Goal: Task Accomplishment & Management: Manage account settings

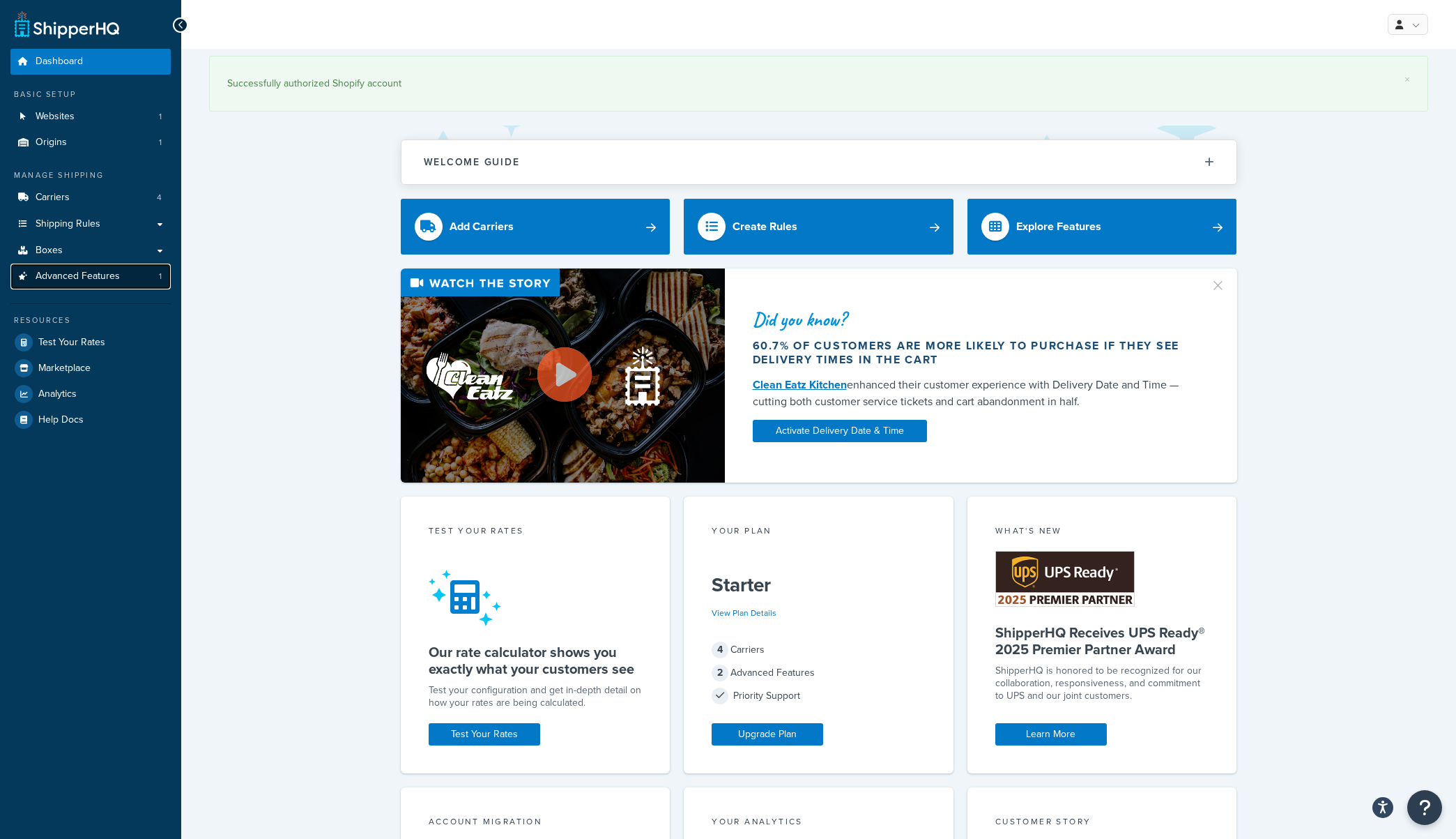
click at [70, 279] on span "Advanced Features" at bounding box center [78, 277] width 84 height 12
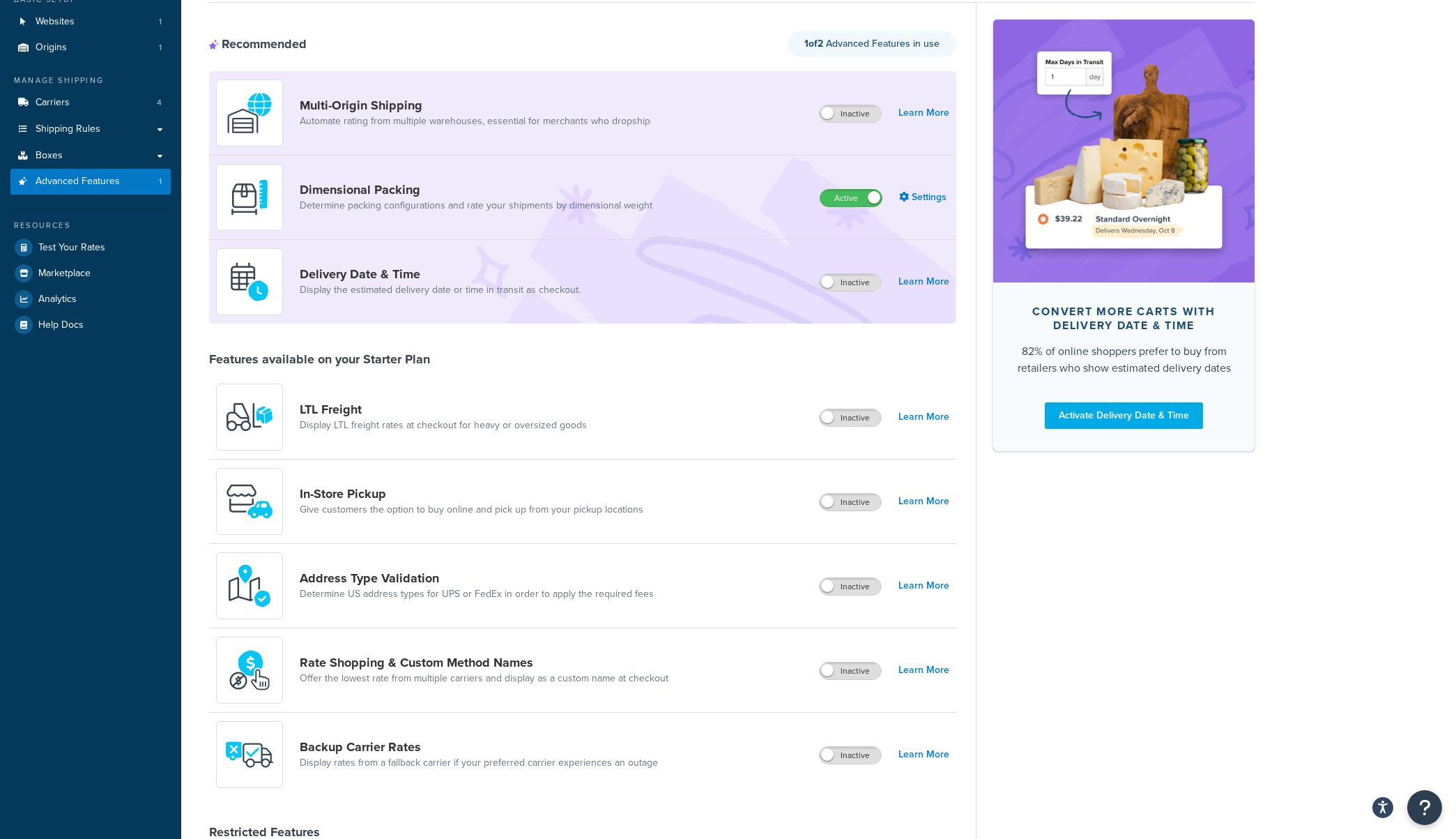
scroll to position [96, 0]
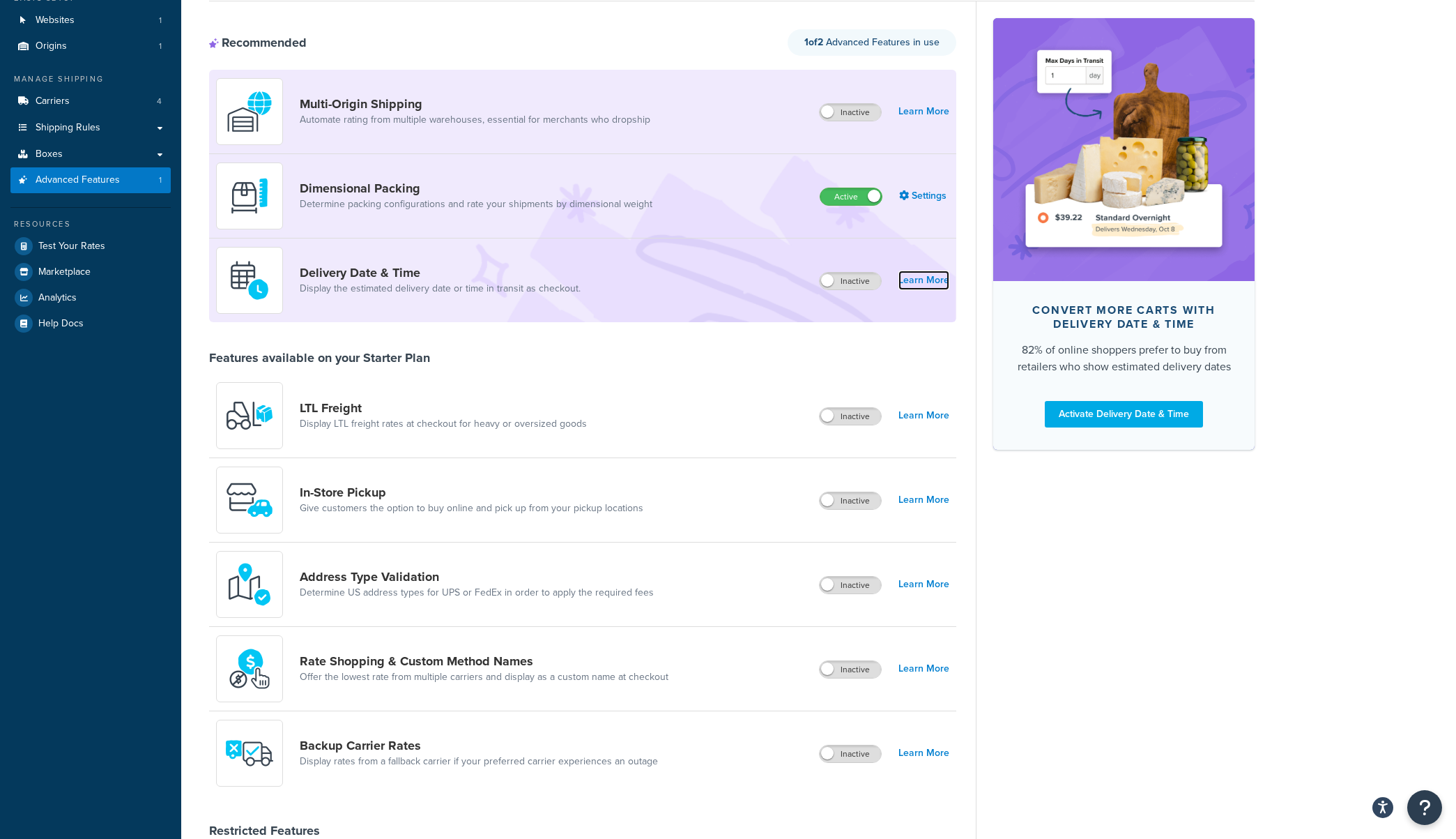
click at [911, 279] on link "Learn More" at bounding box center [924, 280] width 51 height 20
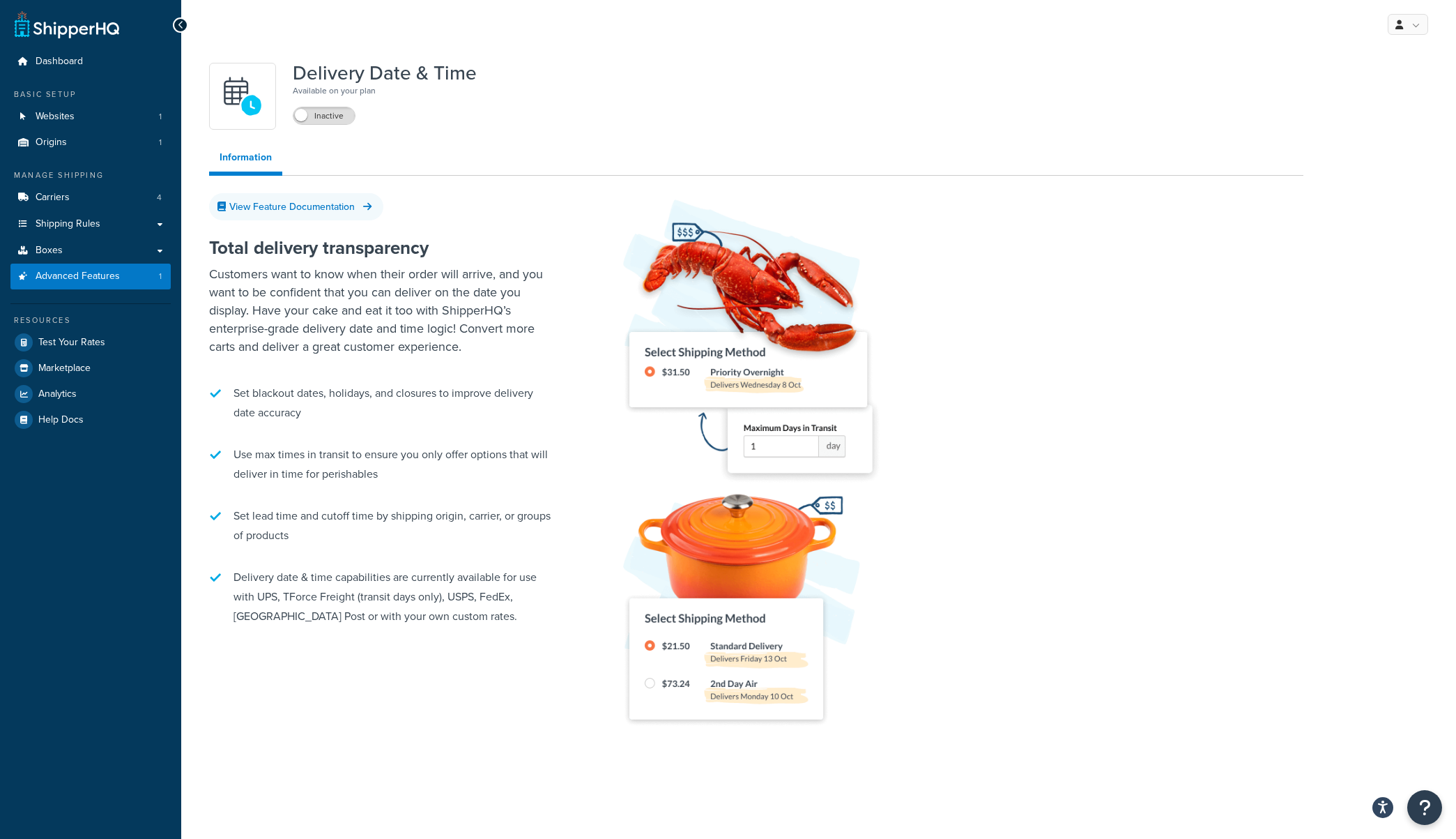
scroll to position [8, 0]
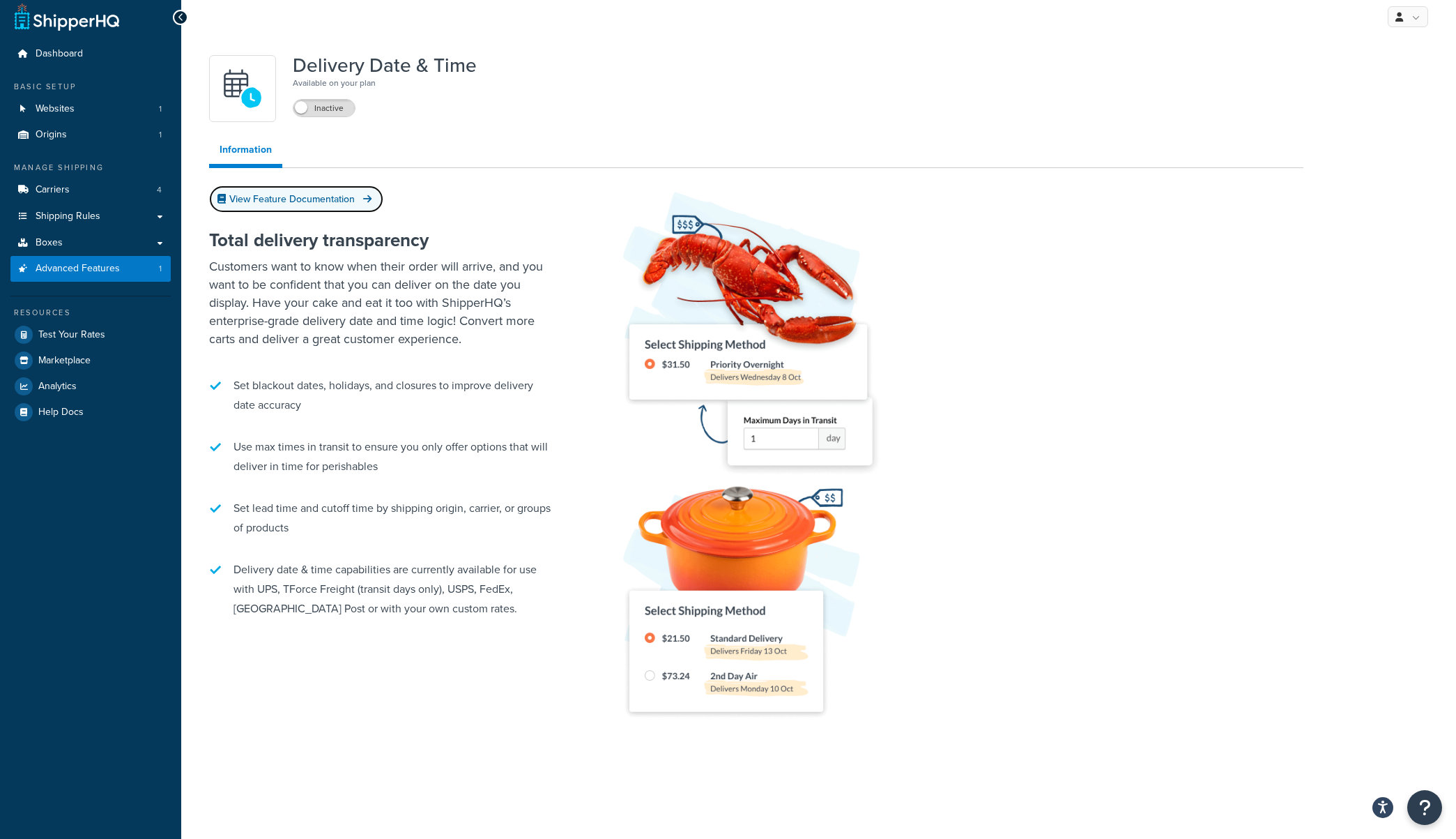
click at [294, 203] on link "View Feature Documentation" at bounding box center [297, 199] width 175 height 27
click at [308, 115] on label "Inactive" at bounding box center [324, 108] width 61 height 17
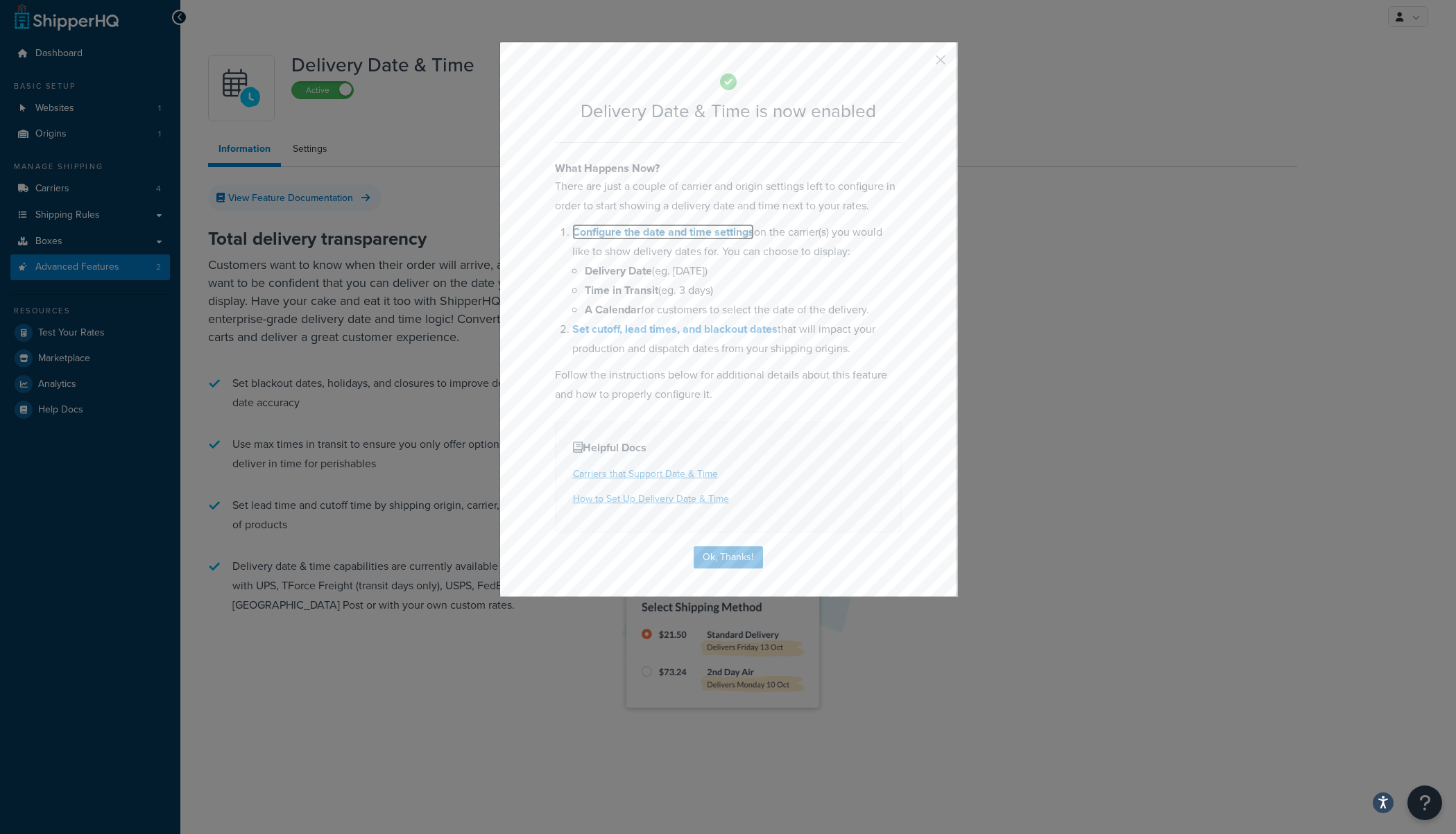
click at [691, 237] on link "Configure the date and time settings" at bounding box center [663, 232] width 182 height 16
click at [922, 63] on button "button" at bounding box center [920, 64] width 4 height 4
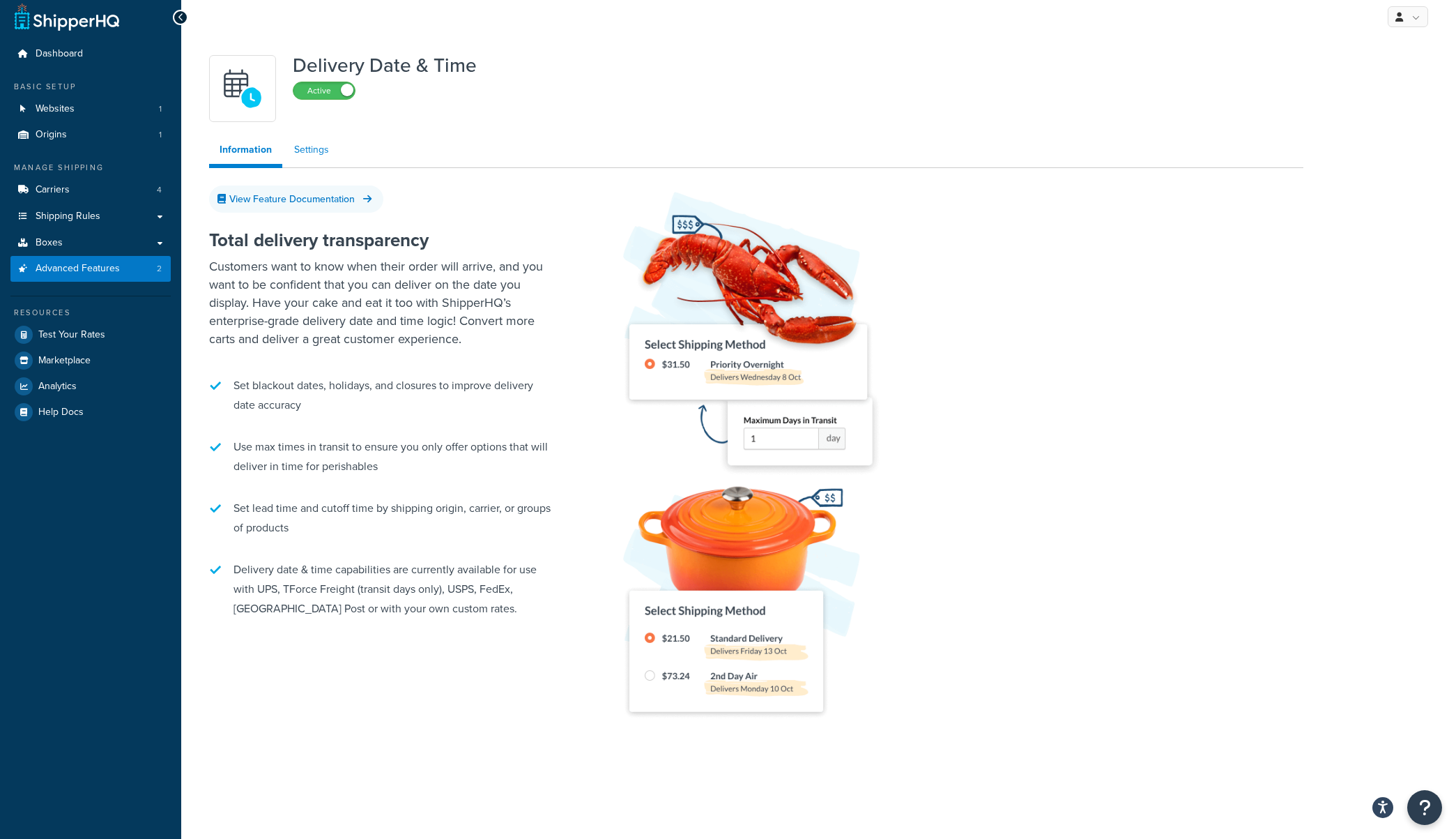
click at [305, 151] on link "Settings" at bounding box center [311, 150] width 56 height 28
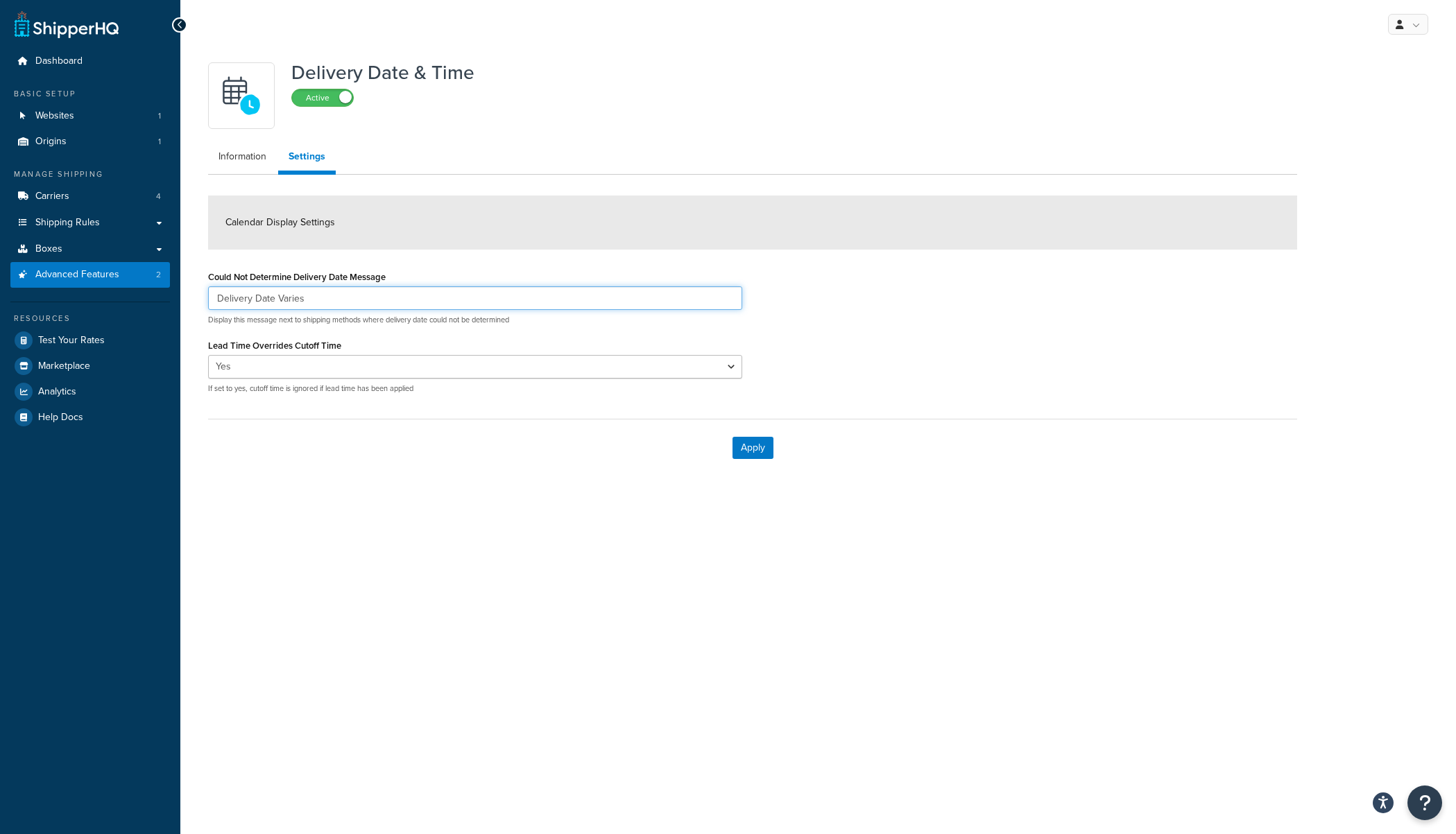
click at [408, 302] on input "Delivery Date Varies" at bounding box center [475, 298] width 534 height 24
click at [761, 442] on button "Apply" at bounding box center [753, 448] width 41 height 22
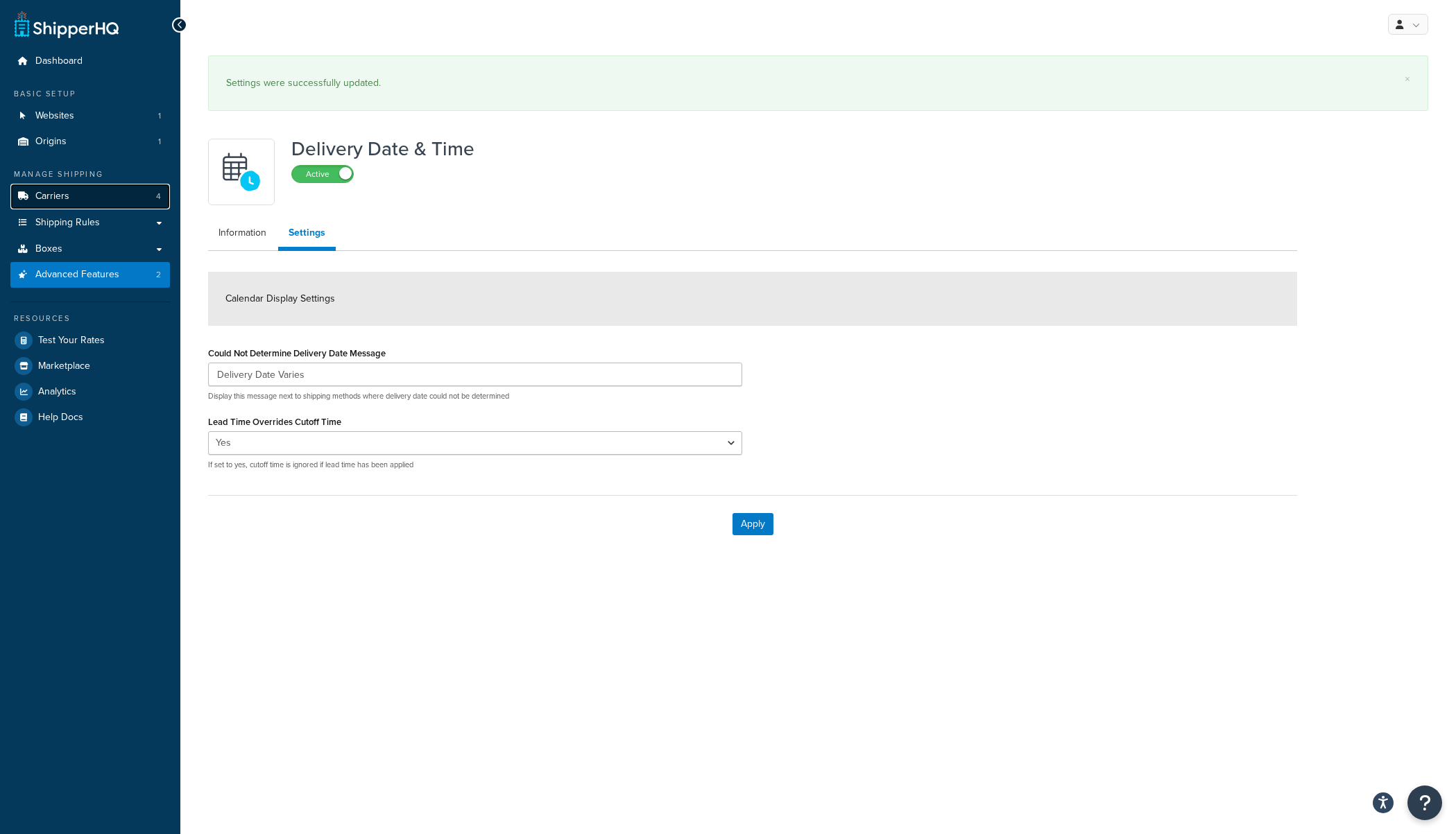
click at [65, 200] on span "Carriers" at bounding box center [52, 197] width 34 height 12
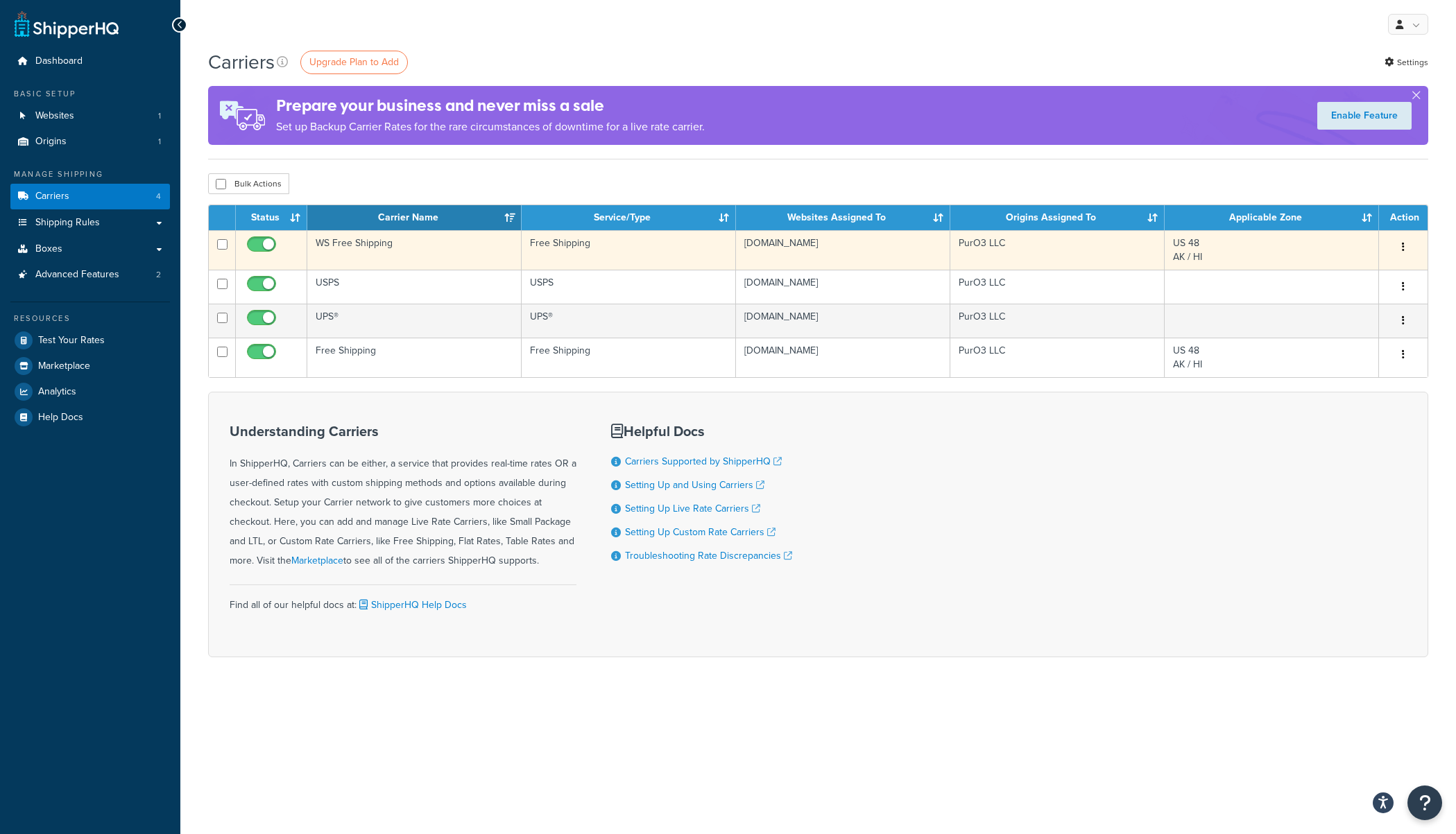
click at [1404, 245] on button "button" at bounding box center [1402, 247] width 20 height 22
click at [1355, 274] on link "Edit" at bounding box center [1346, 275] width 109 height 28
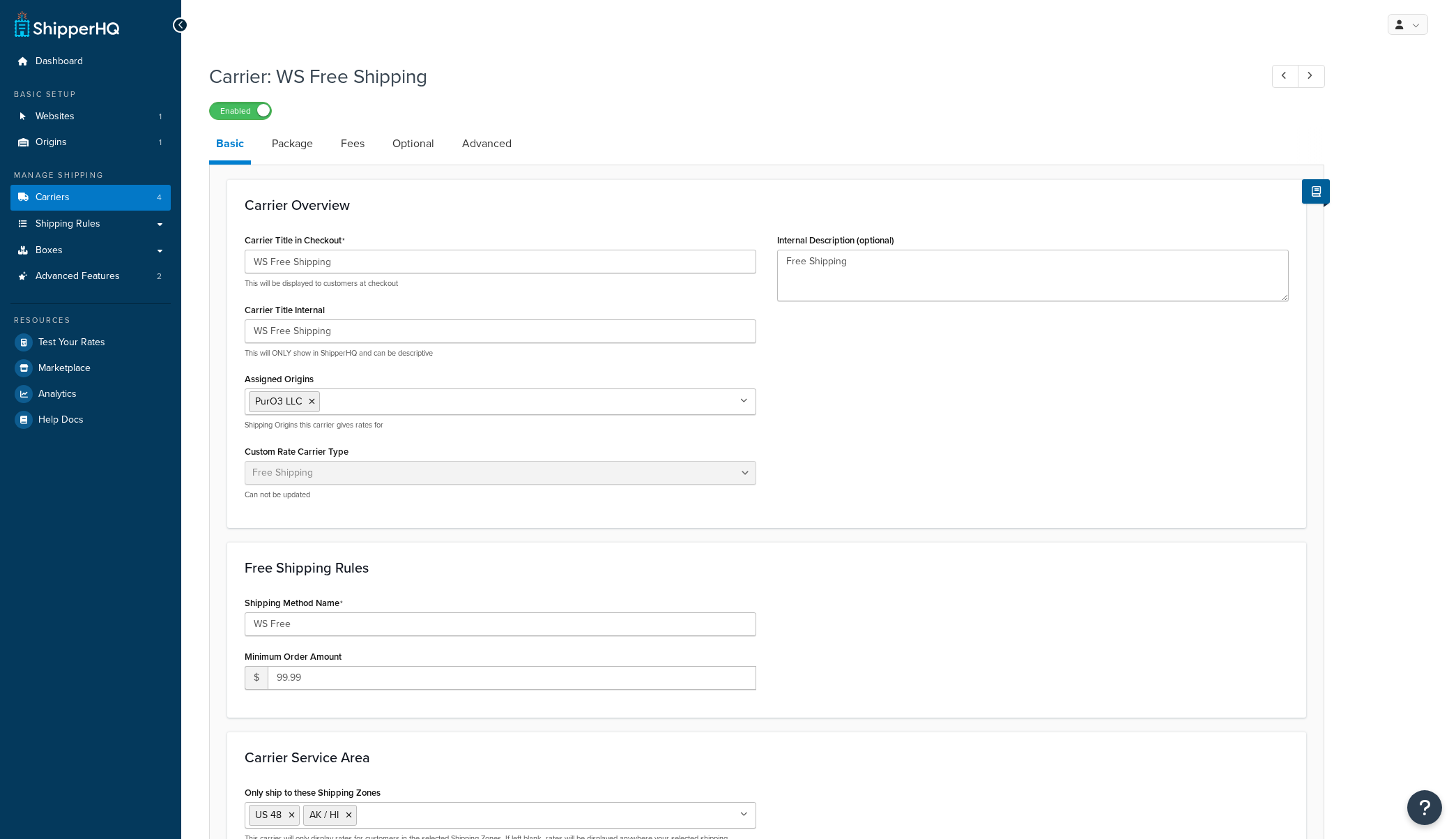
select select "free"
click at [268, 146] on link "Package" at bounding box center [292, 143] width 55 height 33
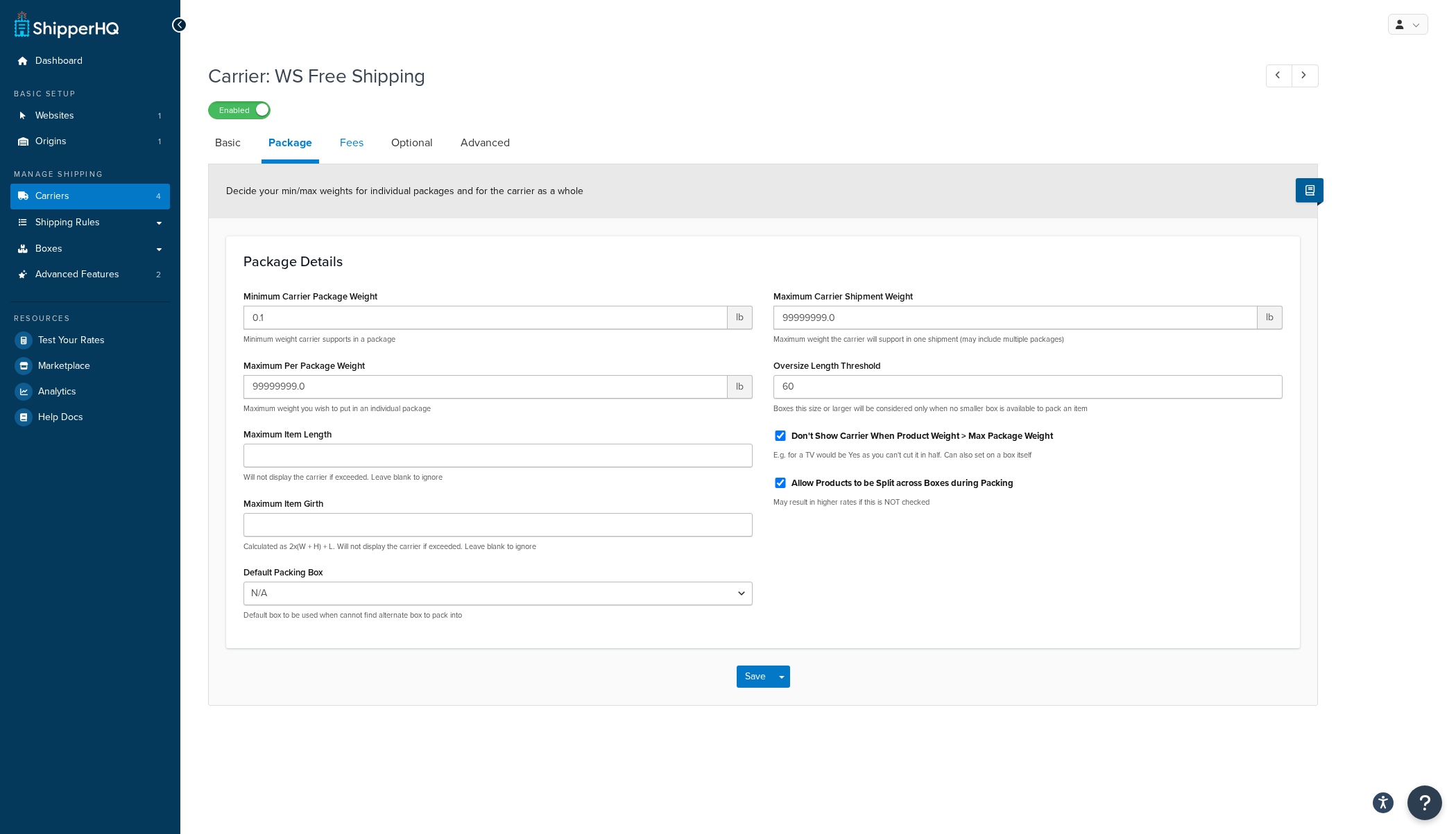
click at [354, 136] on link "Fees" at bounding box center [352, 142] width 38 height 33
select select "AFTER"
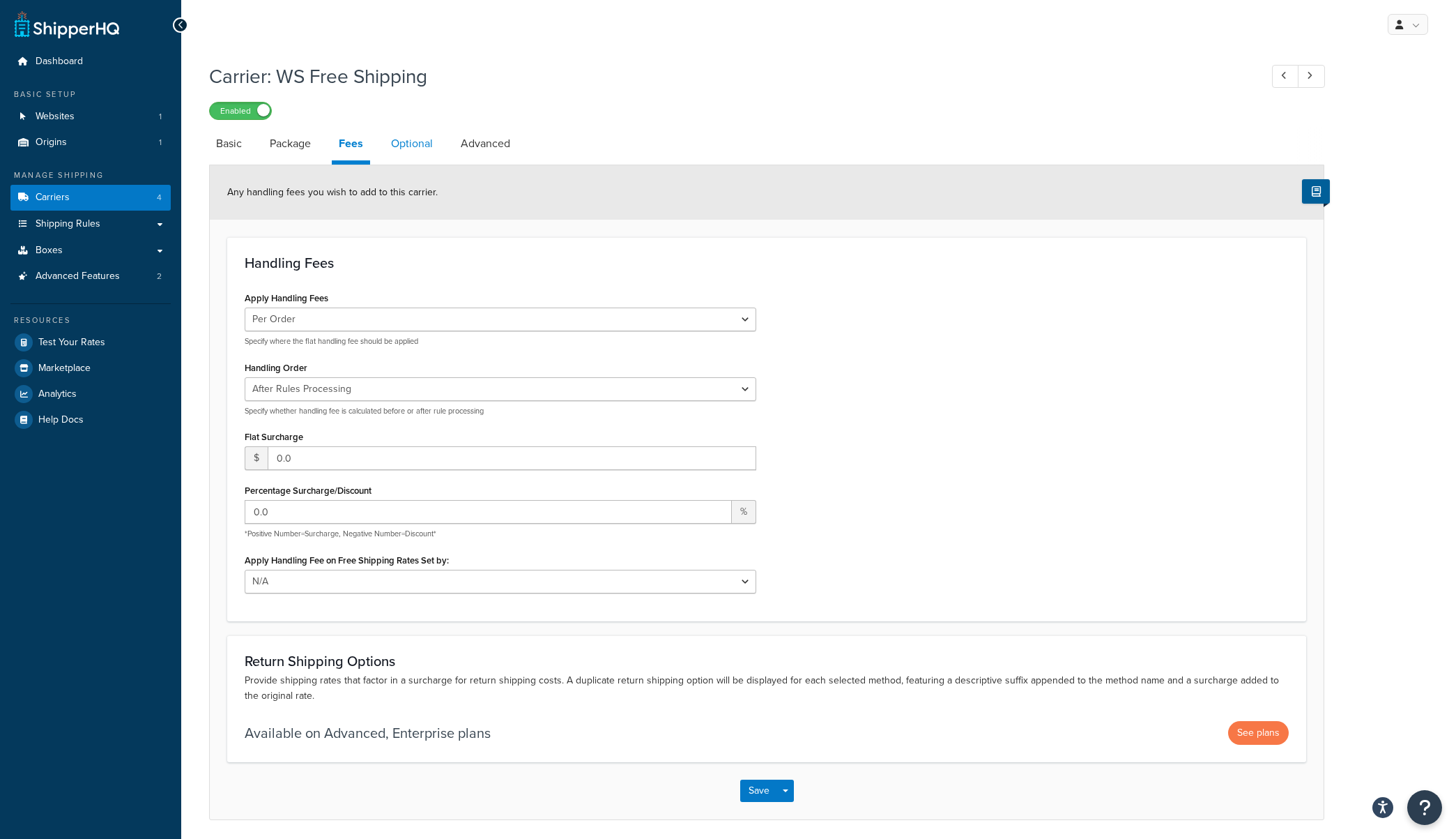
click at [414, 143] on link "Optional" at bounding box center [412, 143] width 56 height 33
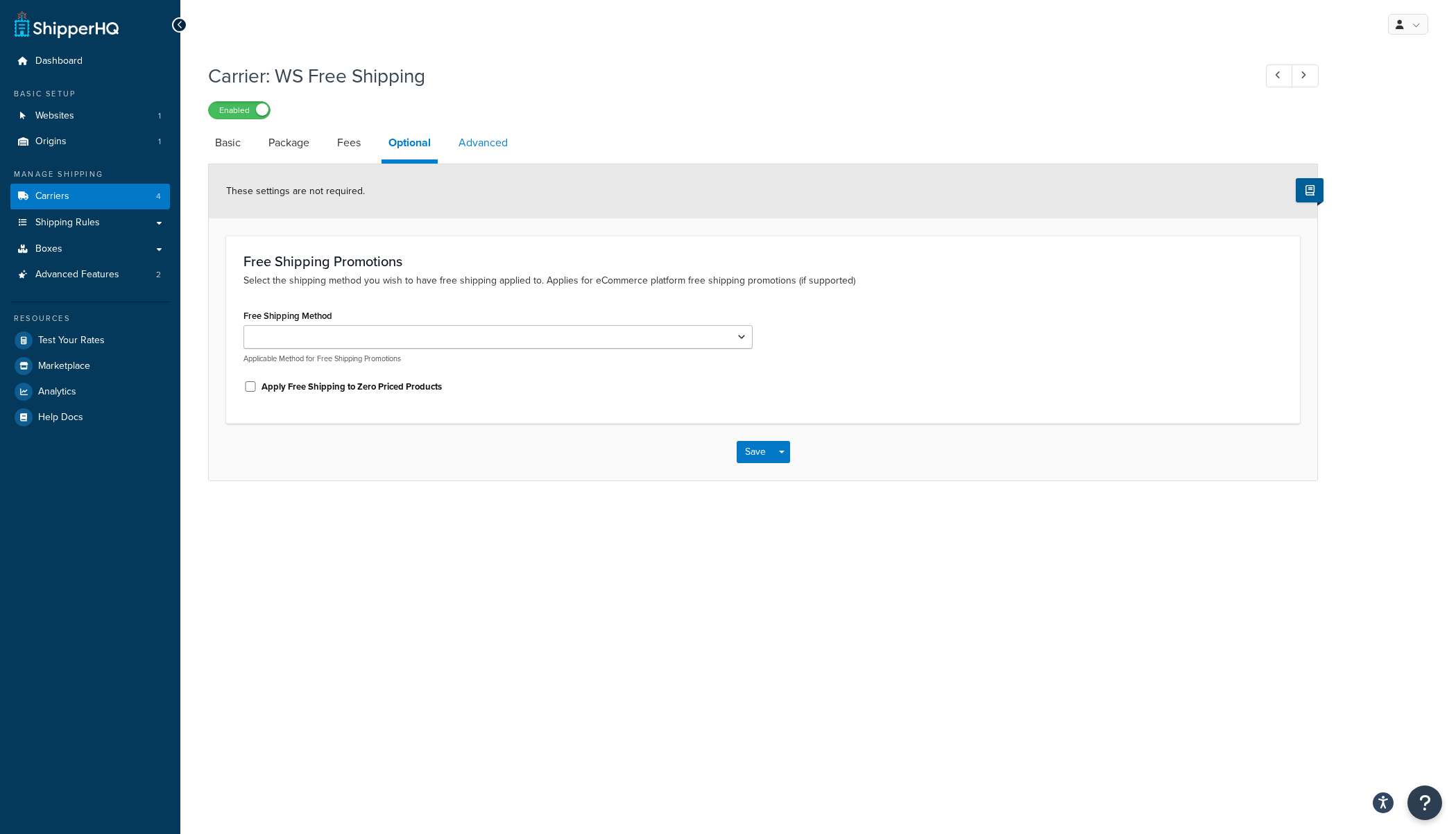
click at [495, 150] on link "Advanced" at bounding box center [483, 142] width 63 height 33
select select "false"
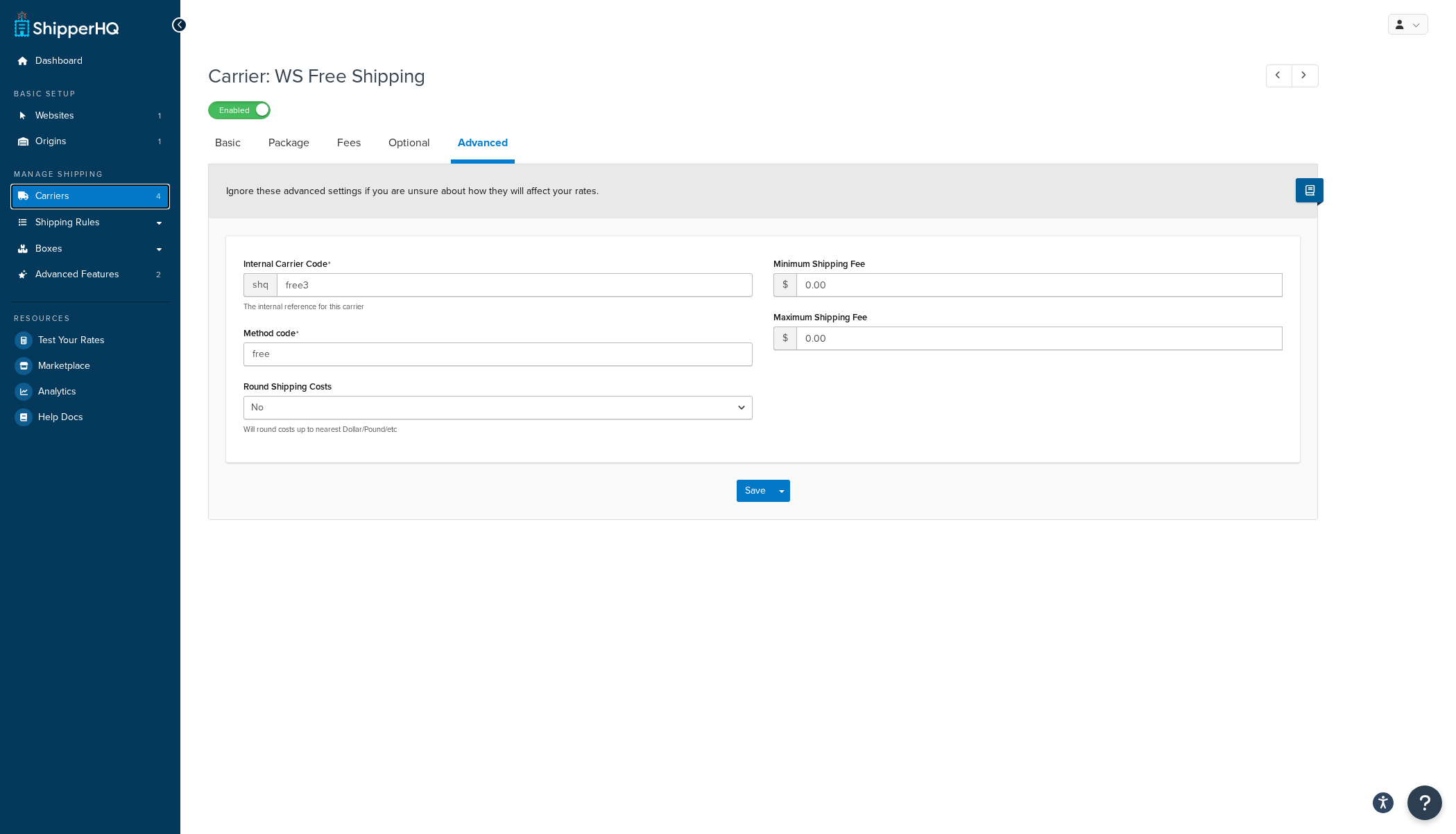
click at [88, 200] on link "Carriers 4" at bounding box center [90, 196] width 159 height 25
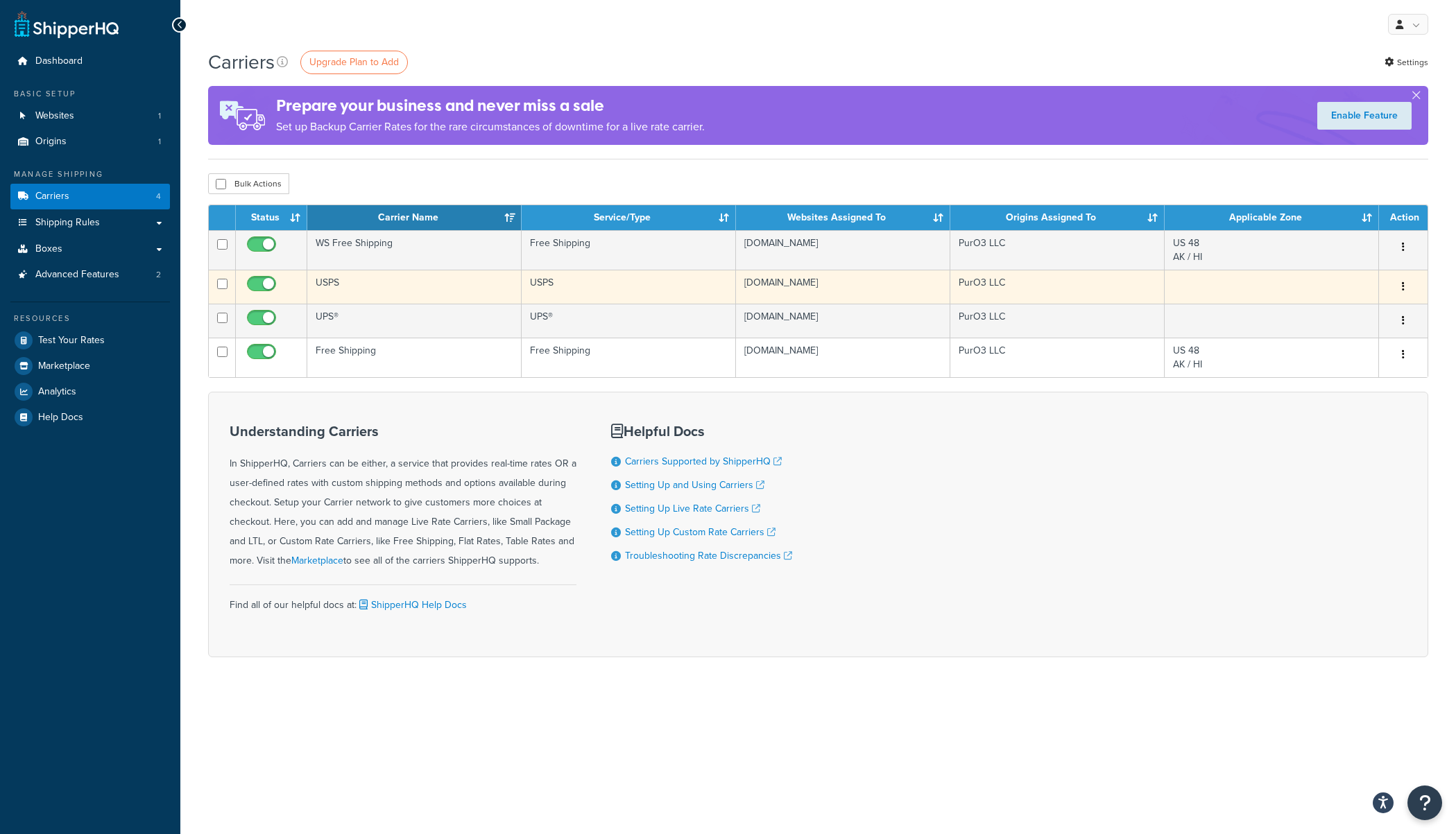
click at [1406, 286] on button "button" at bounding box center [1402, 286] width 20 height 22
click at [1356, 320] on link "Edit" at bounding box center [1346, 315] width 109 height 28
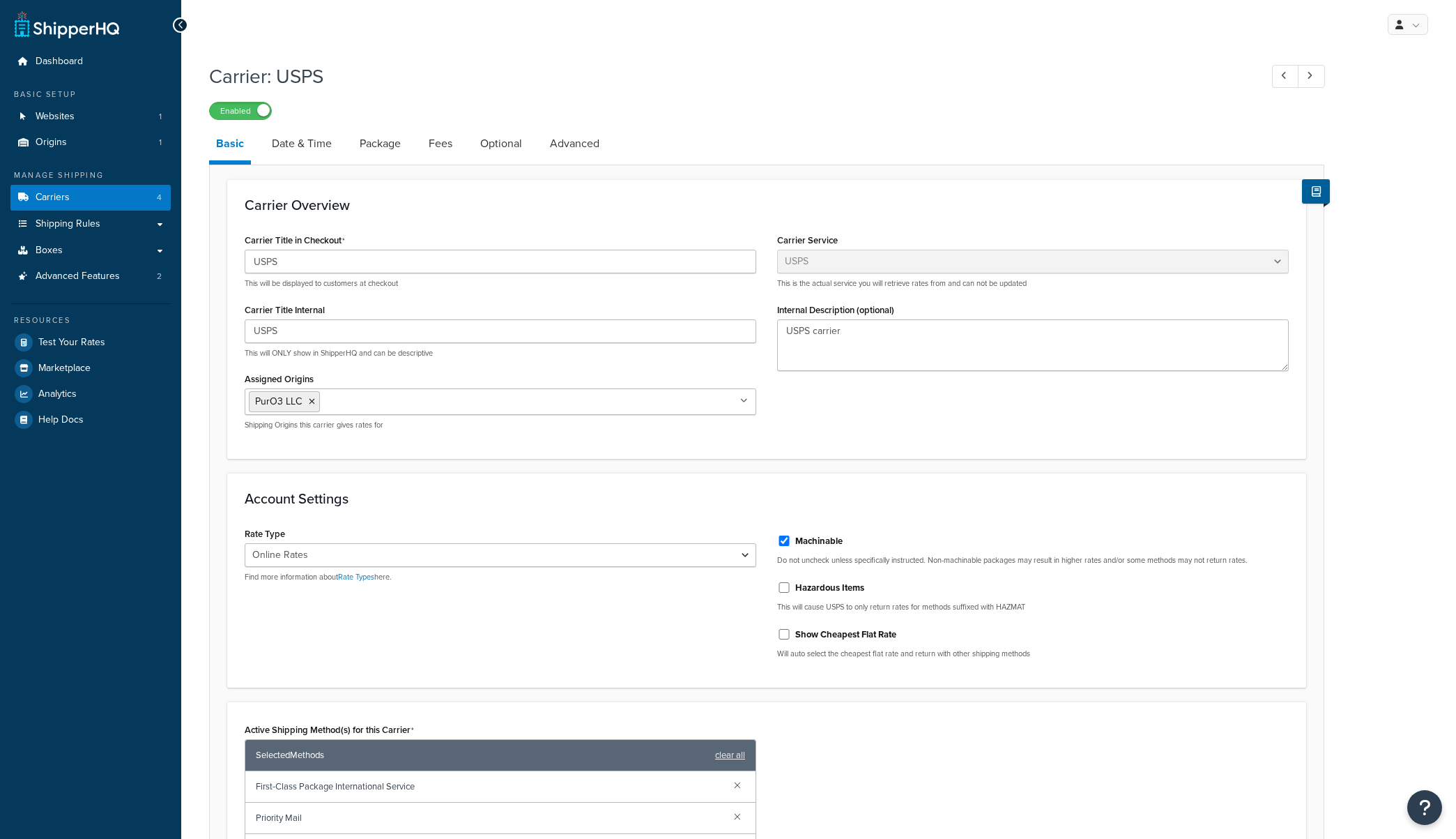
select select "usps"
select select "ONLINE"
click at [296, 159] on link "Date & Time" at bounding box center [302, 143] width 74 height 33
select select "yMd"
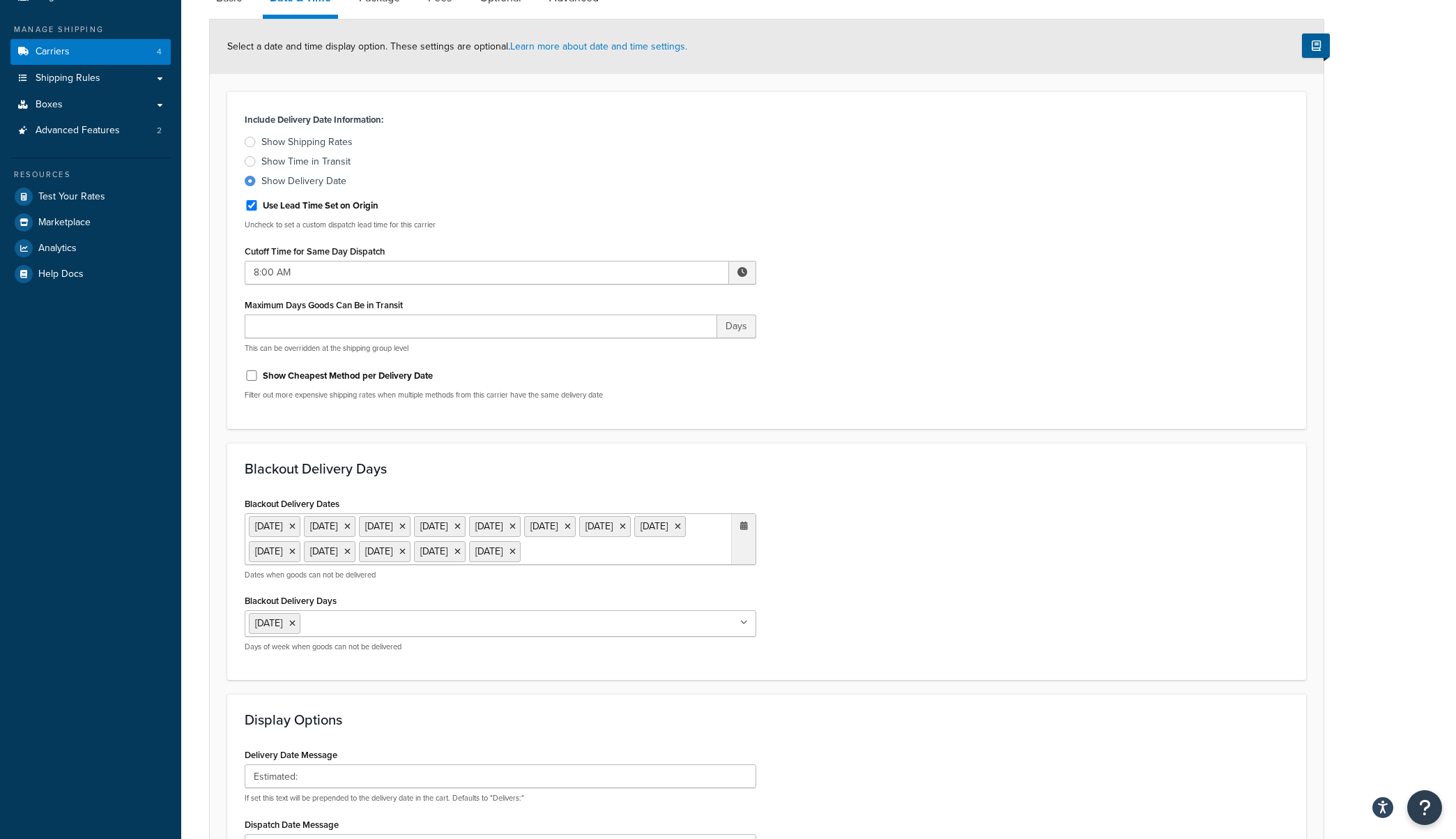
scroll to position [148, 0]
click at [436, 269] on input "8:00 AM" at bounding box center [487, 270] width 484 height 24
click at [642, 301] on span "▲" at bounding box center [640, 301] width 28 height 28
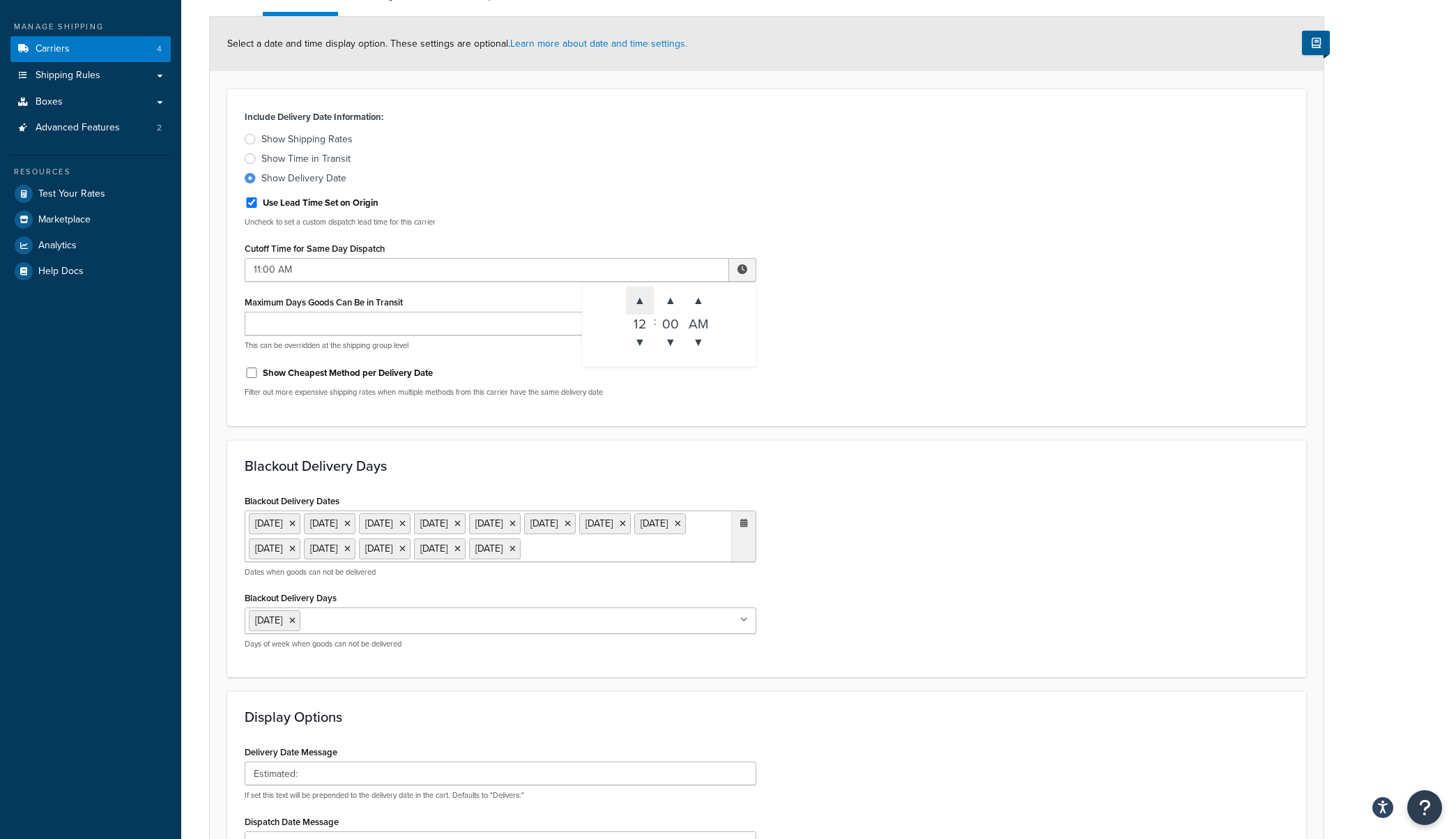
click at [642, 301] on span "▲" at bounding box center [640, 301] width 28 height 28
type input "12:00 PM"
click at [1039, 349] on div "Include Delivery Date Information: Show Shipping Rates Show Time in Transit Sho…" at bounding box center [767, 258] width 1065 height 301
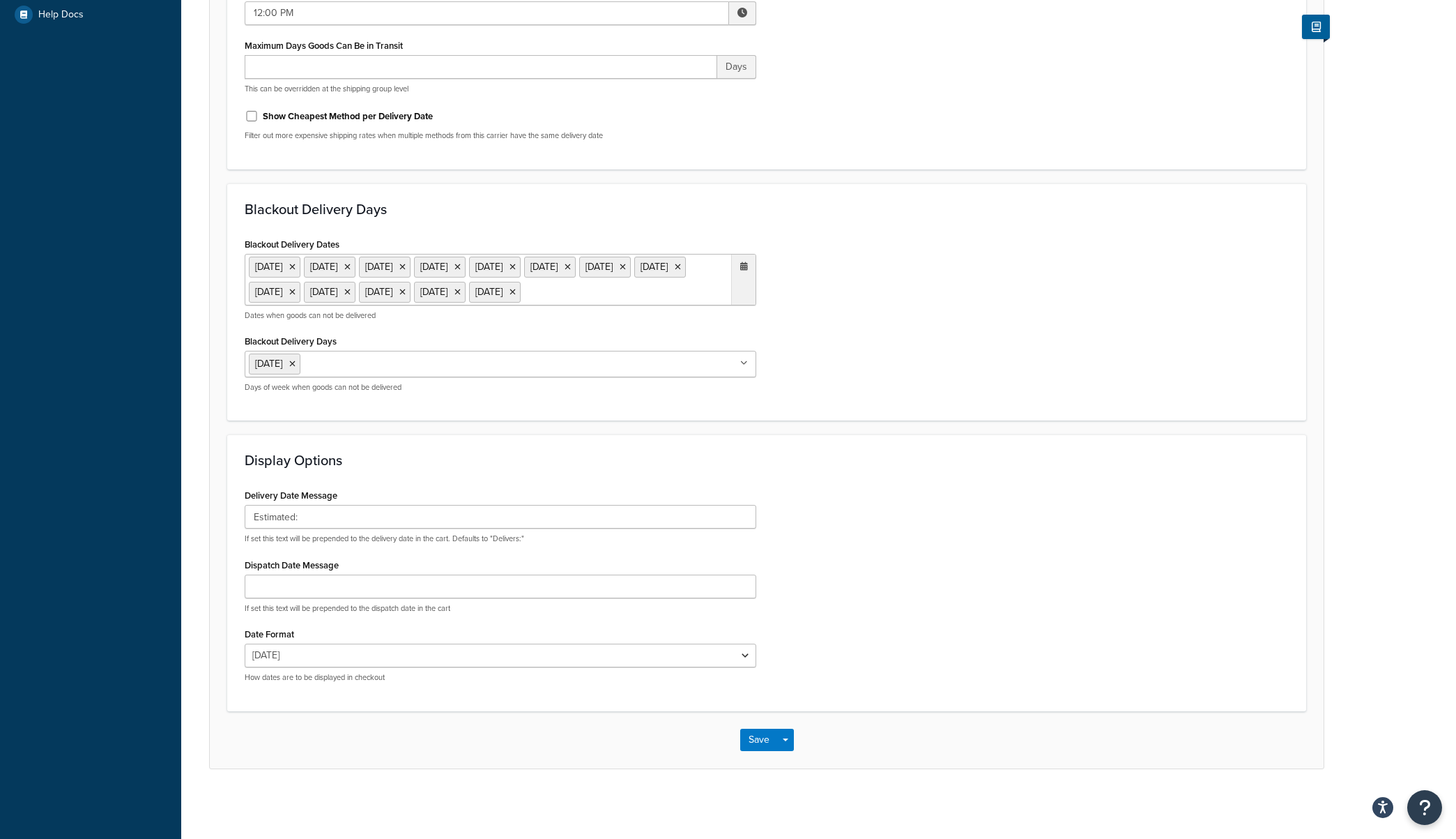
scroll to position [431, 0]
click at [744, 656] on select "Thu, Aug 14 8/14/2025 Aug 14, 2025 Thu, Aug 14, 2025 Thu, 8/14/2025 Aug 14 Thu,…" at bounding box center [500, 656] width 511 height 24
select select "MMMd"
click at [244, 644] on select "Thu, Aug 14 8/14/2025 Aug 14, 2025 Thu, Aug 14, 2025 Thu, 8/14/2025 Aug 14 Thu,…" at bounding box center [500, 656] width 511 height 24
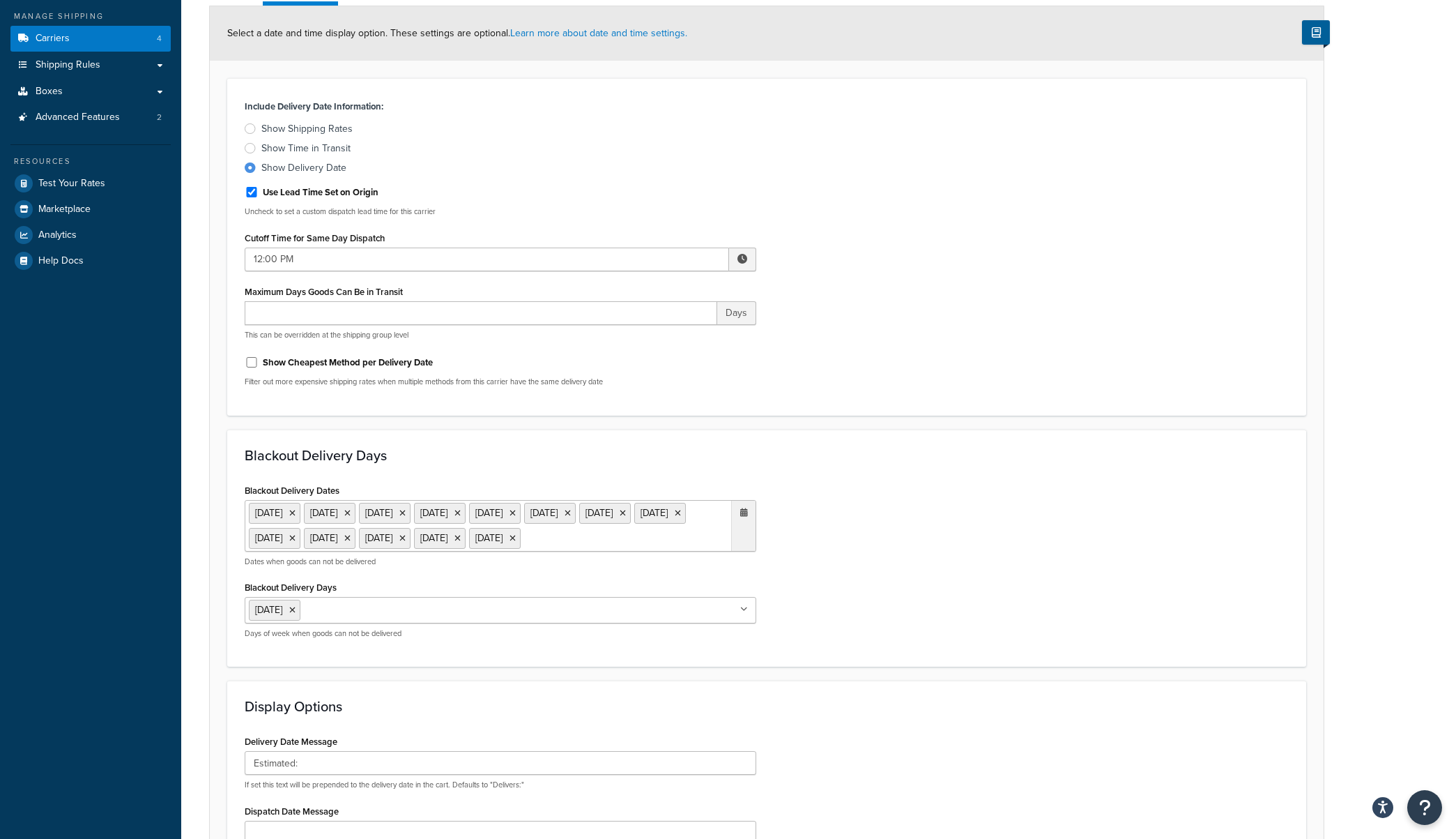
scroll to position [158, 0]
click at [596, 625] on ul "Saturday" at bounding box center [500, 611] width 511 height 26
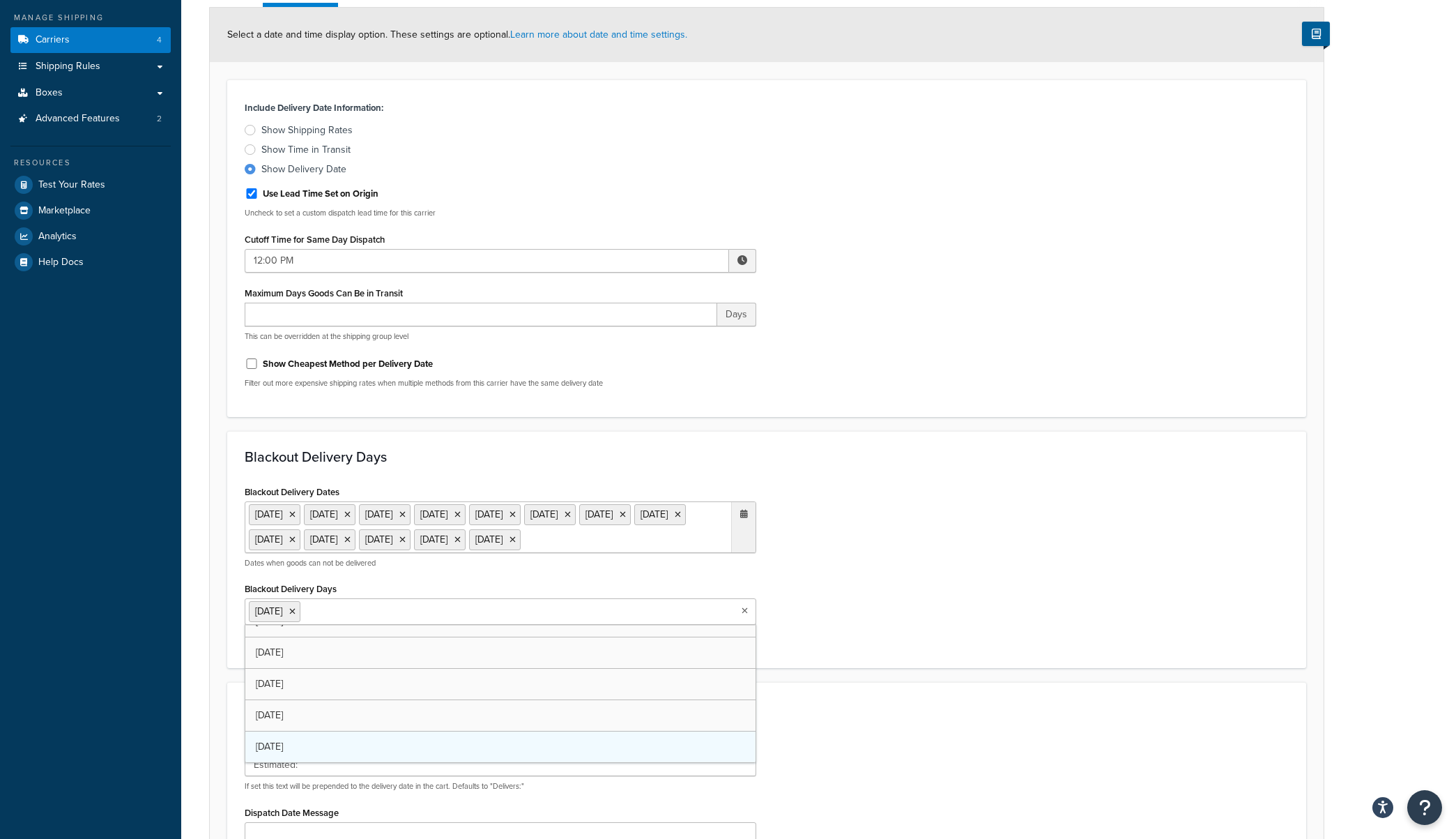
scroll to position [18, 0]
click at [300, 622] on li "Saturday" at bounding box center [274, 611] width 52 height 21
click at [295, 616] on icon at bounding box center [292, 612] width 7 height 9
click at [943, 622] on div "Blackout Delivery Dates 2 Sep 2019 11 Nov 2019 28 Nov 2019 25 Dec 2019 1 Jan 20…" at bounding box center [767, 566] width 1065 height 170
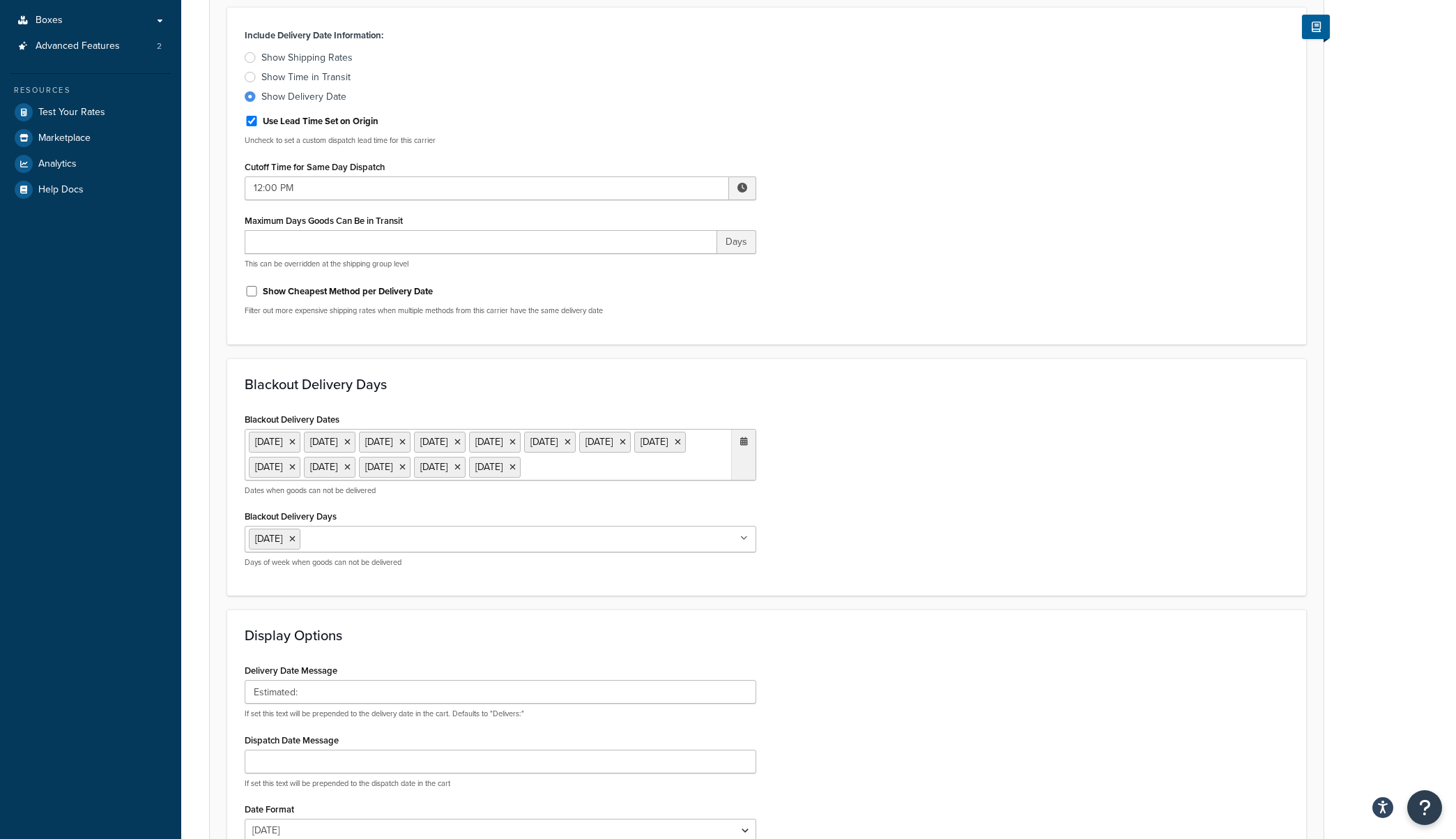
scroll to position [288, 0]
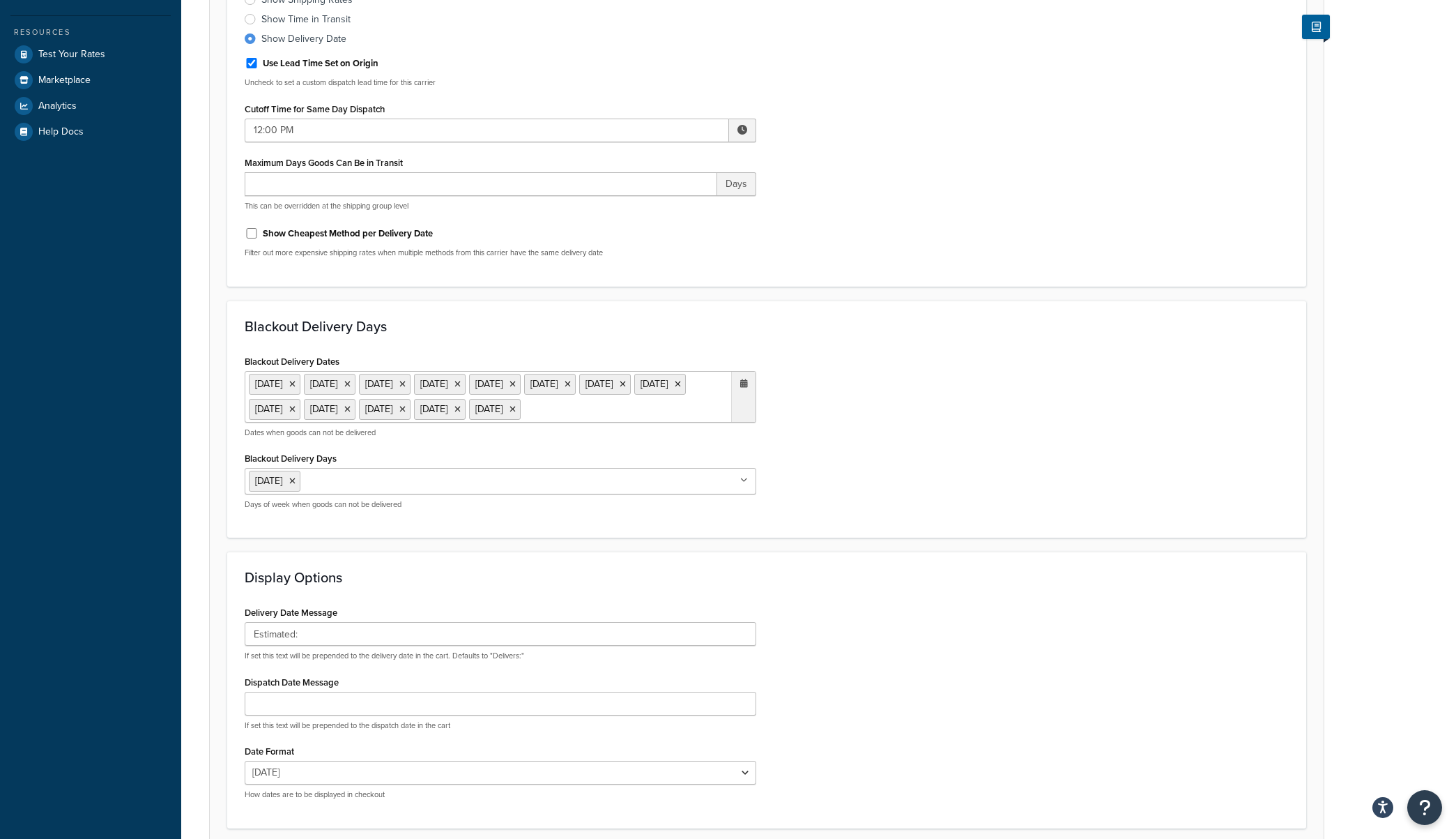
click at [745, 386] on icon at bounding box center [744, 383] width 8 height 9
click at [711, 553] on td "25" at bounding box center [716, 542] width 24 height 21
click at [295, 382] on icon at bounding box center [292, 384] width 7 height 9
click at [300, 382] on li "28 Nov 2019" at bounding box center [274, 384] width 52 height 21
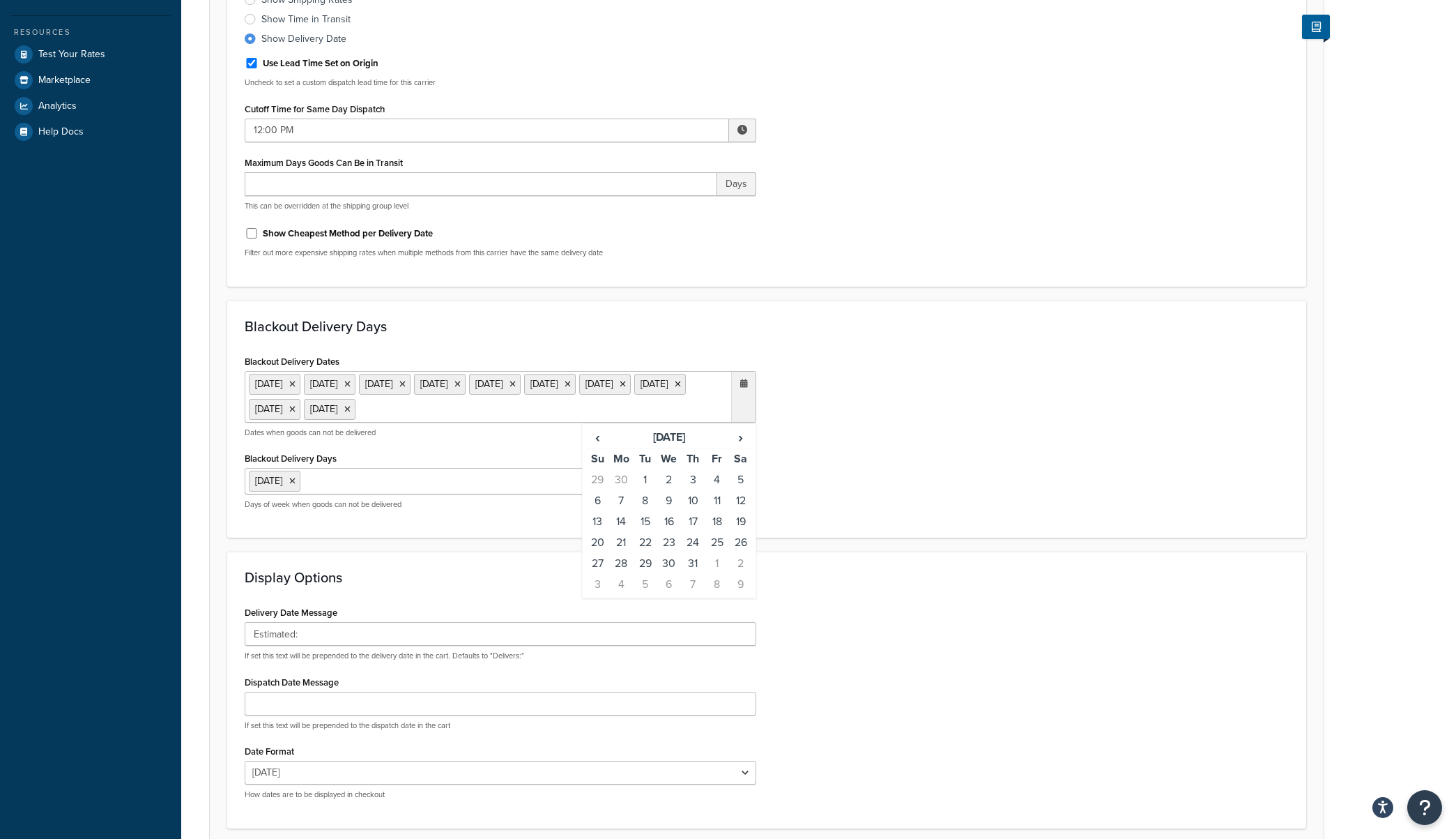
click at [300, 382] on li "28 Nov 2019" at bounding box center [274, 384] width 52 height 21
click at [295, 384] on icon at bounding box center [292, 384] width 7 height 9
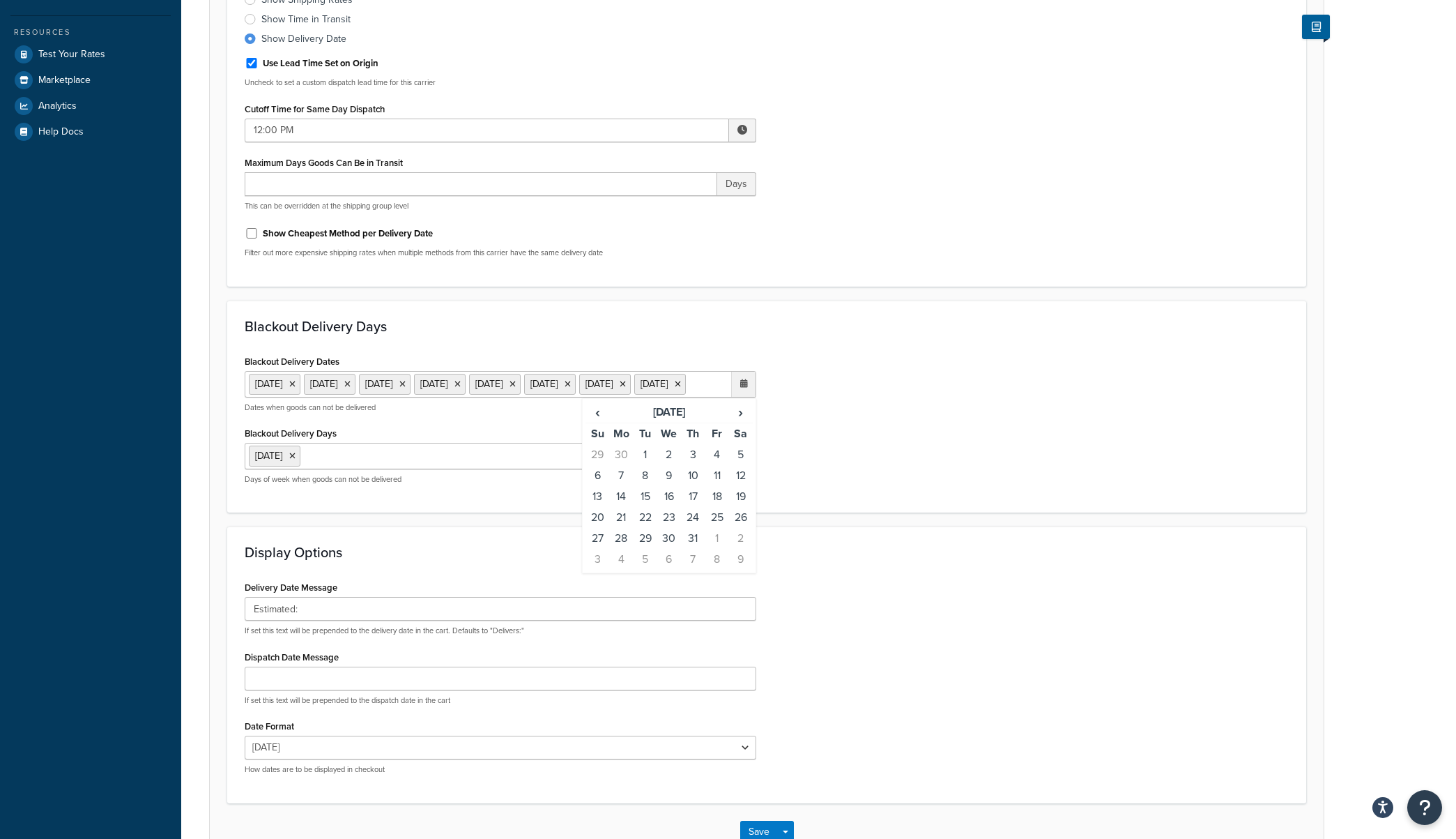
click at [322, 384] on ul "1 Jan 2020 20 Jan 2020 17 Feb 2020 25 May 2020 4 Jul 2020 7 Sep 2020 11 Nov 202…" at bounding box center [500, 384] width 511 height 26
click at [295, 383] on icon at bounding box center [292, 384] width 7 height 9
click at [300, 383] on li "20 Jan 2020" at bounding box center [274, 384] width 52 height 21
click at [295, 385] on icon at bounding box center [292, 384] width 7 height 9
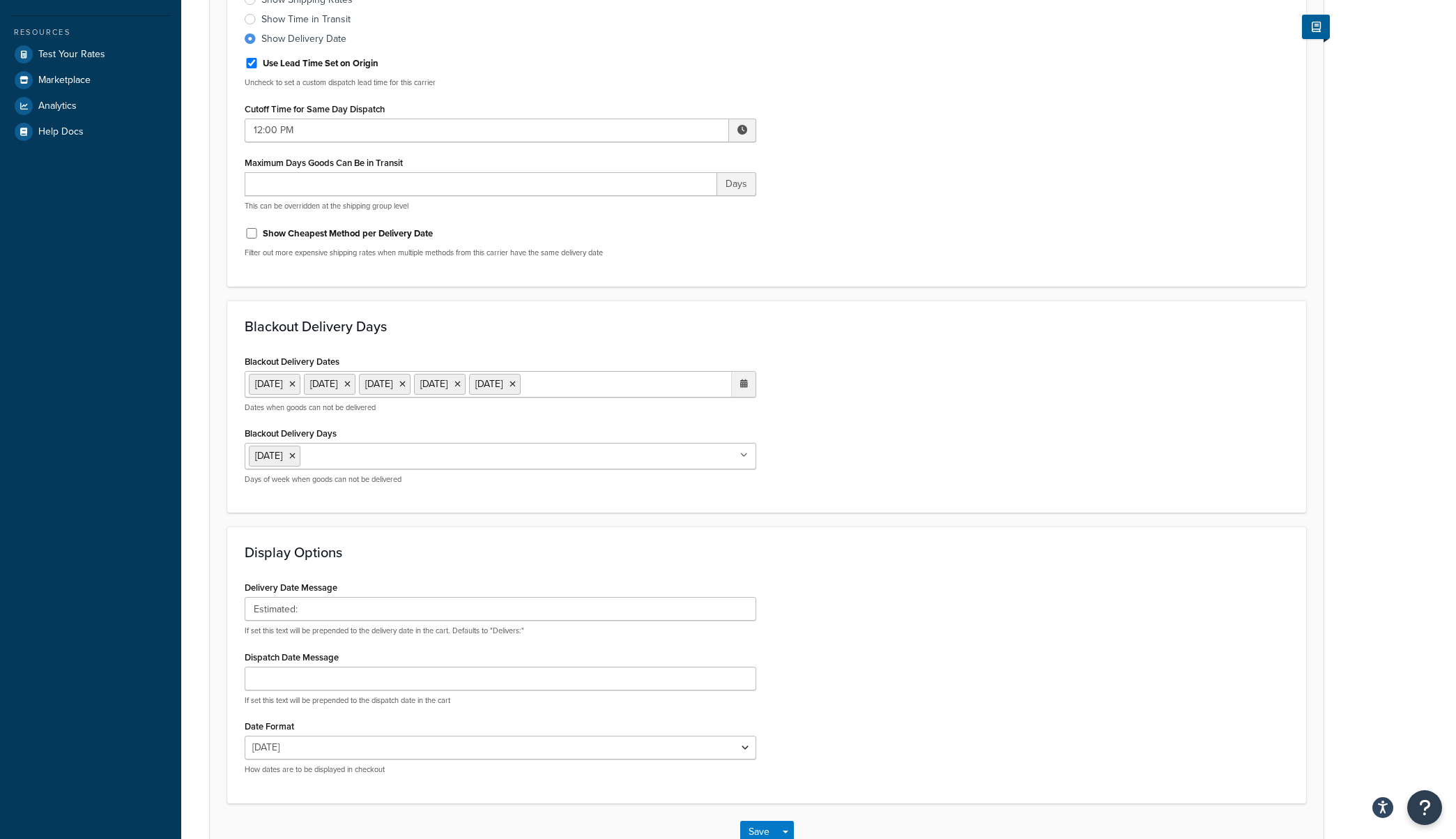
click at [295, 385] on icon at bounding box center [292, 384] width 7 height 9
click at [295, 386] on icon at bounding box center [292, 384] width 7 height 9
click at [300, 386] on li "7 Sep 2020" at bounding box center [274, 384] width 52 height 21
click at [295, 384] on icon at bounding box center [292, 384] width 7 height 9
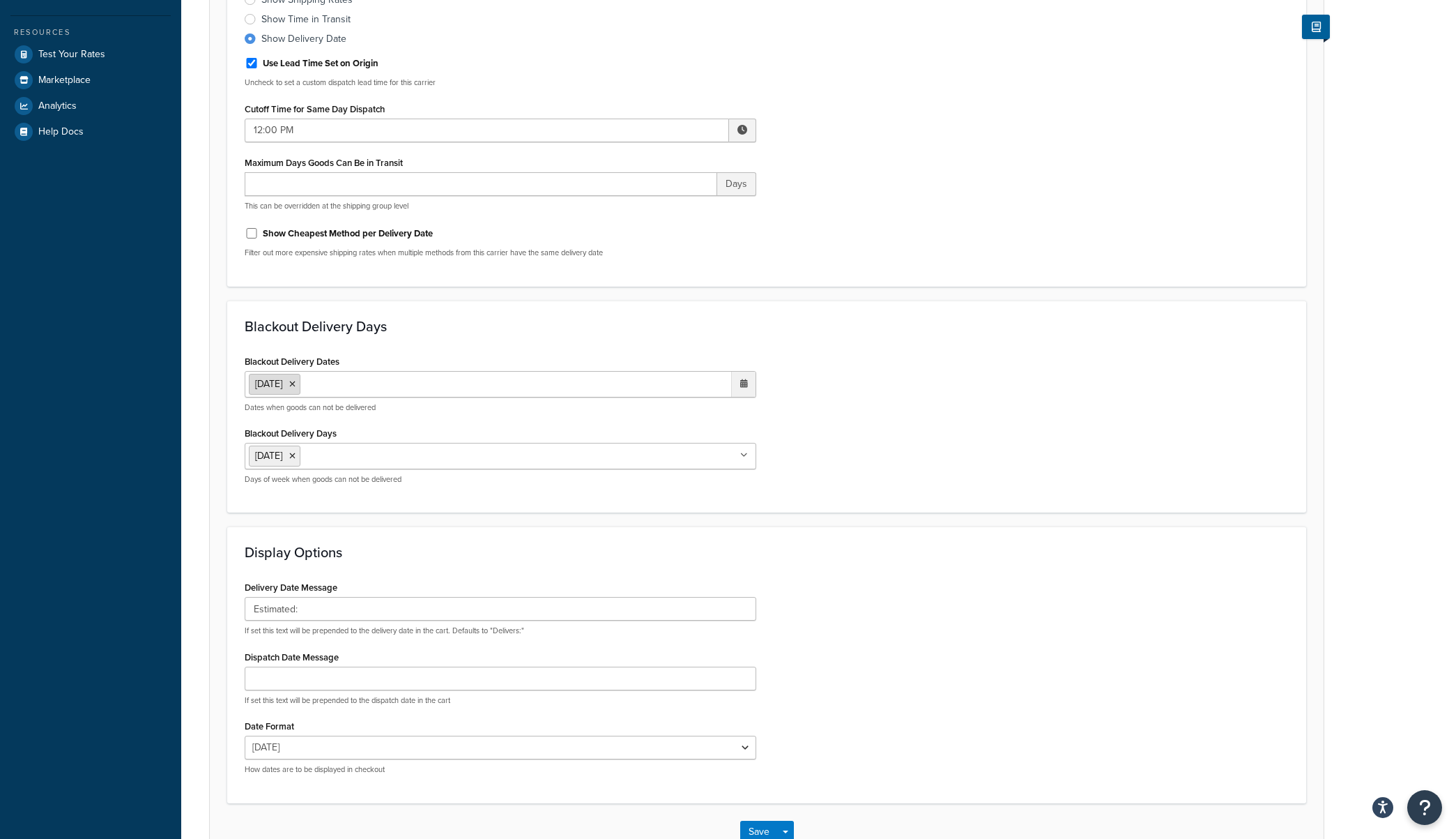
click at [295, 383] on icon at bounding box center [292, 384] width 7 height 9
click at [749, 383] on div at bounding box center [743, 383] width 25 height 24
click at [739, 410] on span "›" at bounding box center [740, 410] width 23 height 20
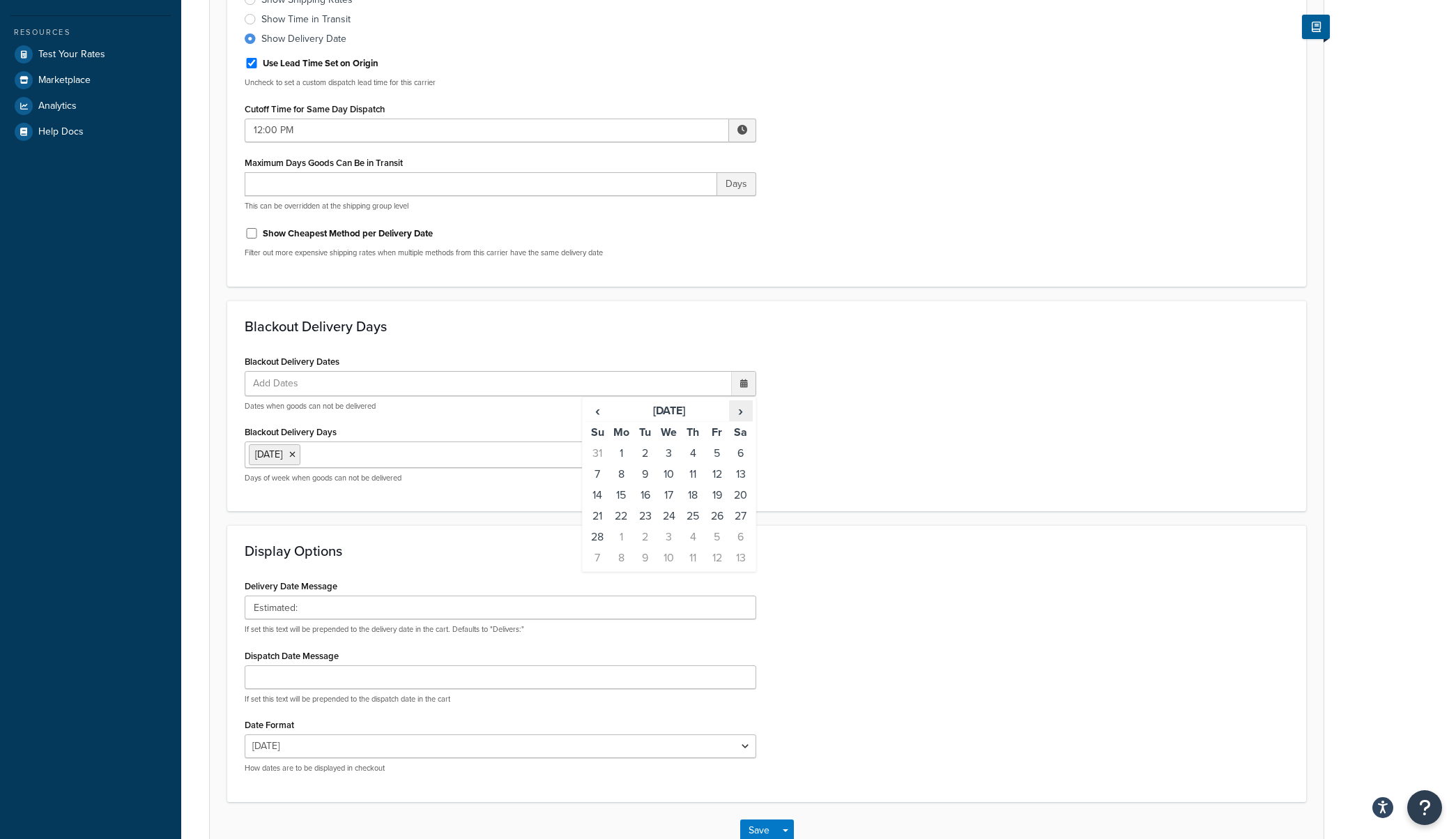
click at [739, 410] on span "›" at bounding box center [740, 410] width 23 height 20
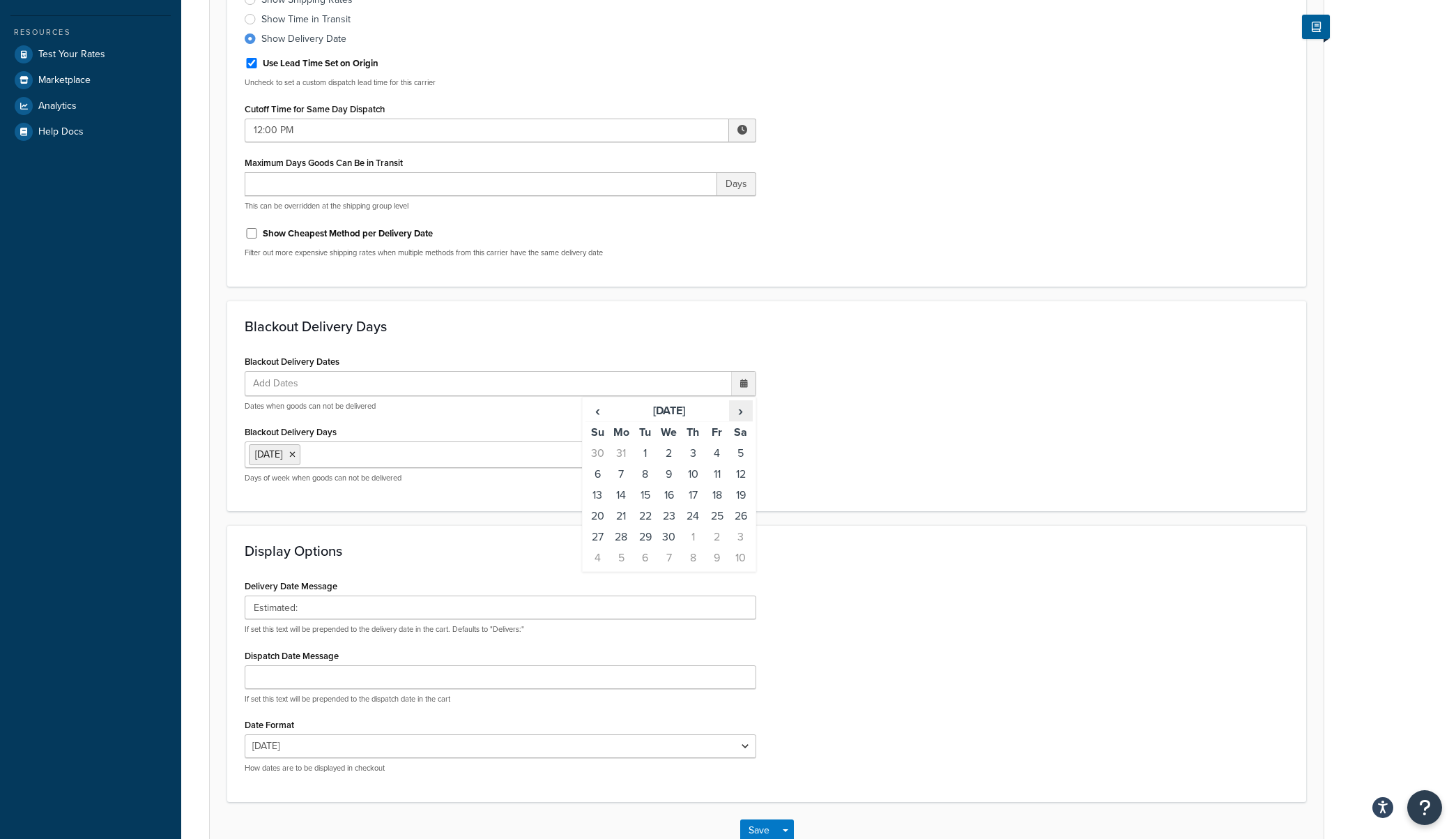
click at [739, 410] on span "›" at bounding box center [740, 410] width 23 height 20
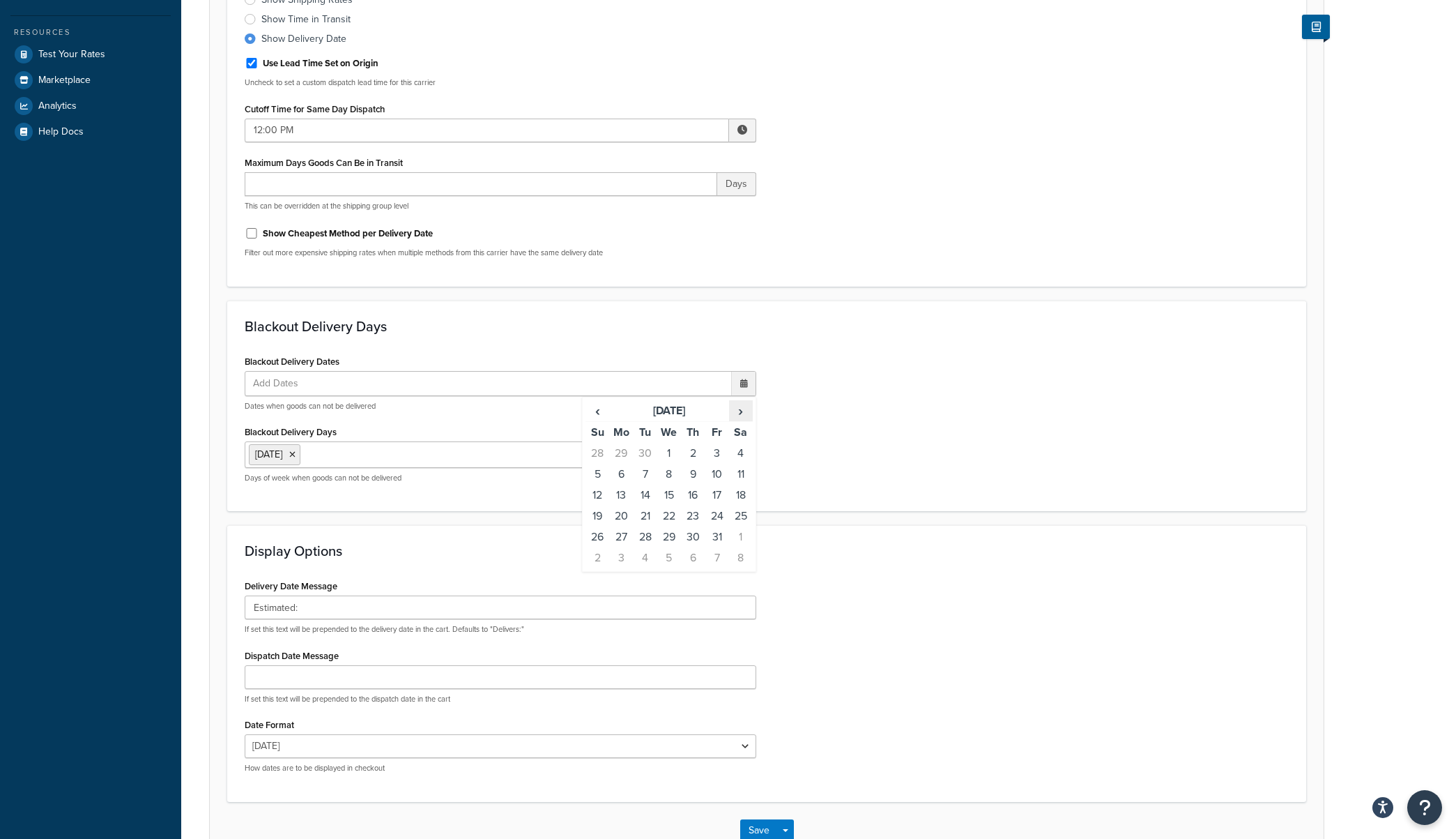
click at [739, 410] on span "›" at bounding box center [740, 410] width 23 height 20
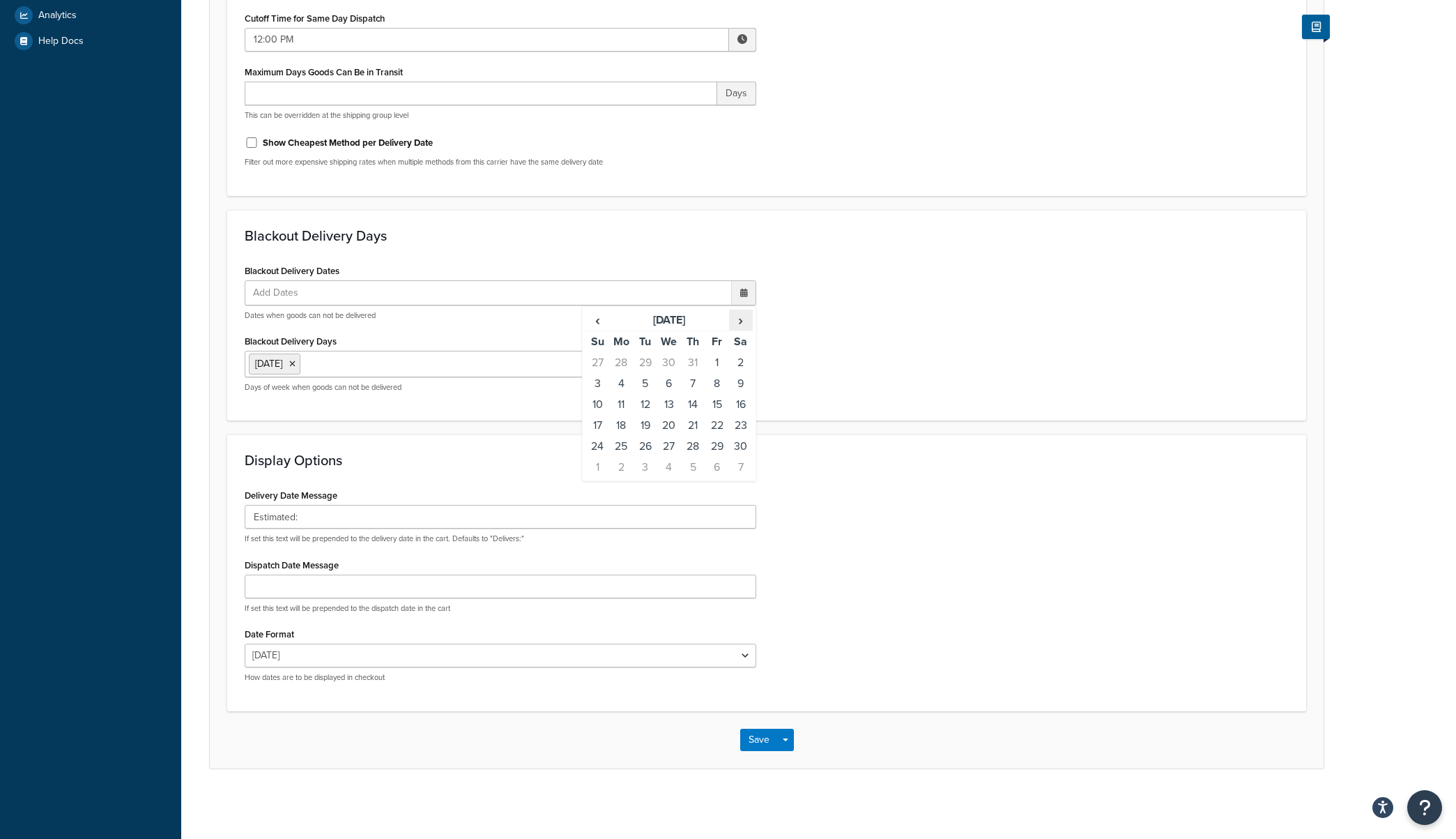
click at [737, 325] on span "›" at bounding box center [740, 319] width 23 height 20
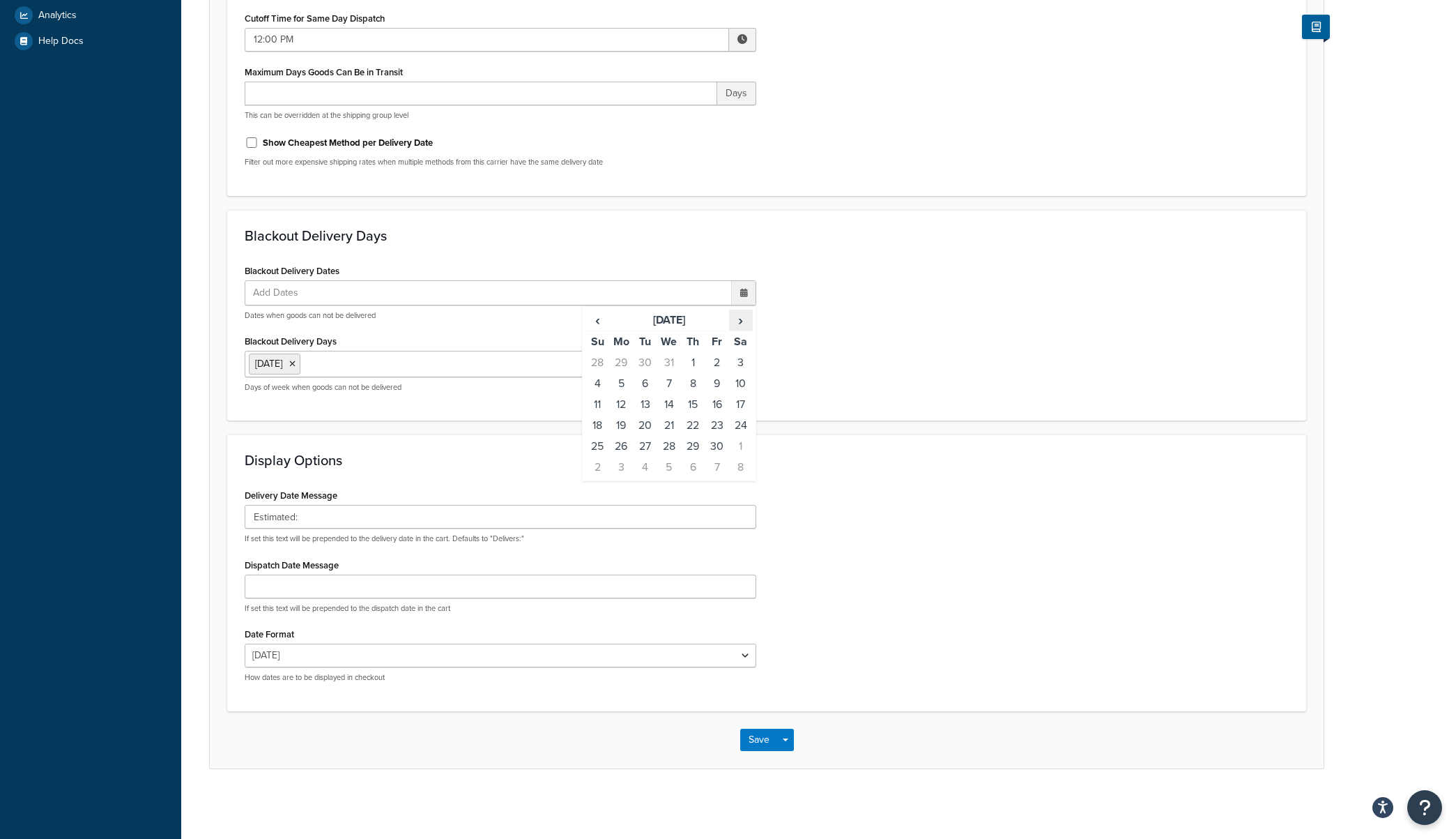
click at [737, 325] on span "›" at bounding box center [740, 319] width 23 height 20
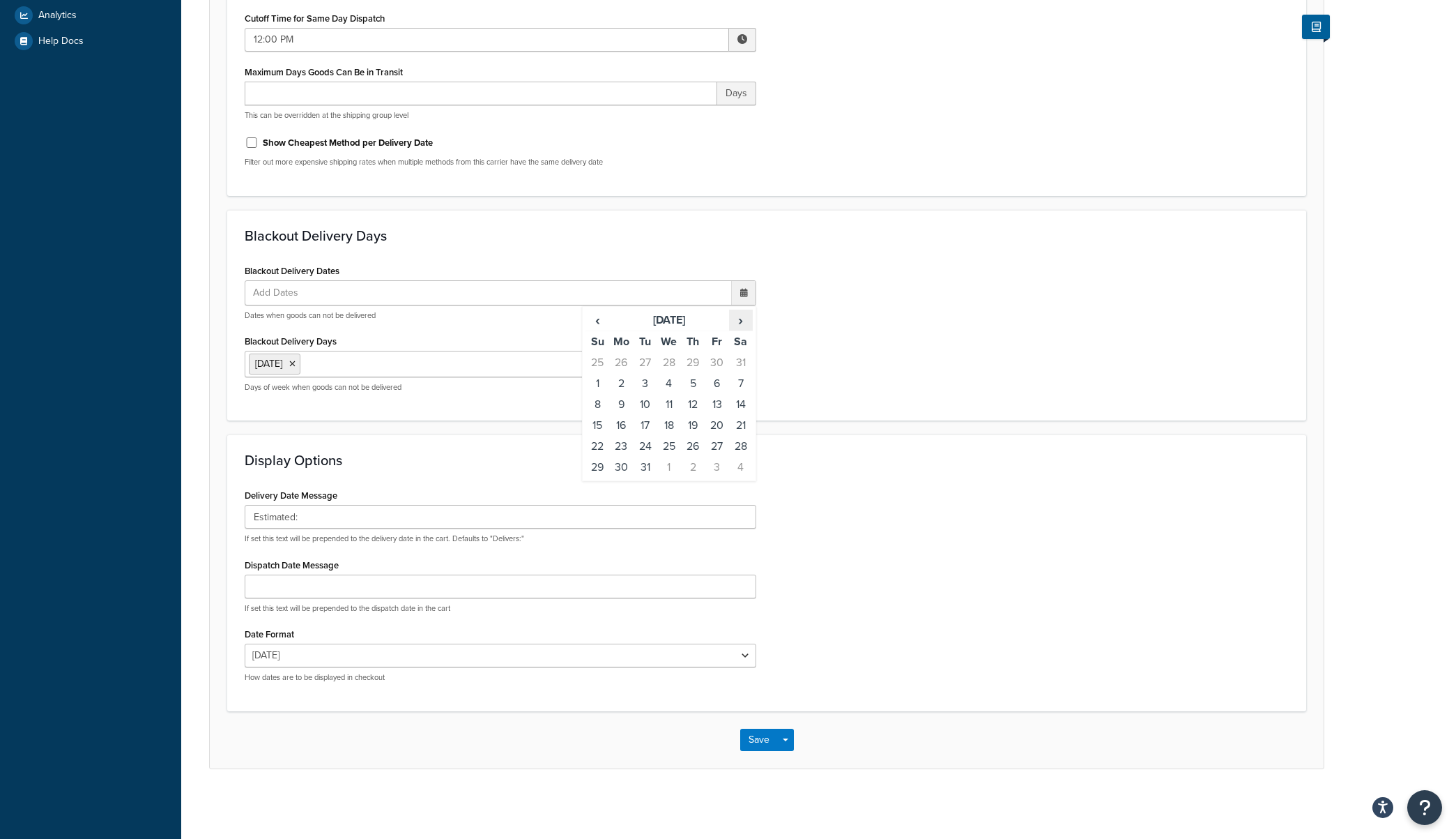
click at [737, 325] on span "›" at bounding box center [740, 319] width 23 height 20
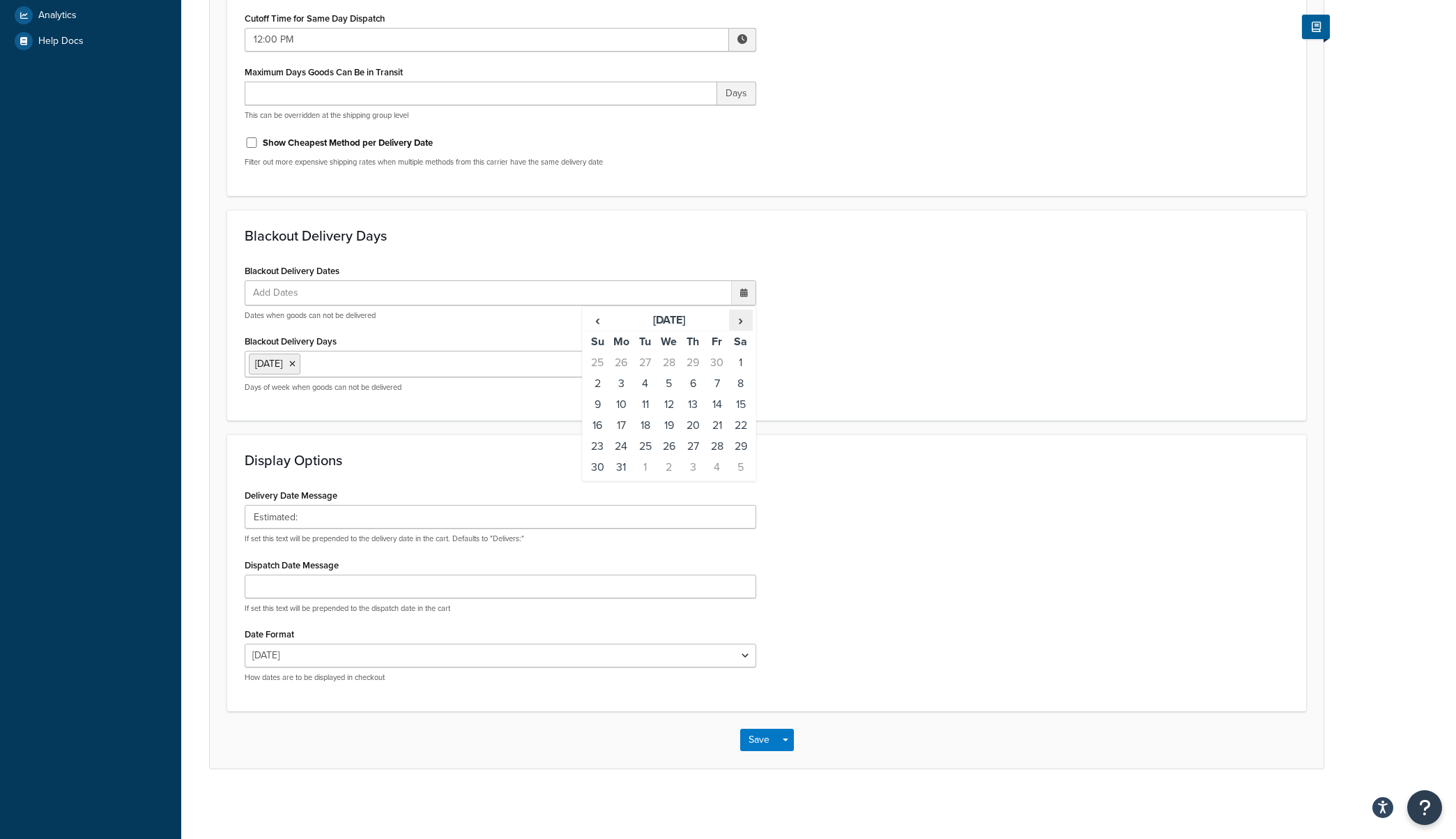
click at [737, 325] on span "›" at bounding box center [740, 319] width 23 height 20
click at [737, 324] on span "›" at bounding box center [740, 319] width 23 height 20
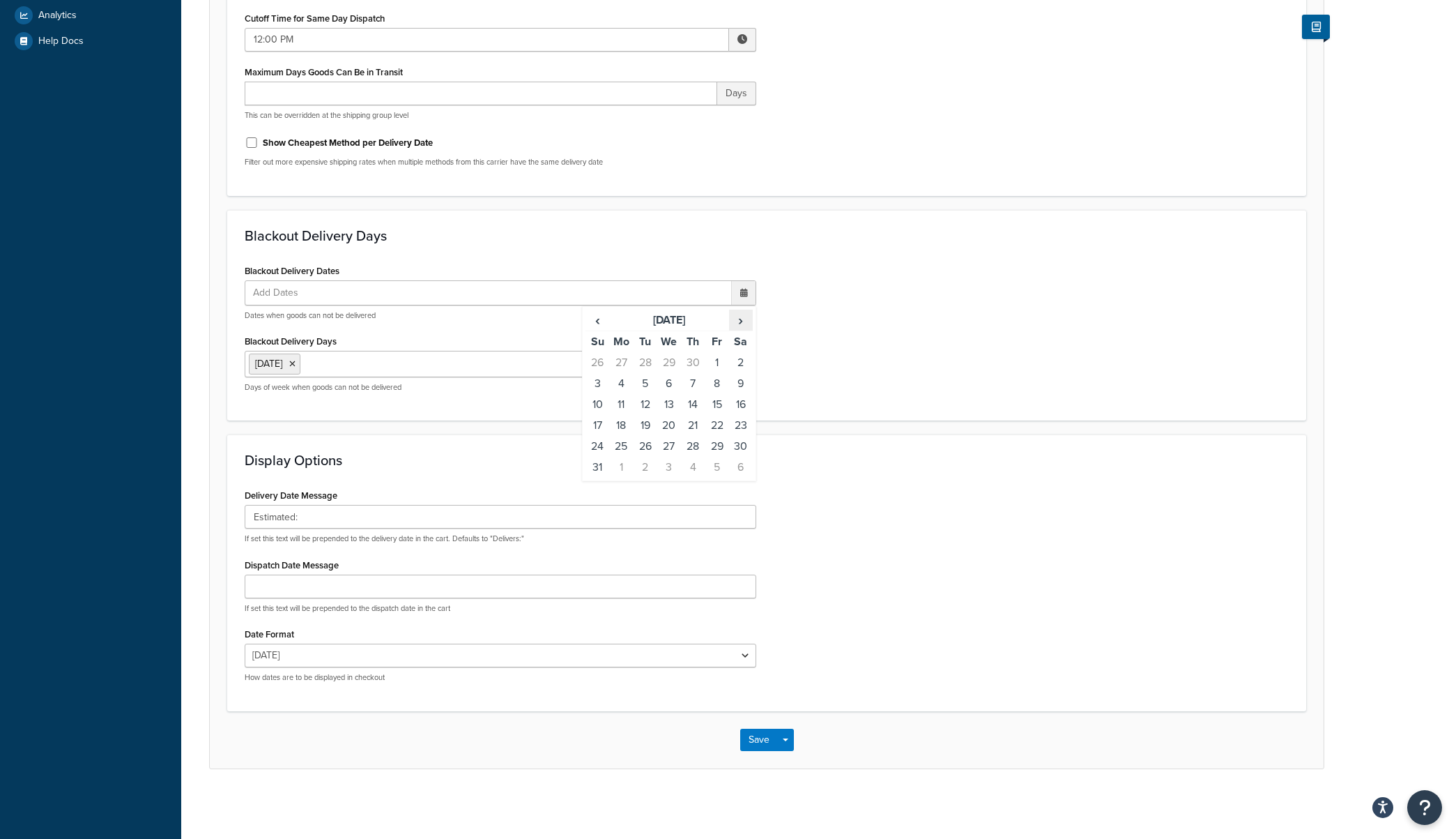
click at [737, 324] on span "›" at bounding box center [740, 319] width 23 height 20
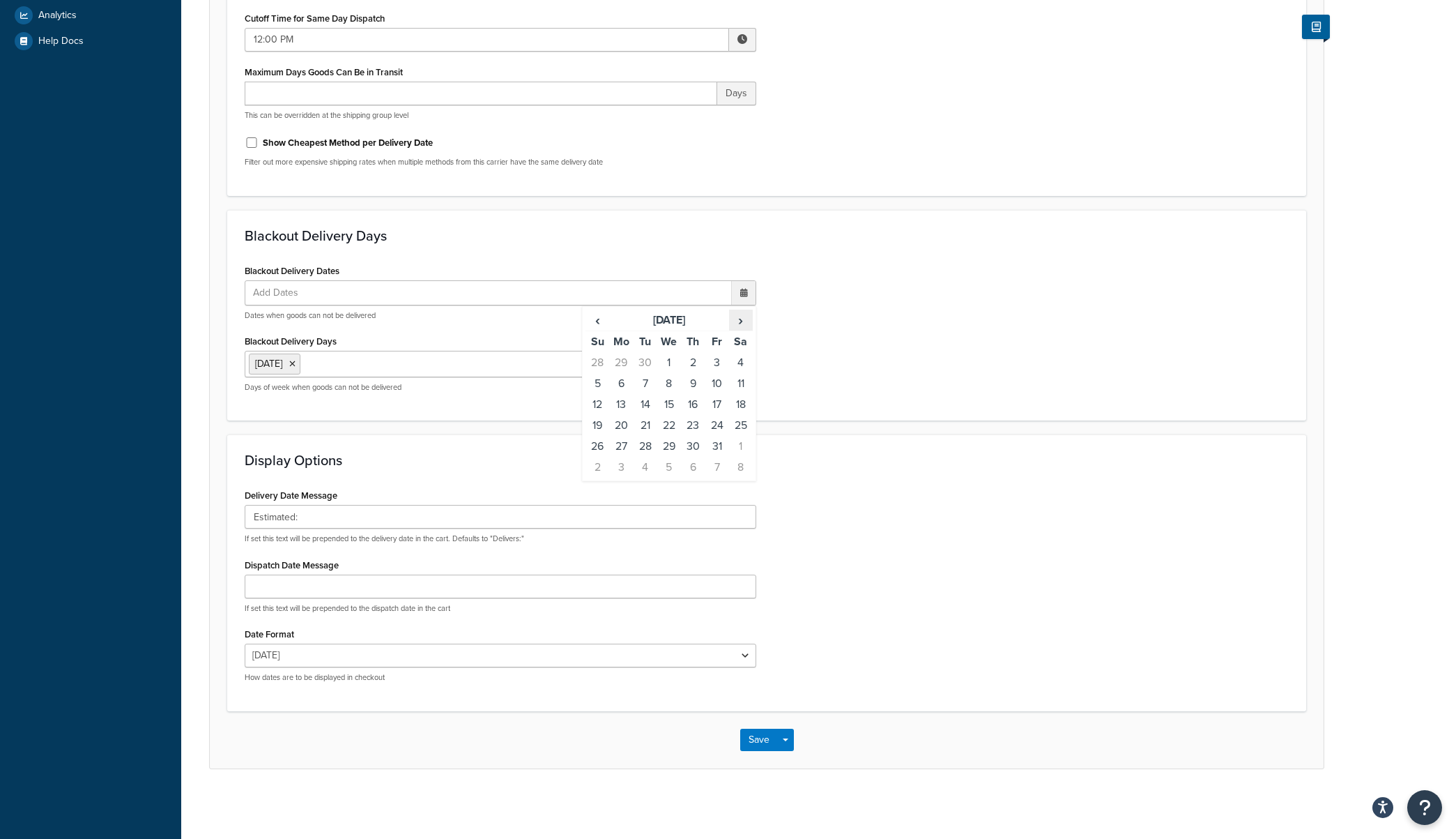
click at [737, 324] on span "›" at bounding box center [740, 319] width 23 height 20
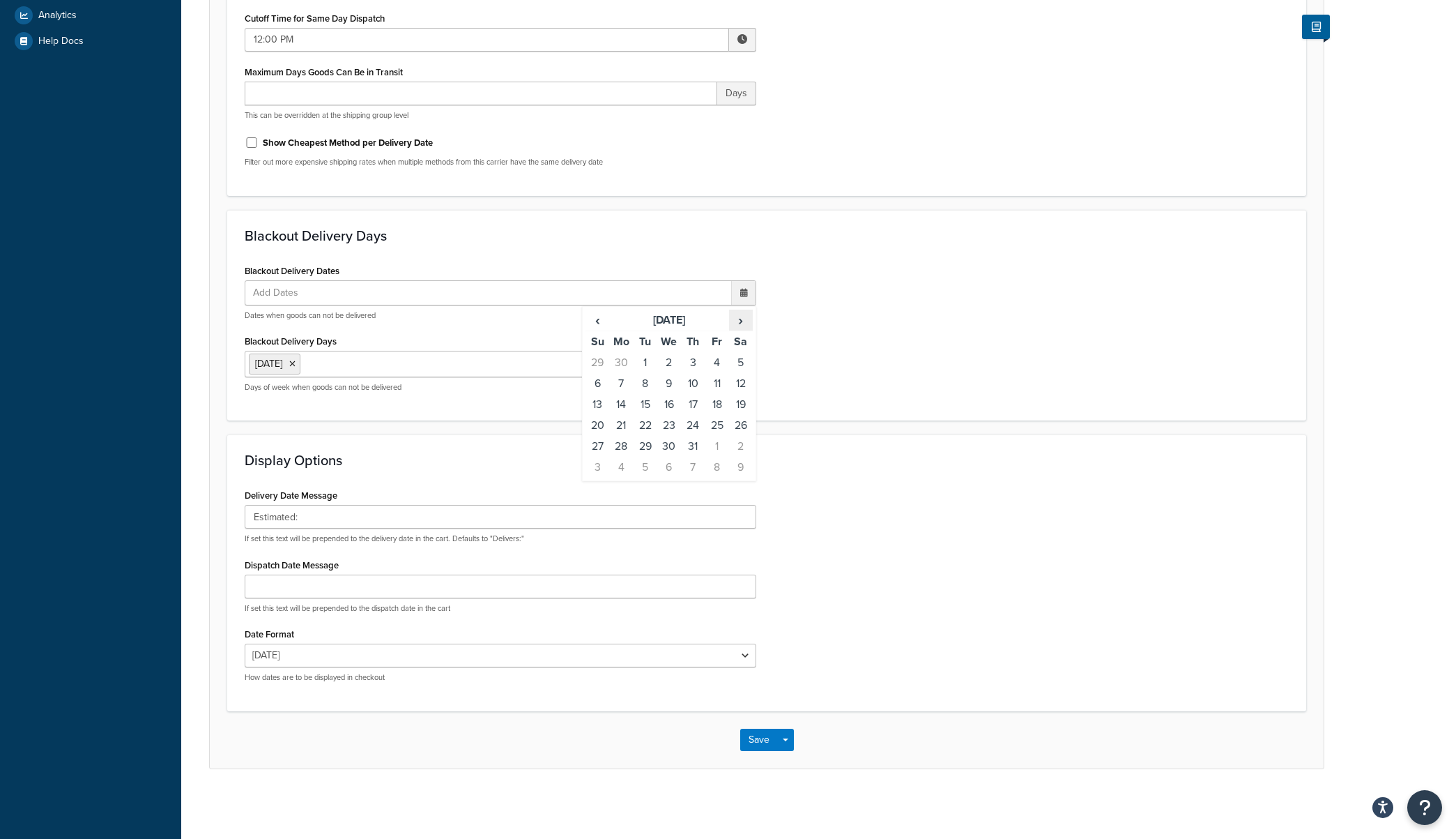
click at [737, 324] on span "›" at bounding box center [740, 319] width 23 height 20
click at [739, 319] on span "›" at bounding box center [740, 319] width 23 height 20
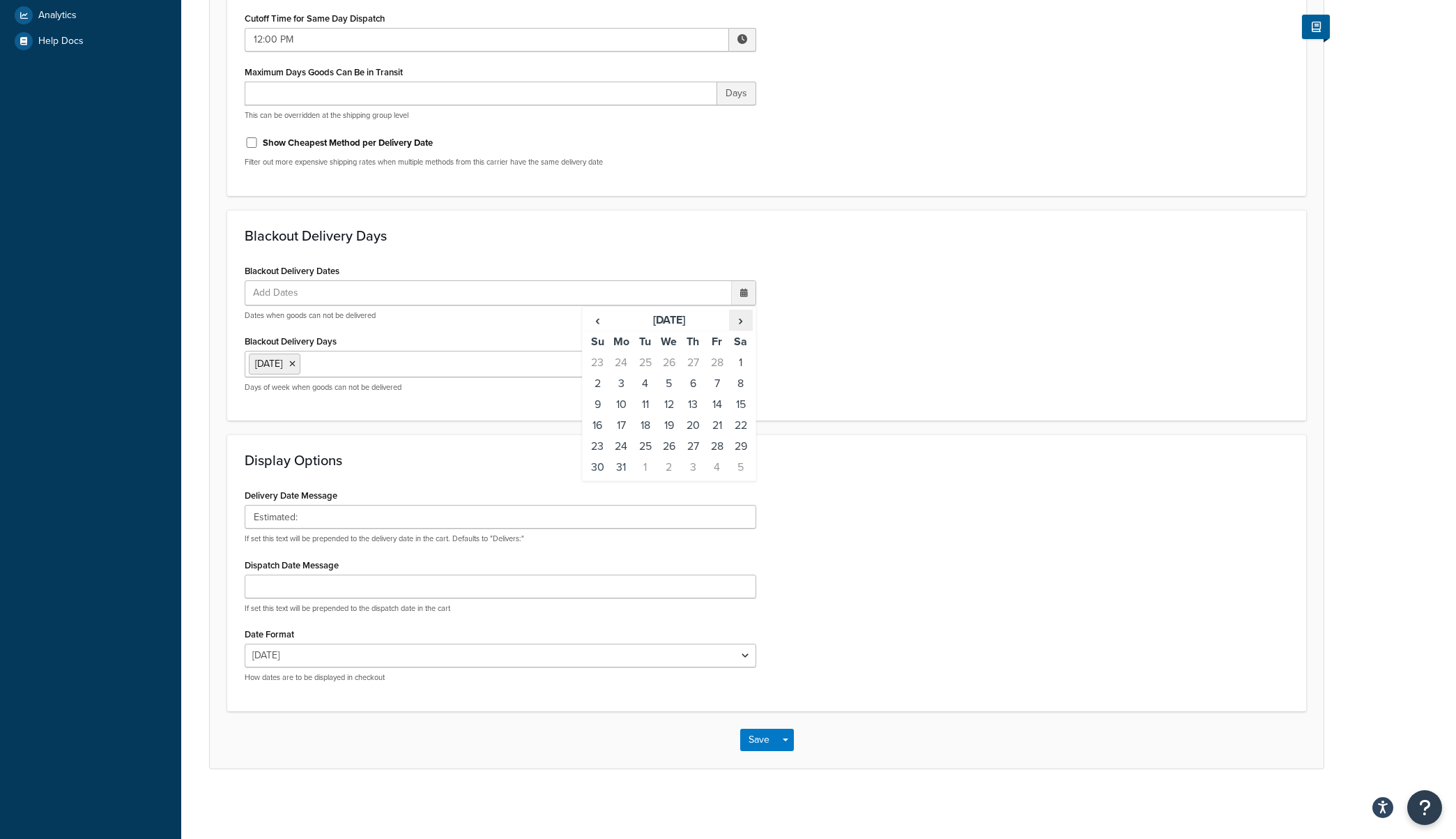
click at [739, 319] on span "›" at bounding box center [740, 319] width 23 height 20
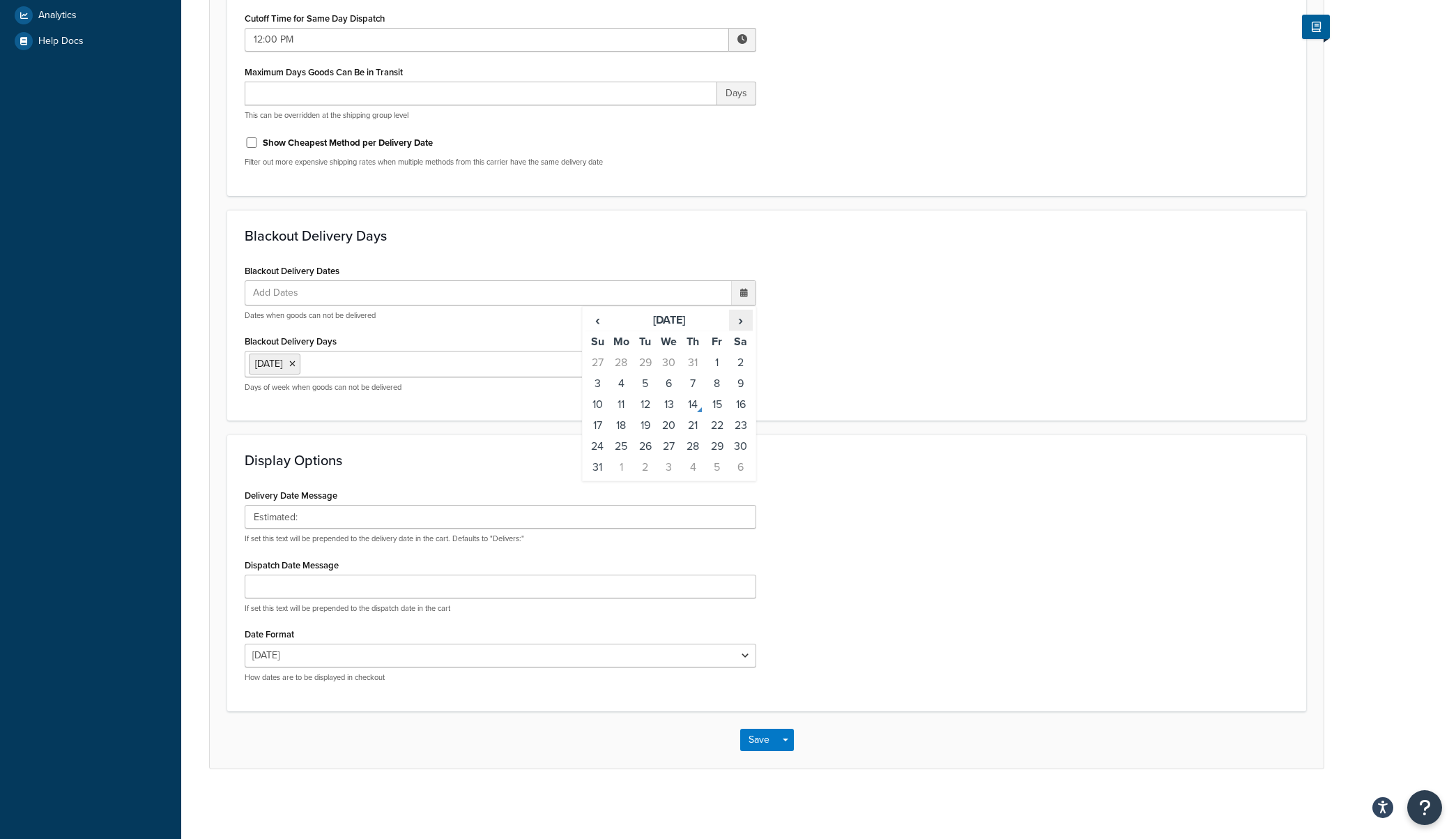
click at [739, 319] on span "›" at bounding box center [740, 319] width 23 height 20
click at [604, 323] on span "‹" at bounding box center [597, 319] width 23 height 20
click at [740, 322] on span "›" at bounding box center [740, 319] width 23 height 20
click at [624, 361] on td "1" at bounding box center [621, 362] width 24 height 21
click at [737, 328] on span "›" at bounding box center [740, 320] width 23 height 20
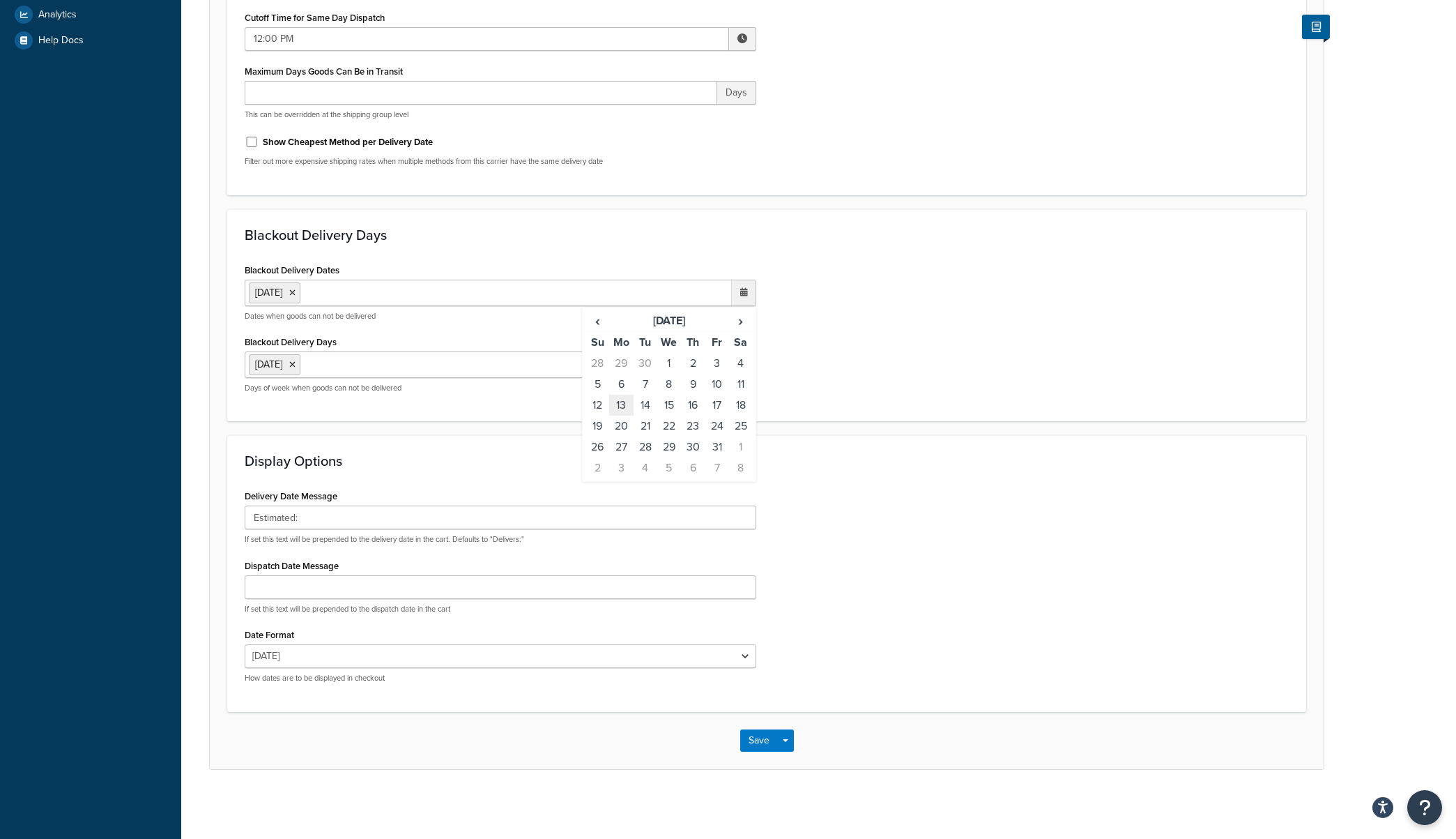
click at [627, 410] on td "13" at bounding box center [621, 405] width 24 height 21
click at [738, 326] on span "›" at bounding box center [740, 320] width 23 height 20
click at [642, 408] on td "11" at bounding box center [645, 405] width 24 height 21
click at [693, 448] on td "27" at bounding box center [692, 447] width 24 height 21
click at [742, 321] on span "›" at bounding box center [740, 320] width 23 height 20
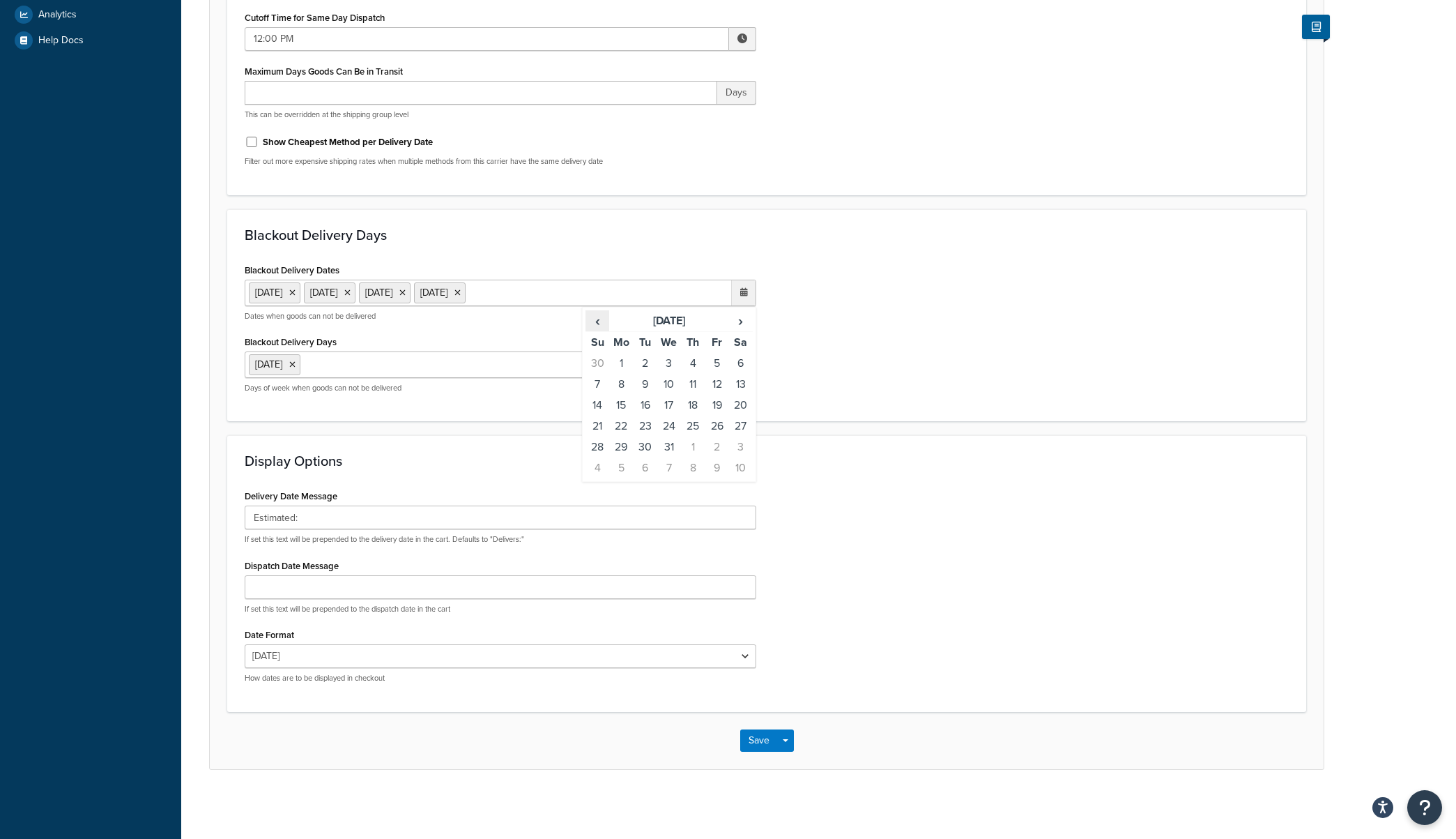
click at [604, 322] on span "‹" at bounding box center [597, 320] width 23 height 20
click at [733, 320] on span "›" at bounding box center [740, 320] width 23 height 20
click at [695, 423] on td "25" at bounding box center [692, 426] width 24 height 21
click at [742, 325] on span "›" at bounding box center [740, 320] width 23 height 20
click at [689, 362] on td "1" at bounding box center [692, 363] width 24 height 21
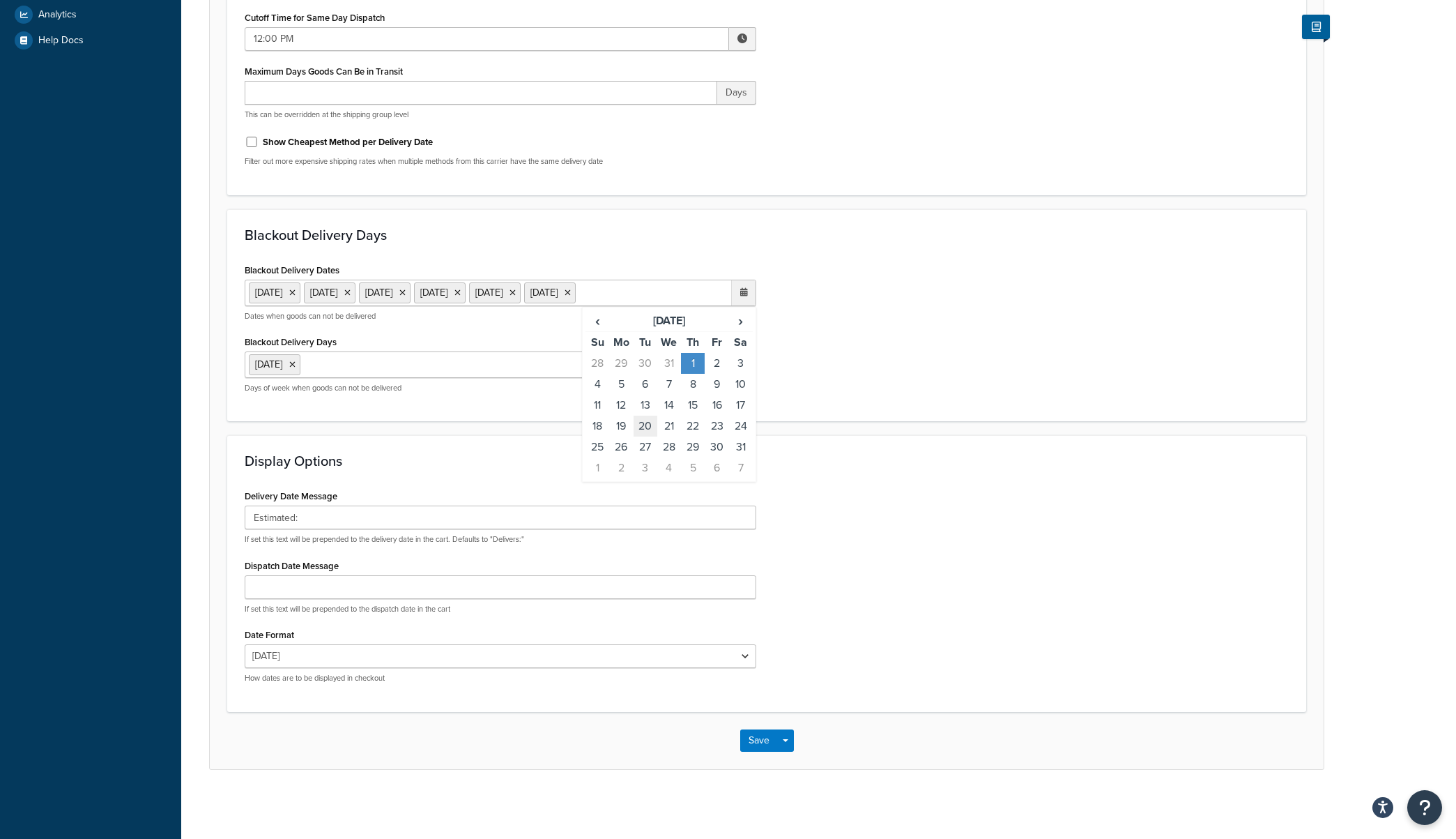
click at [639, 424] on td "20" at bounding box center [645, 426] width 24 height 21
click at [743, 330] on span "›" at bounding box center [740, 320] width 23 height 20
click at [653, 437] on td "17" at bounding box center [645, 426] width 24 height 21
click at [740, 330] on span "›" at bounding box center [740, 320] width 23 height 20
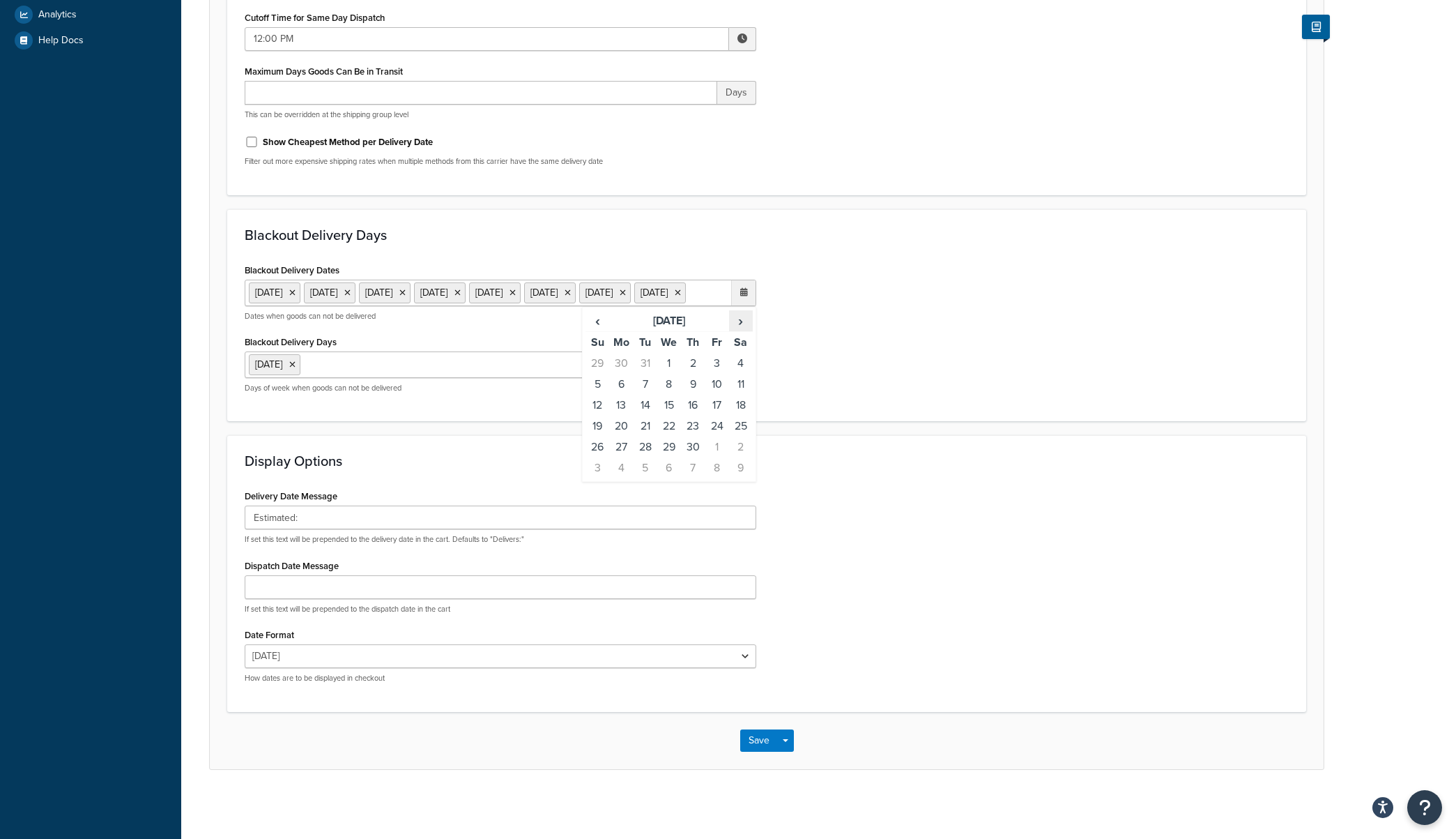
click at [740, 330] on span "›" at bounding box center [740, 320] width 23 height 20
click at [647, 458] on td "26" at bounding box center [645, 447] width 24 height 21
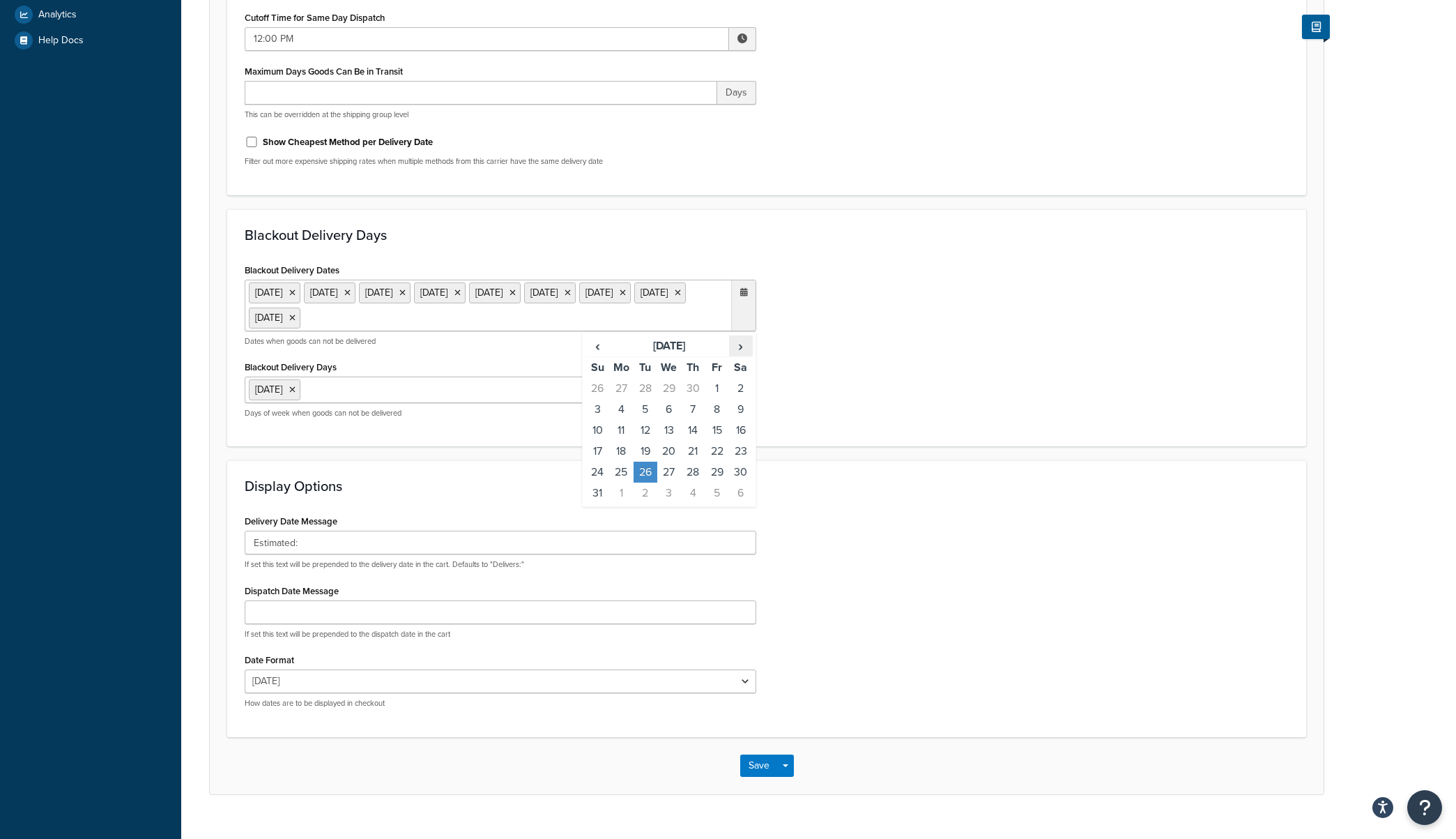
click at [738, 346] on span "›" at bounding box center [740, 346] width 23 height 20
click at [716, 426] on td "19" at bounding box center [716, 430] width 24 height 21
click at [741, 343] on span "›" at bounding box center [740, 346] width 23 height 20
click at [747, 386] on td "4" at bounding box center [740, 388] width 24 height 21
click at [929, 562] on div "Delivery Date Message Estimated: If set this text will be prepended to the deli…" at bounding box center [767, 615] width 1065 height 208
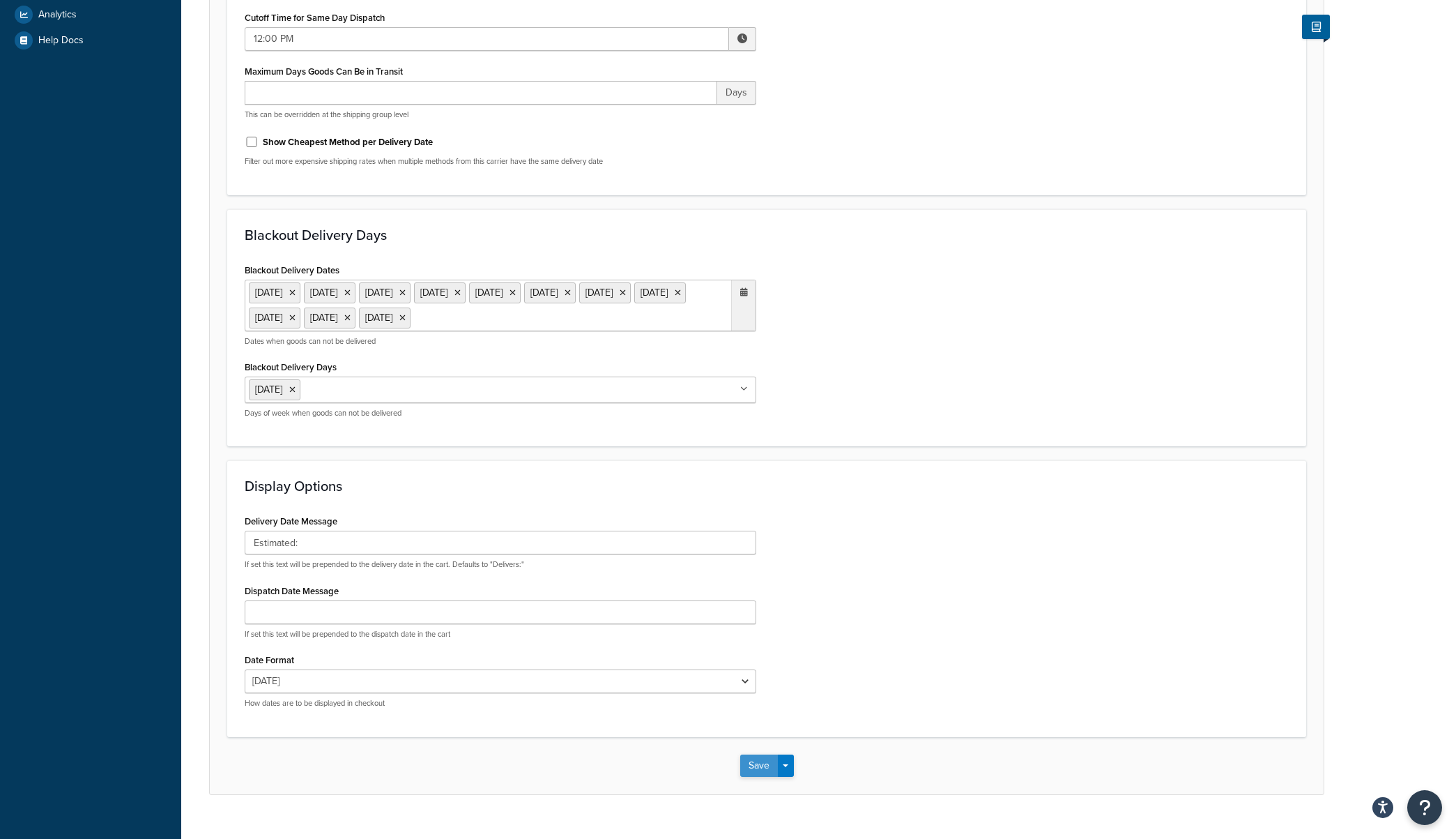
click at [761, 762] on button "Save" at bounding box center [759, 766] width 38 height 23
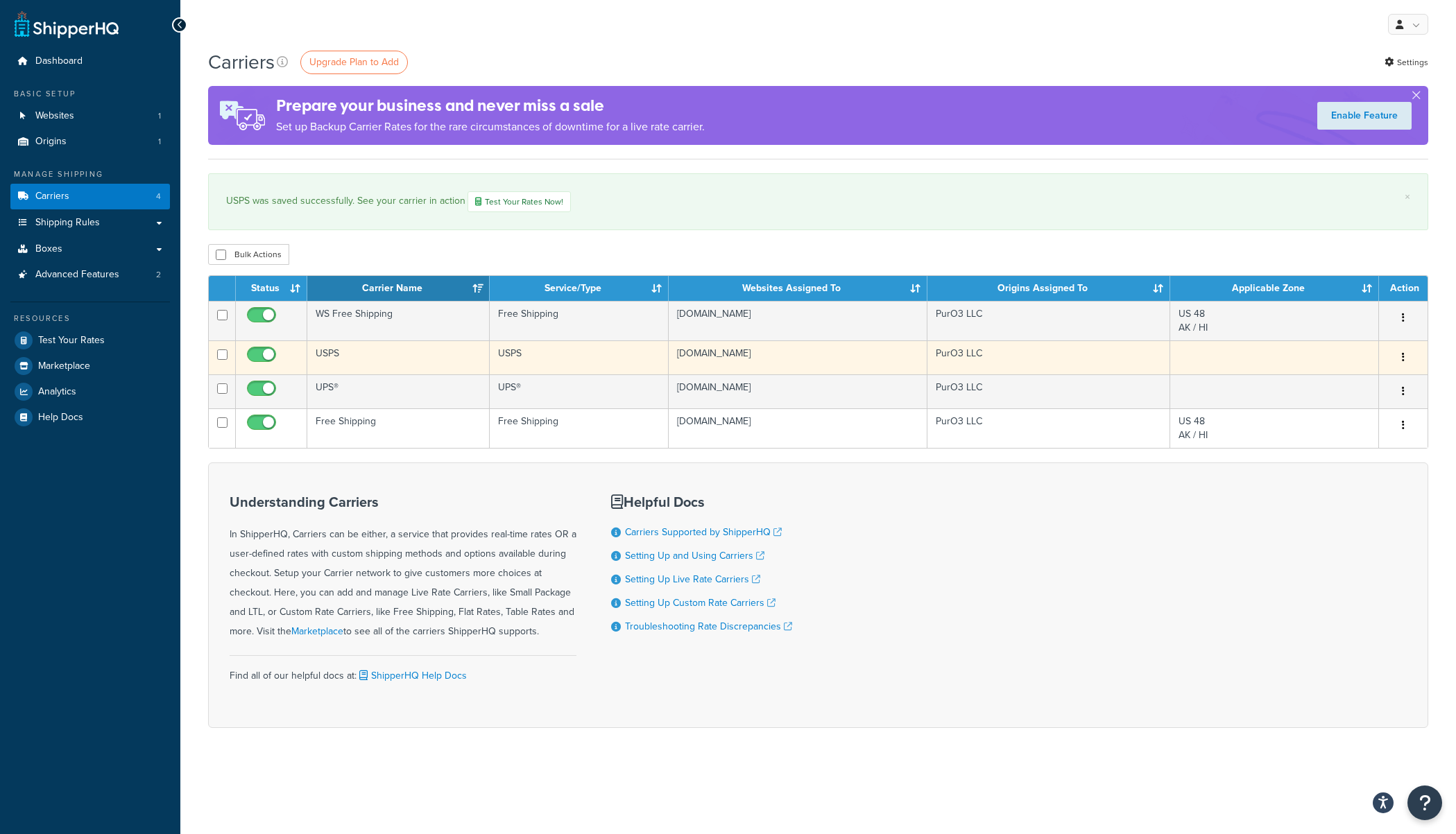
click at [1402, 357] on icon "button" at bounding box center [1403, 357] width 3 height 9
click at [1362, 385] on link "Edit" at bounding box center [1346, 386] width 109 height 28
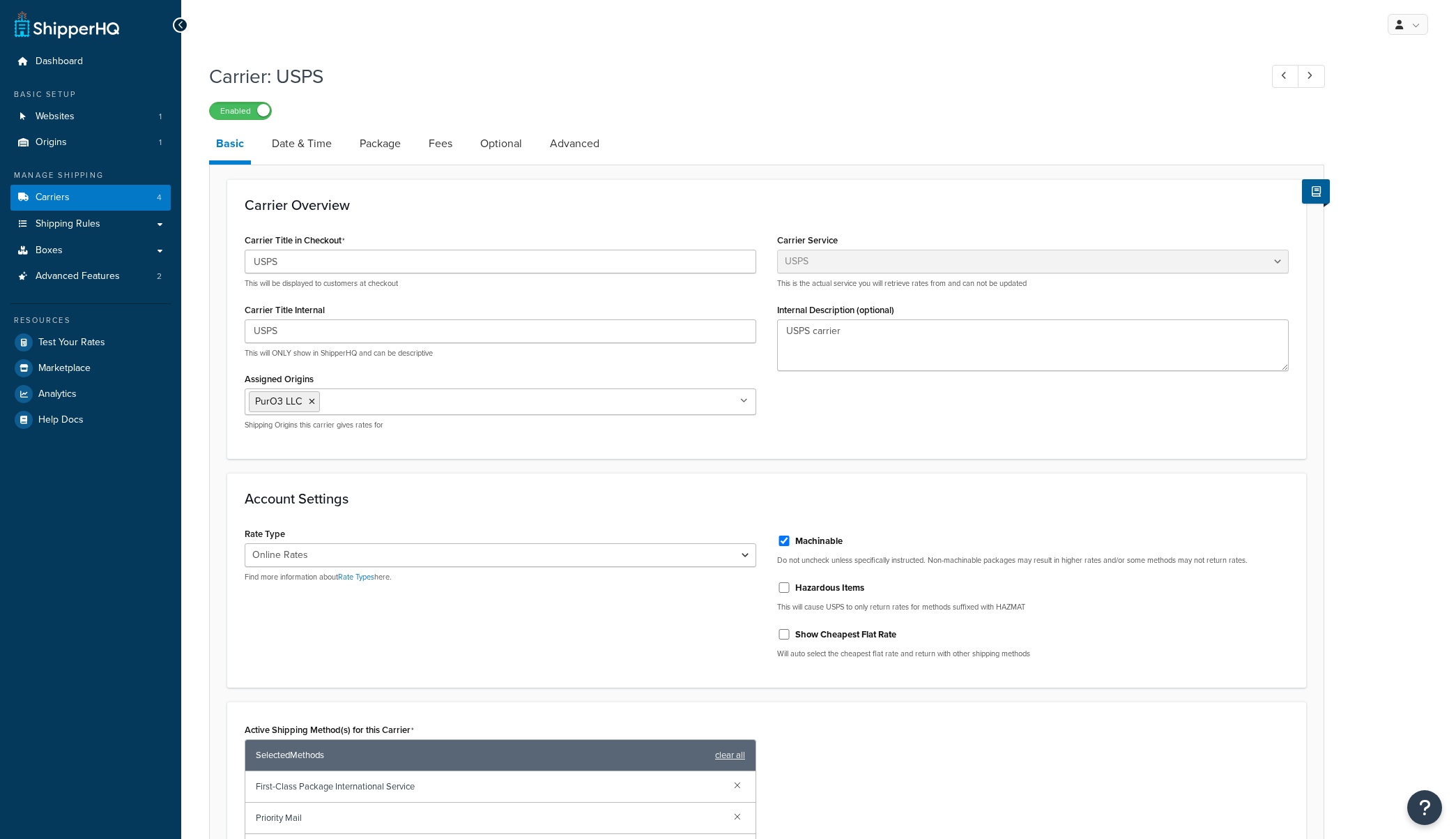
select select "usps"
select select "ONLINE"
click at [321, 148] on link "Date & Time" at bounding box center [302, 143] width 74 height 33
select select "MMMd"
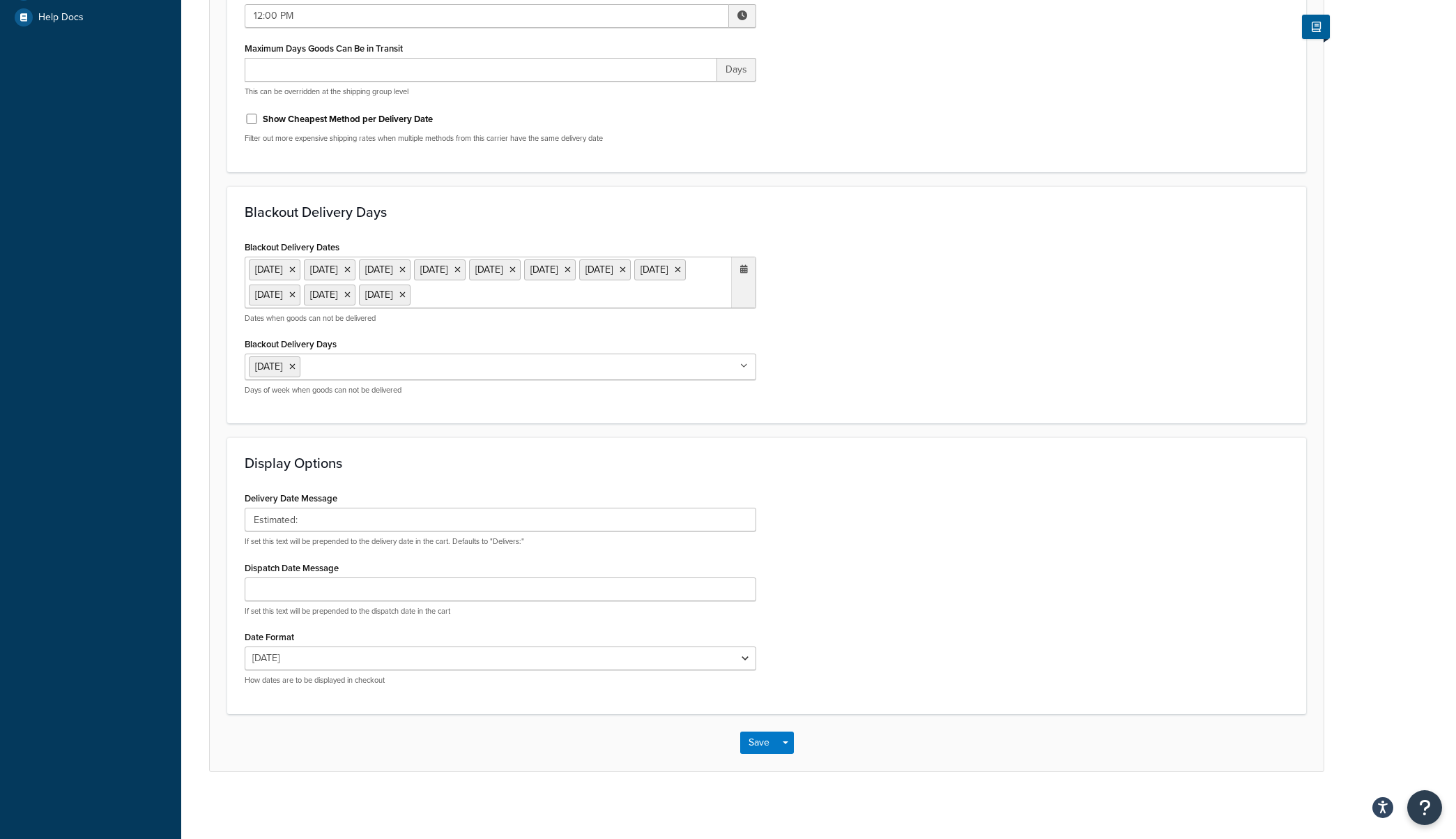
scroll to position [406, 0]
click at [746, 364] on icon at bounding box center [744, 364] width 8 height 9
click at [1095, 381] on div "Blackout Delivery Dates [DATE] [DATE] [DATE] [DATE] [DATE] [DATE] [DATE] [DATE]…" at bounding box center [767, 319] width 1065 height 170
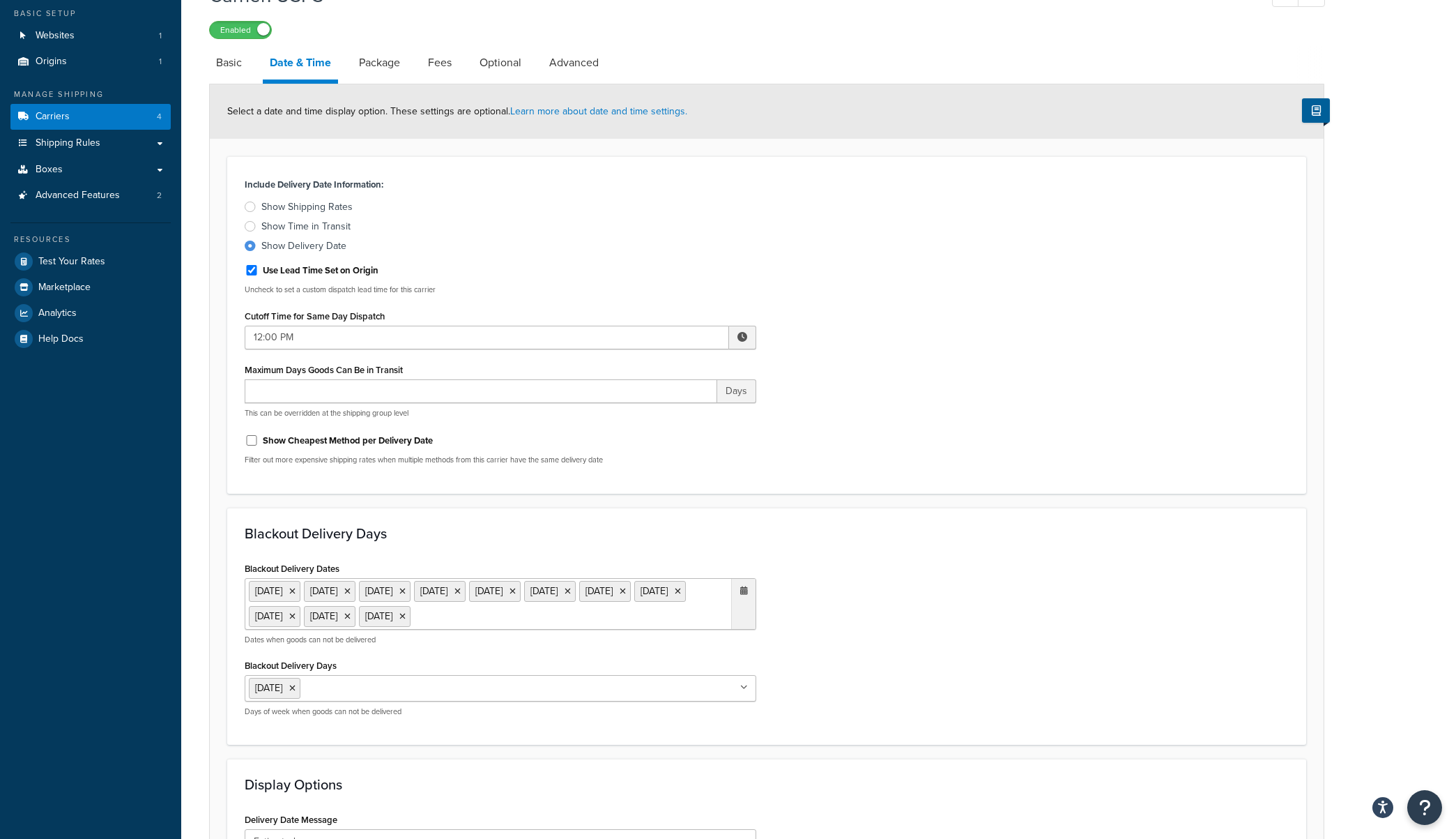
scroll to position [0, 0]
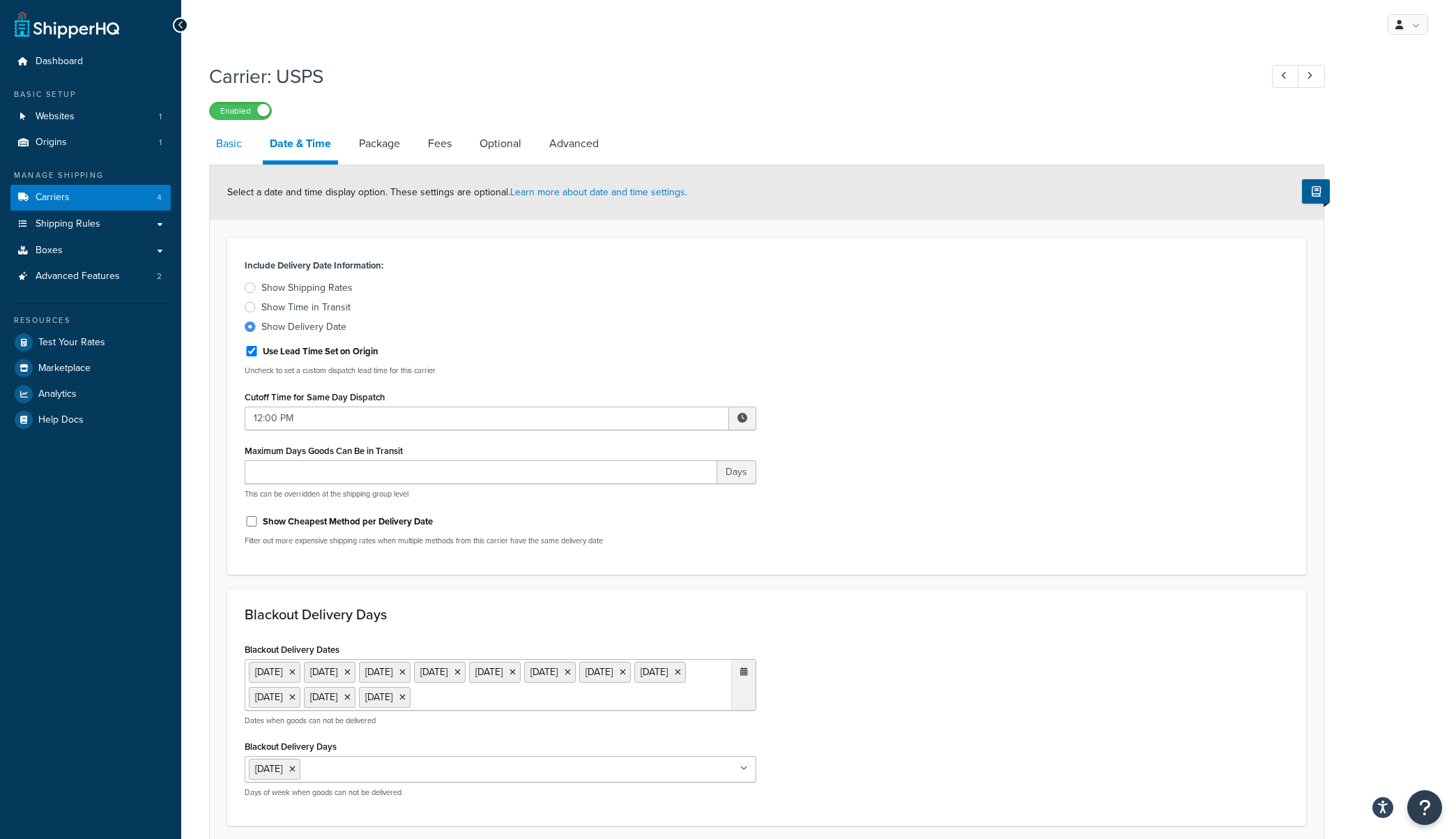
click at [241, 148] on link "Basic" at bounding box center [229, 143] width 40 height 33
select select "usps"
select select "ONLINE"
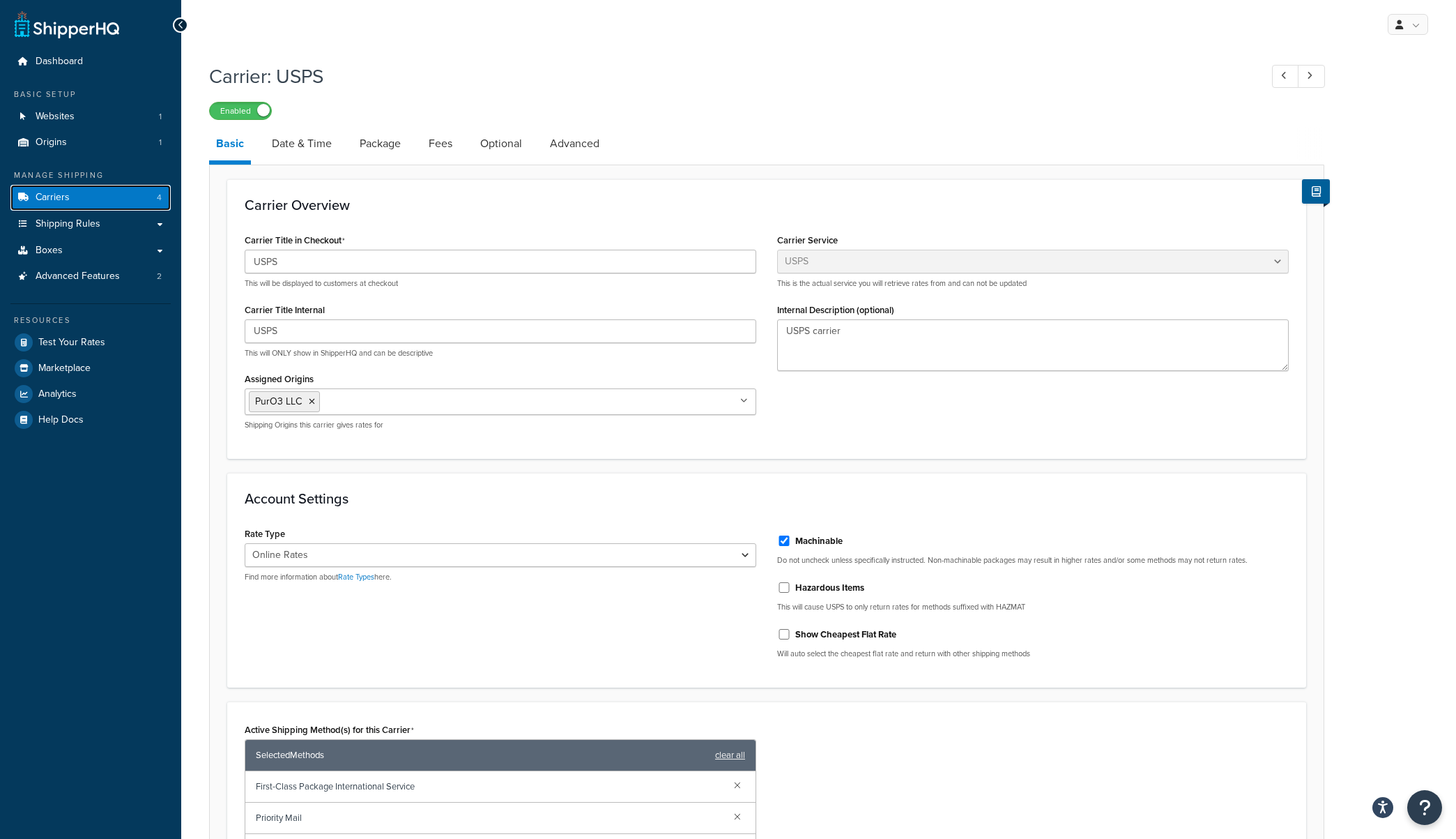
click at [90, 202] on link "Carriers 4" at bounding box center [90, 197] width 160 height 25
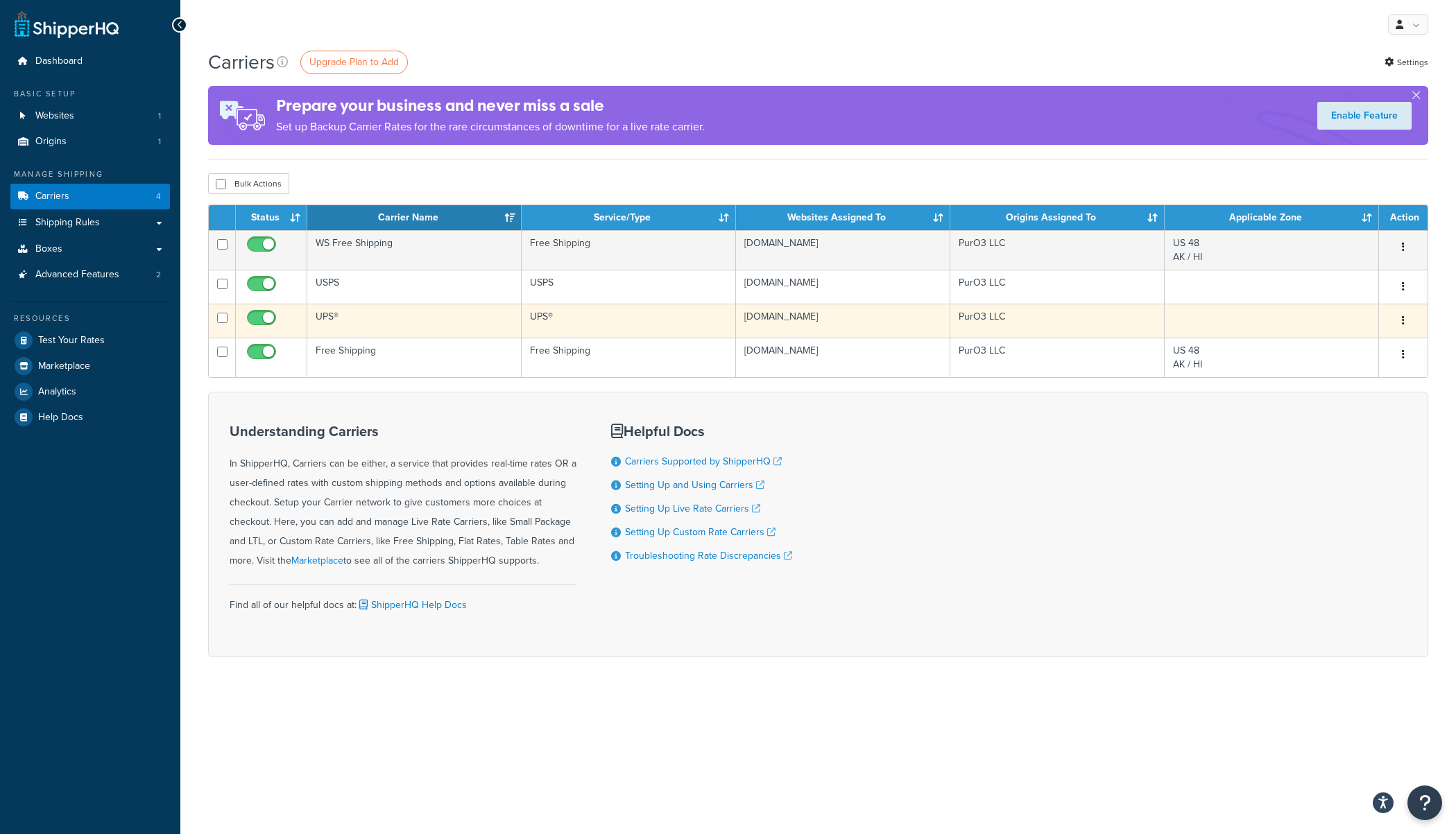
click at [1405, 323] on button "button" at bounding box center [1402, 320] width 20 height 22
click at [1357, 351] on link "Edit" at bounding box center [1346, 349] width 109 height 28
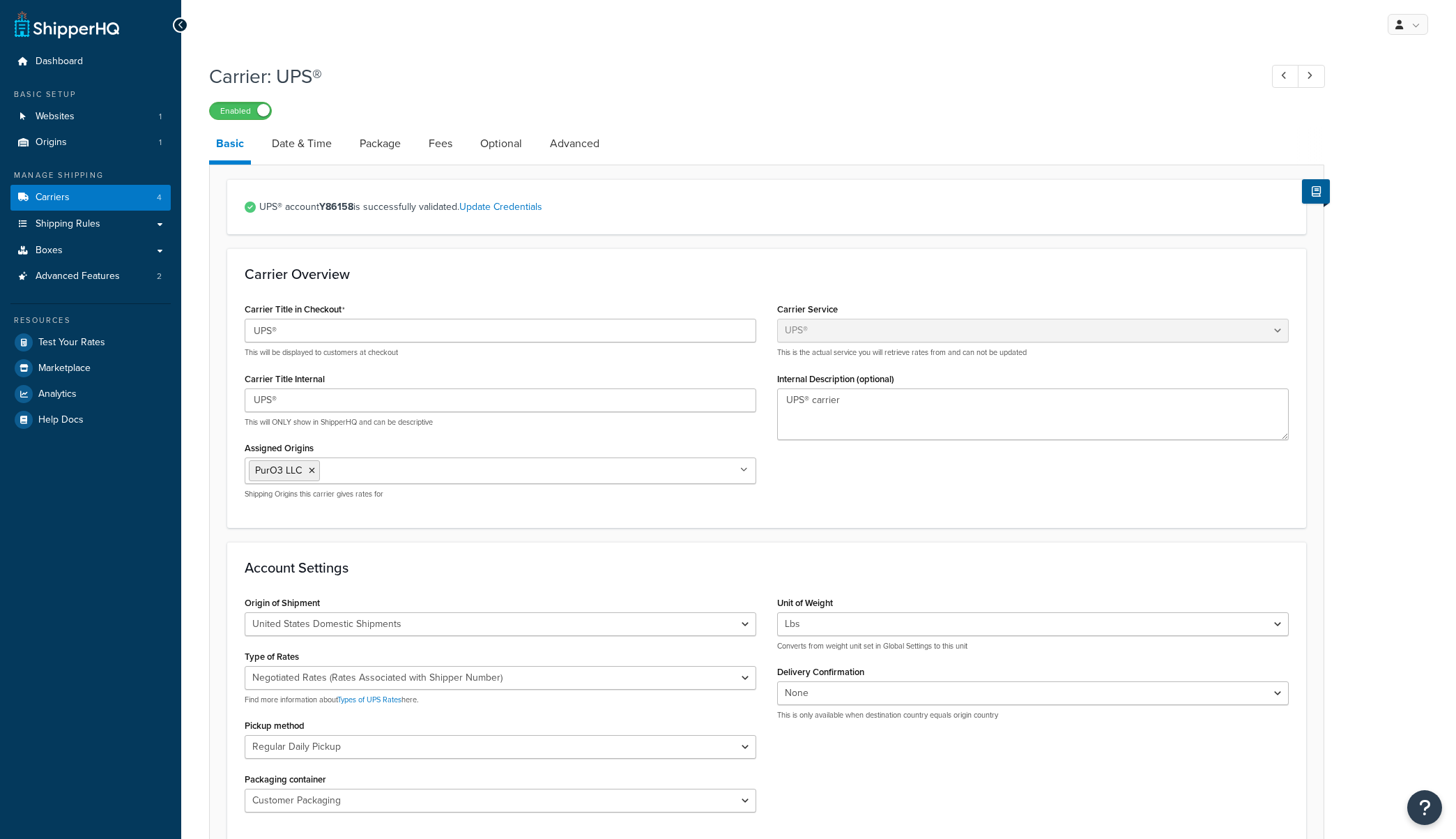
select select "ups"
click at [311, 144] on link "Date & Time" at bounding box center [302, 143] width 74 height 33
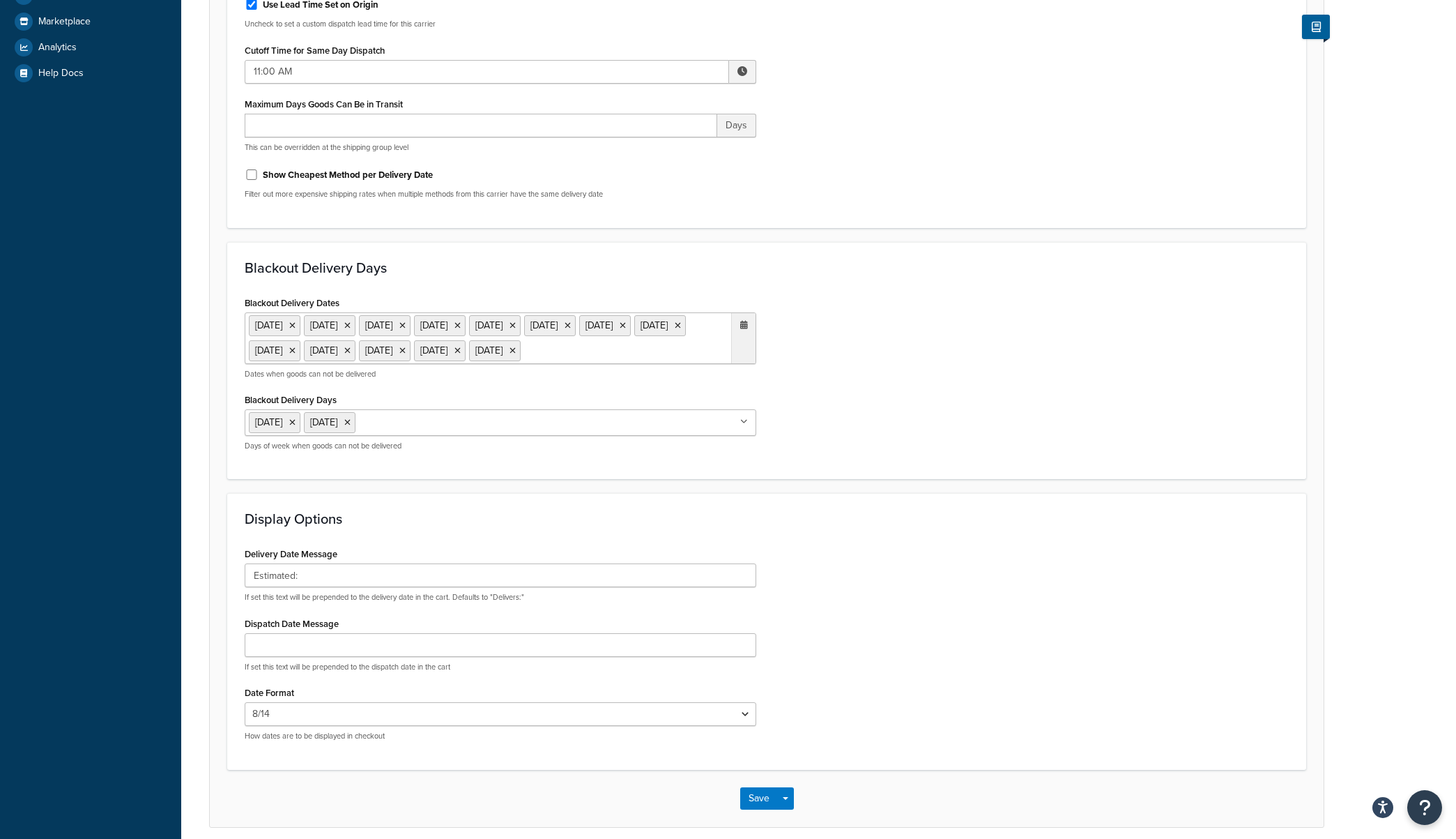
scroll to position [347, 0]
click at [295, 326] on icon at bounding box center [292, 325] width 7 height 9
click at [300, 326] on li "[DATE]" at bounding box center [274, 325] width 52 height 21
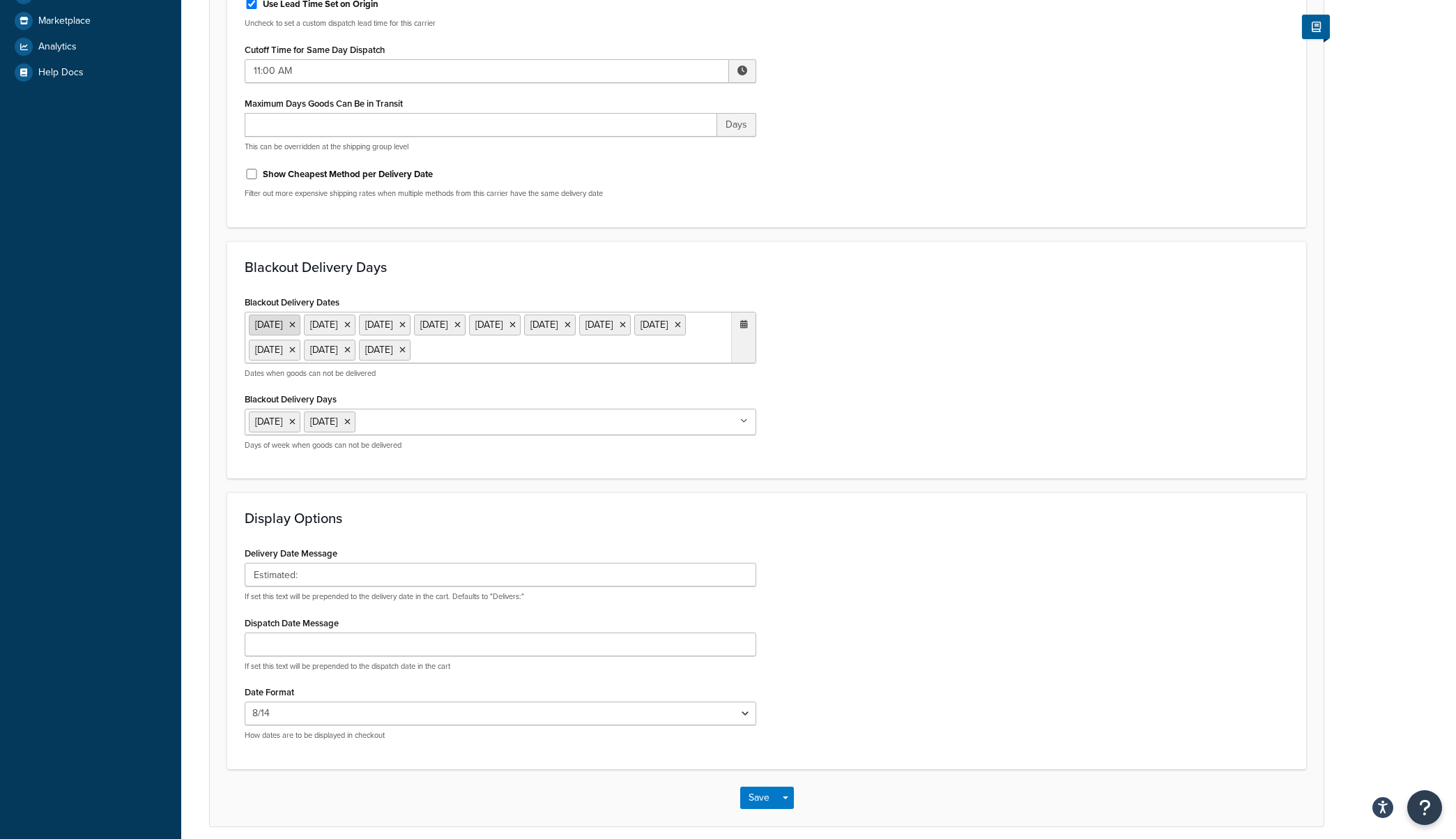
click at [295, 325] on icon at bounding box center [292, 325] width 7 height 9
click at [321, 325] on ul "[DATE] [DATE] [DATE] [DATE] [DATE] [DATE] [DATE] [DATE] [DATE]" at bounding box center [500, 337] width 511 height 52
click at [295, 325] on icon at bounding box center [292, 325] width 7 height 9
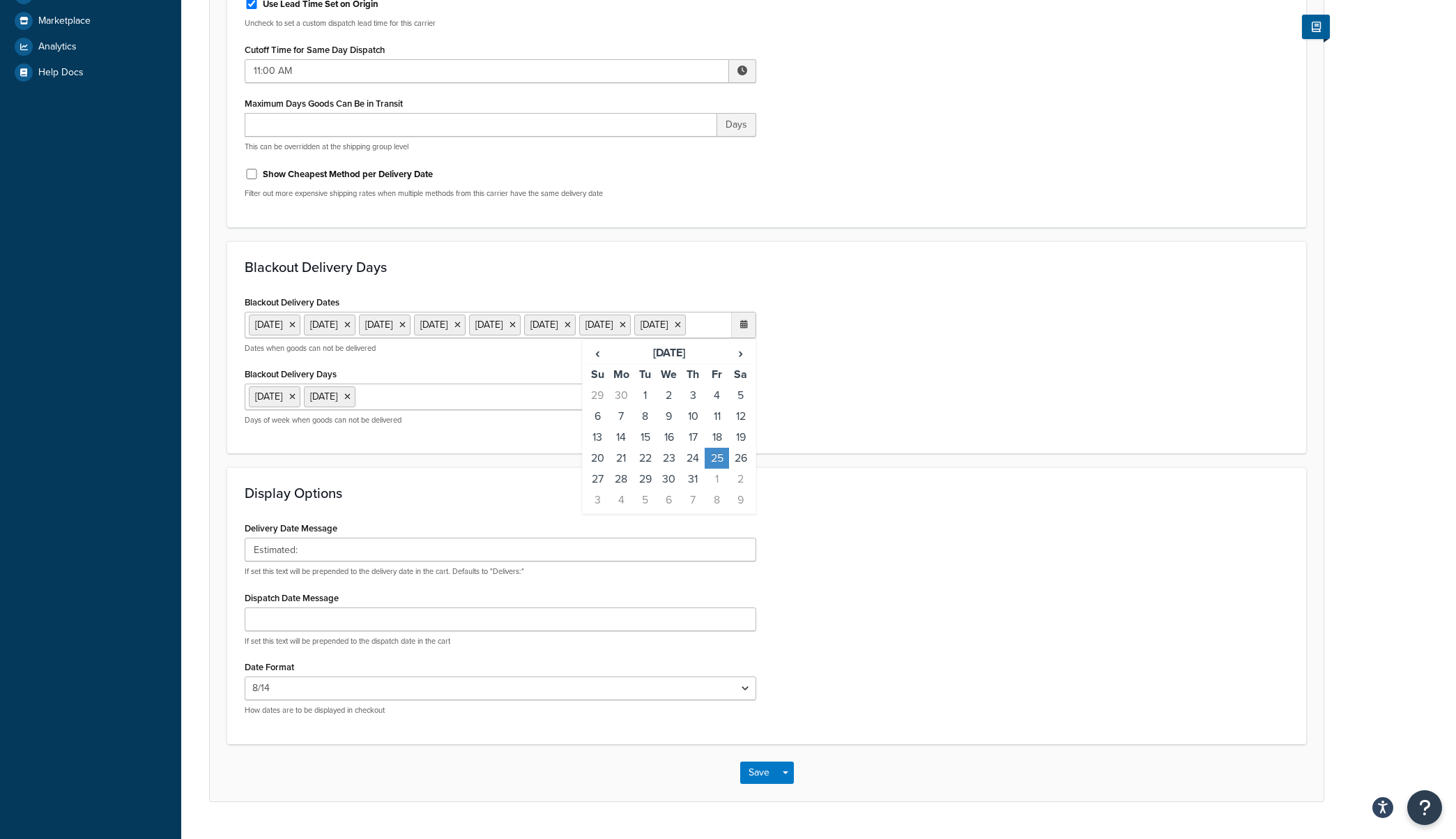
click at [300, 325] on li "[DATE]" at bounding box center [274, 325] width 52 height 21
click at [295, 326] on icon at bounding box center [292, 325] width 7 height 9
click at [295, 327] on icon at bounding box center [292, 325] width 7 height 9
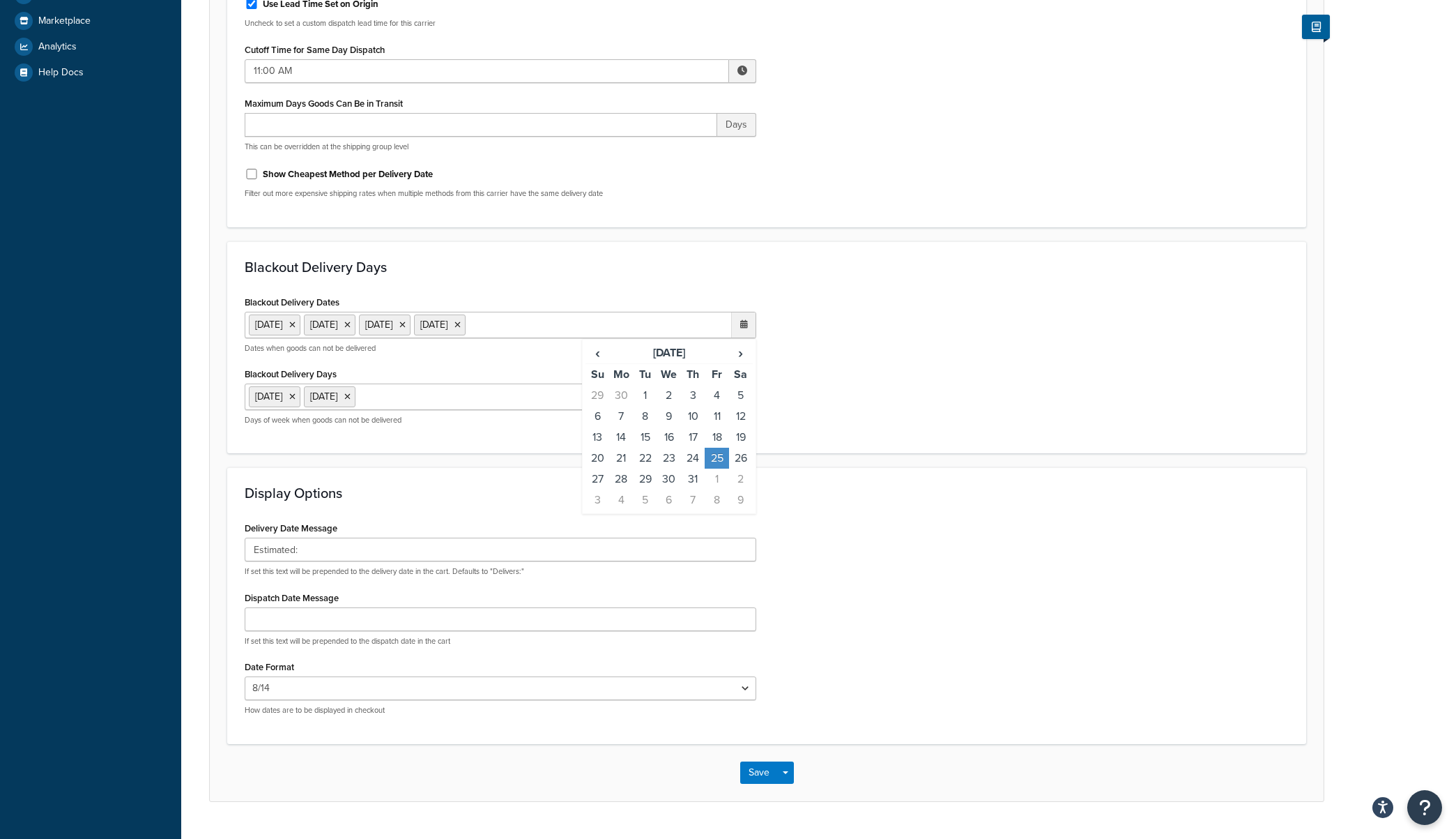
click at [295, 327] on icon at bounding box center [292, 325] width 7 height 9
click at [300, 327] on li "11 Nov 2020" at bounding box center [274, 325] width 52 height 21
click at [300, 324] on li "11 Nov 2020" at bounding box center [274, 325] width 52 height 21
click at [295, 327] on icon at bounding box center [292, 325] width 7 height 9
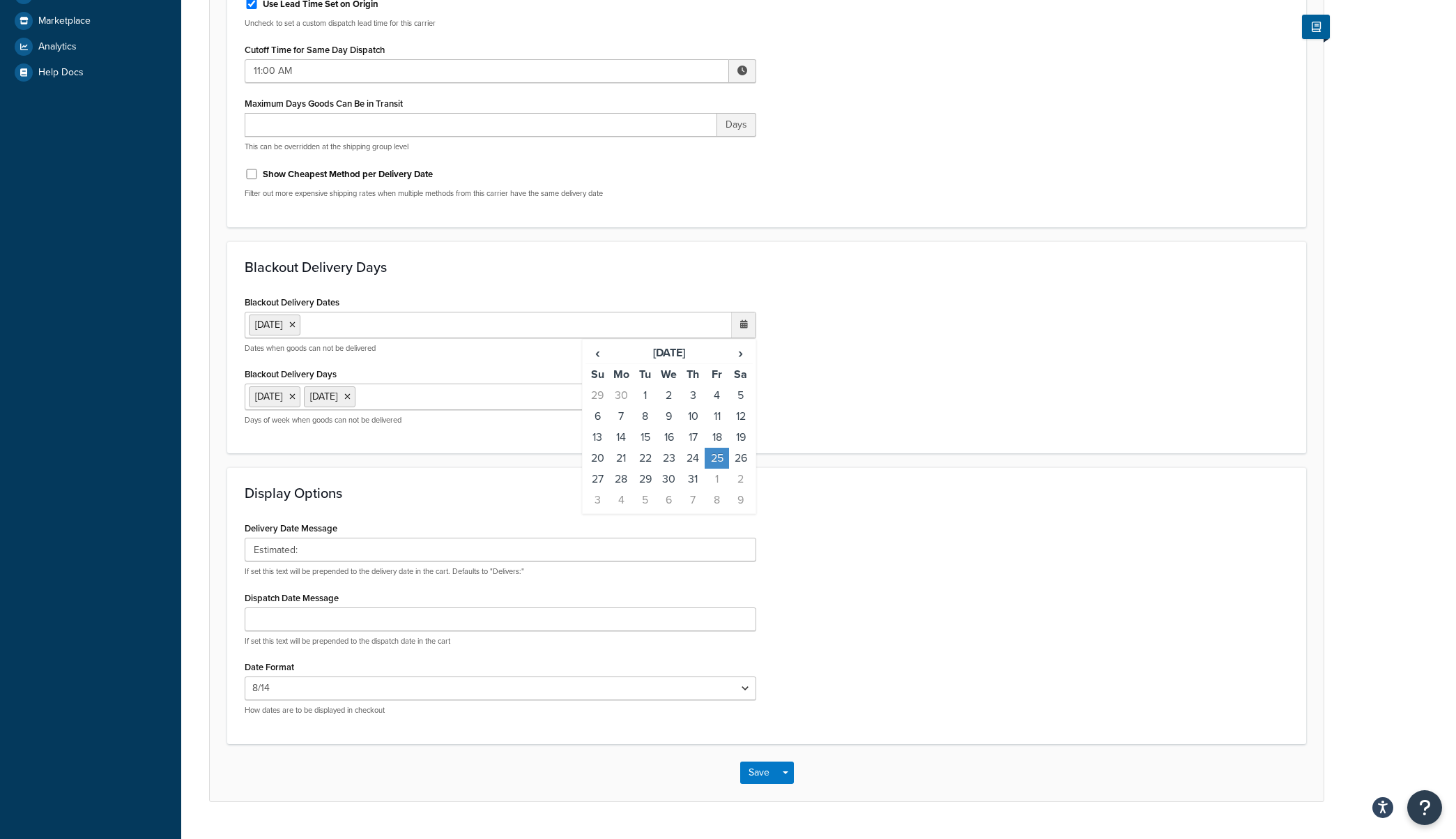
click at [295, 327] on icon at bounding box center [292, 325] width 7 height 9
click at [740, 350] on span "›" at bounding box center [740, 351] width 23 height 20
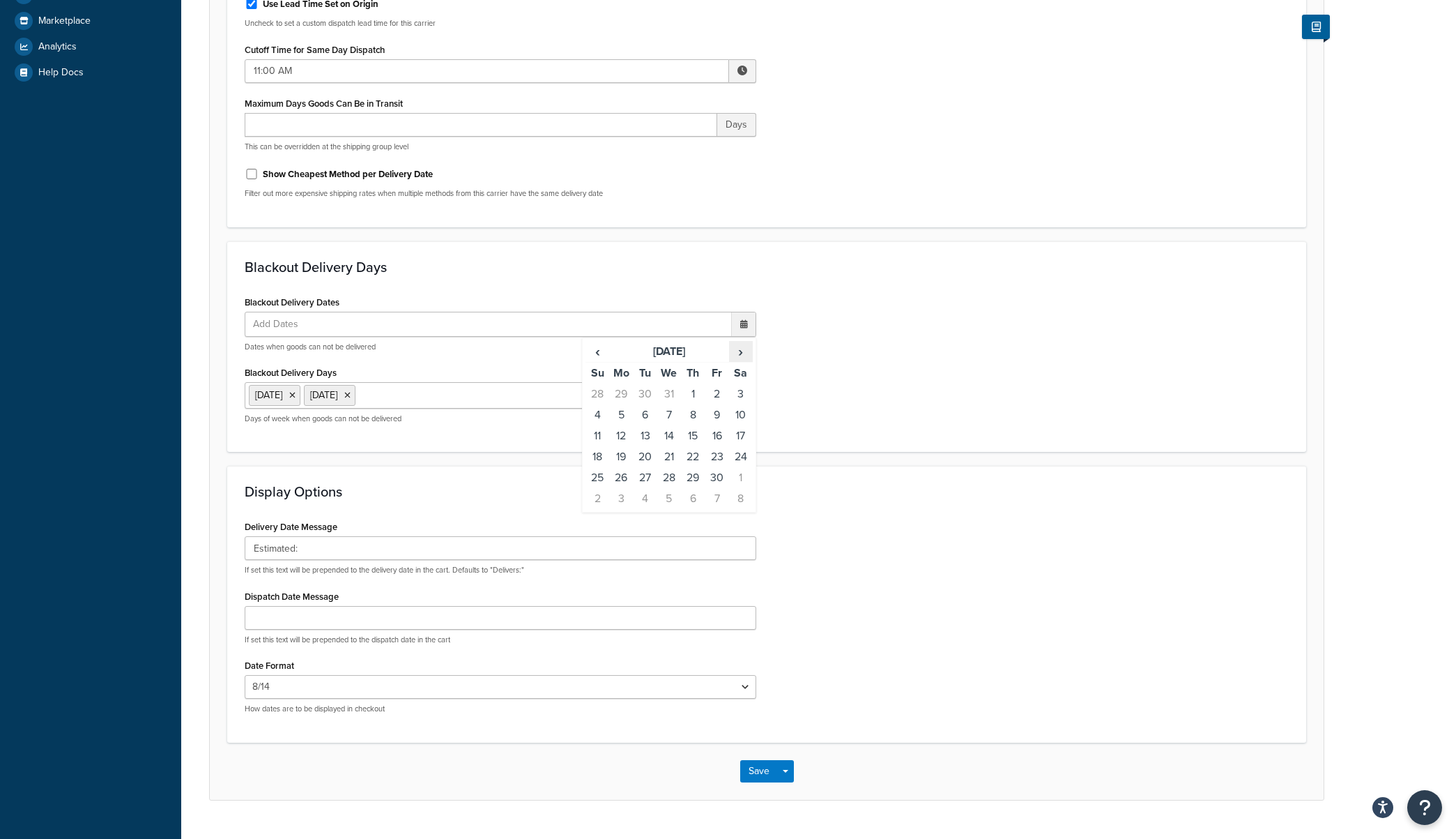
click at [740, 350] on span "›" at bounding box center [740, 351] width 23 height 20
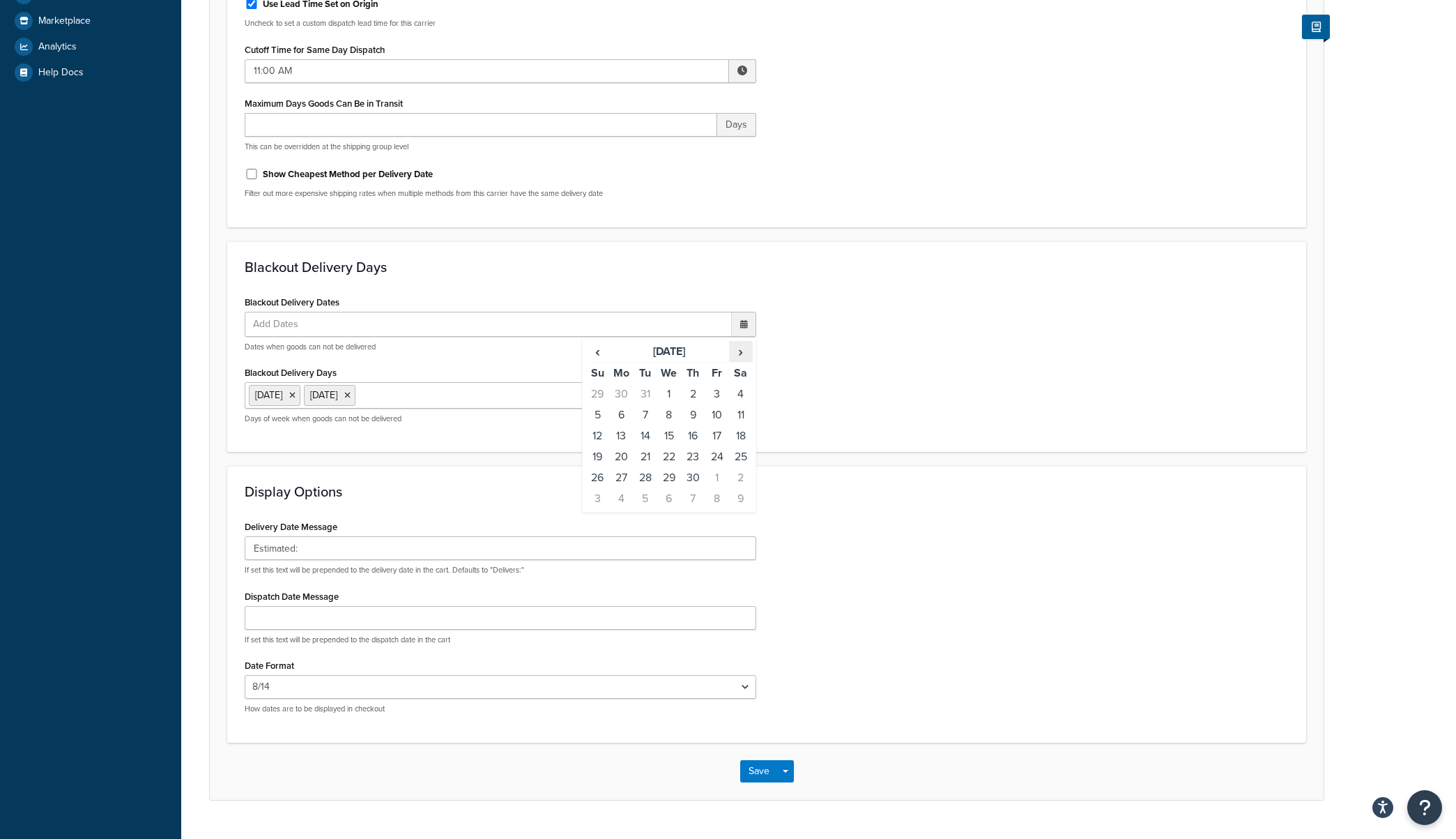
click at [740, 350] on span "›" at bounding box center [740, 351] width 23 height 20
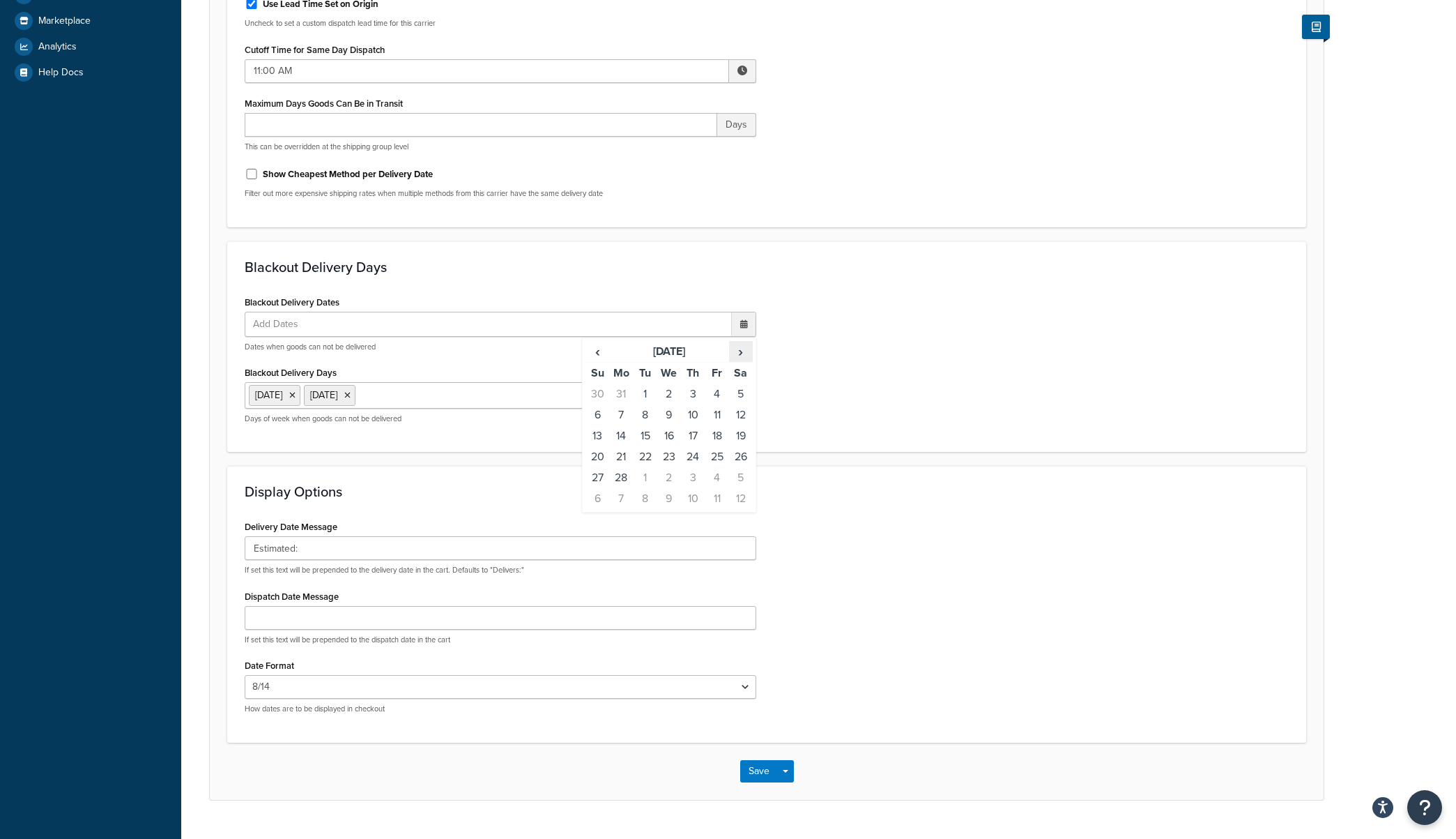
click at [740, 350] on span "›" at bounding box center [740, 351] width 23 height 20
click at [405, 696] on select "Thu, Aug 14 8/14/2025 Aug 14, 2025 Thu, Aug 14, 2025 Thu, 8/14/2025 Aug 14 Thu,…" at bounding box center [500, 687] width 511 height 24
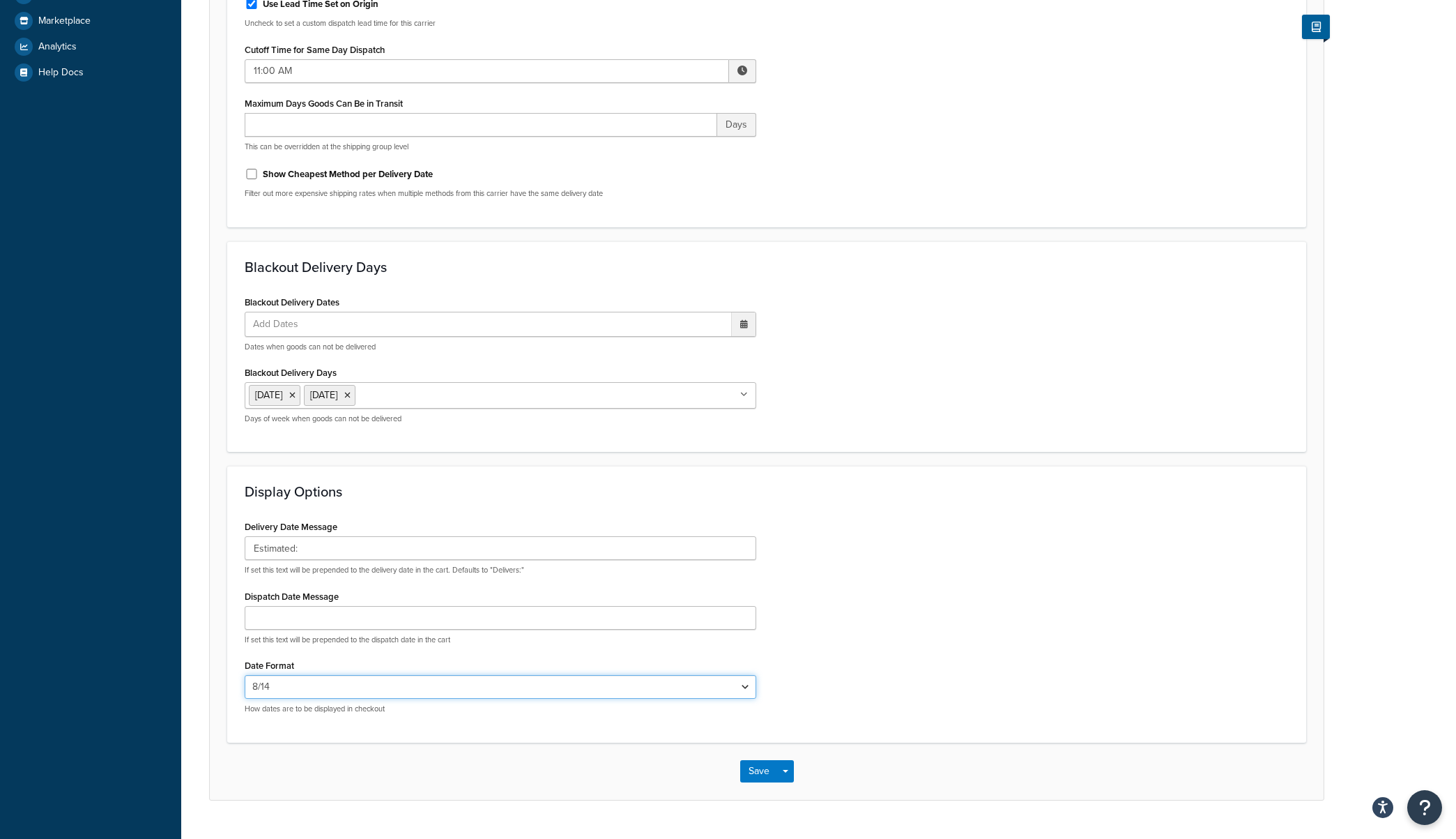
select select "MMMd"
click at [244, 677] on select "Thu, Aug 14 8/14/2025 Aug 14, 2025 Thu, Aug 14, 2025 Thu, 8/14/2025 Aug 14 Thu,…" at bounding box center [500, 687] width 511 height 24
click at [745, 325] on icon at bounding box center [744, 325] width 8 height 9
click at [740, 352] on span "›" at bounding box center [740, 351] width 23 height 20
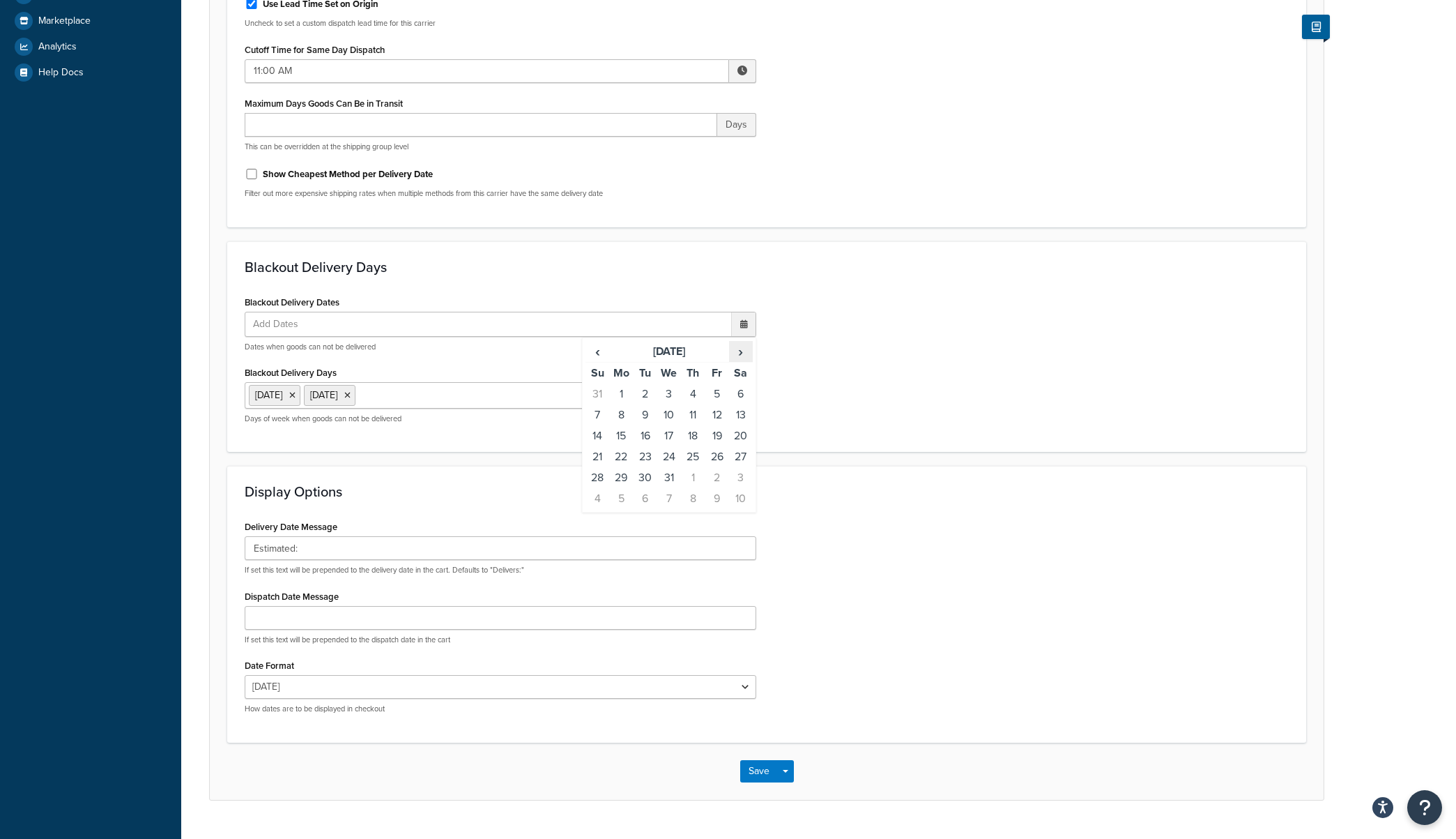
click at [740, 352] on span "›" at bounding box center [740, 351] width 23 height 20
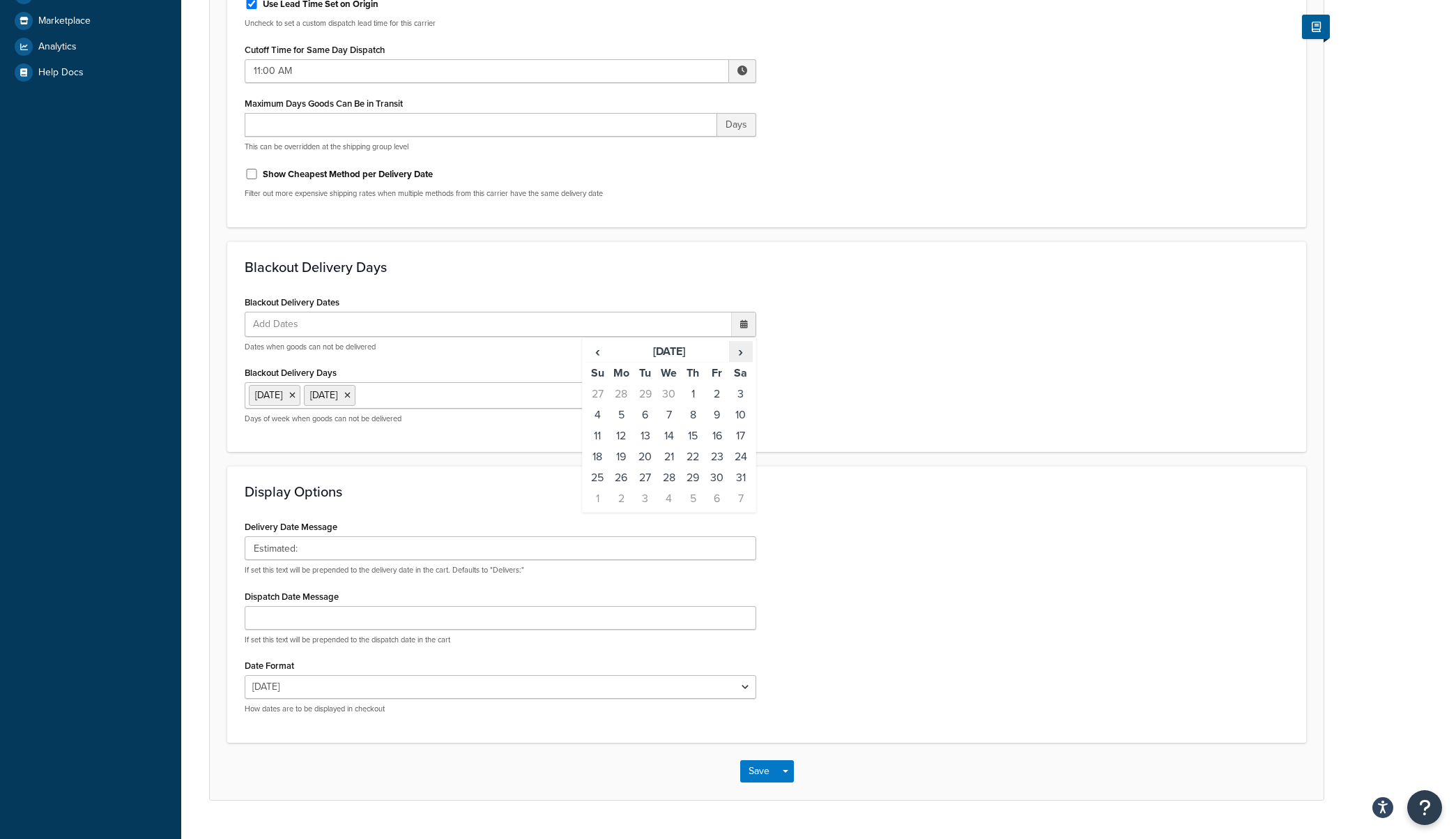
click at [740, 352] on span "›" at bounding box center [740, 351] width 23 height 20
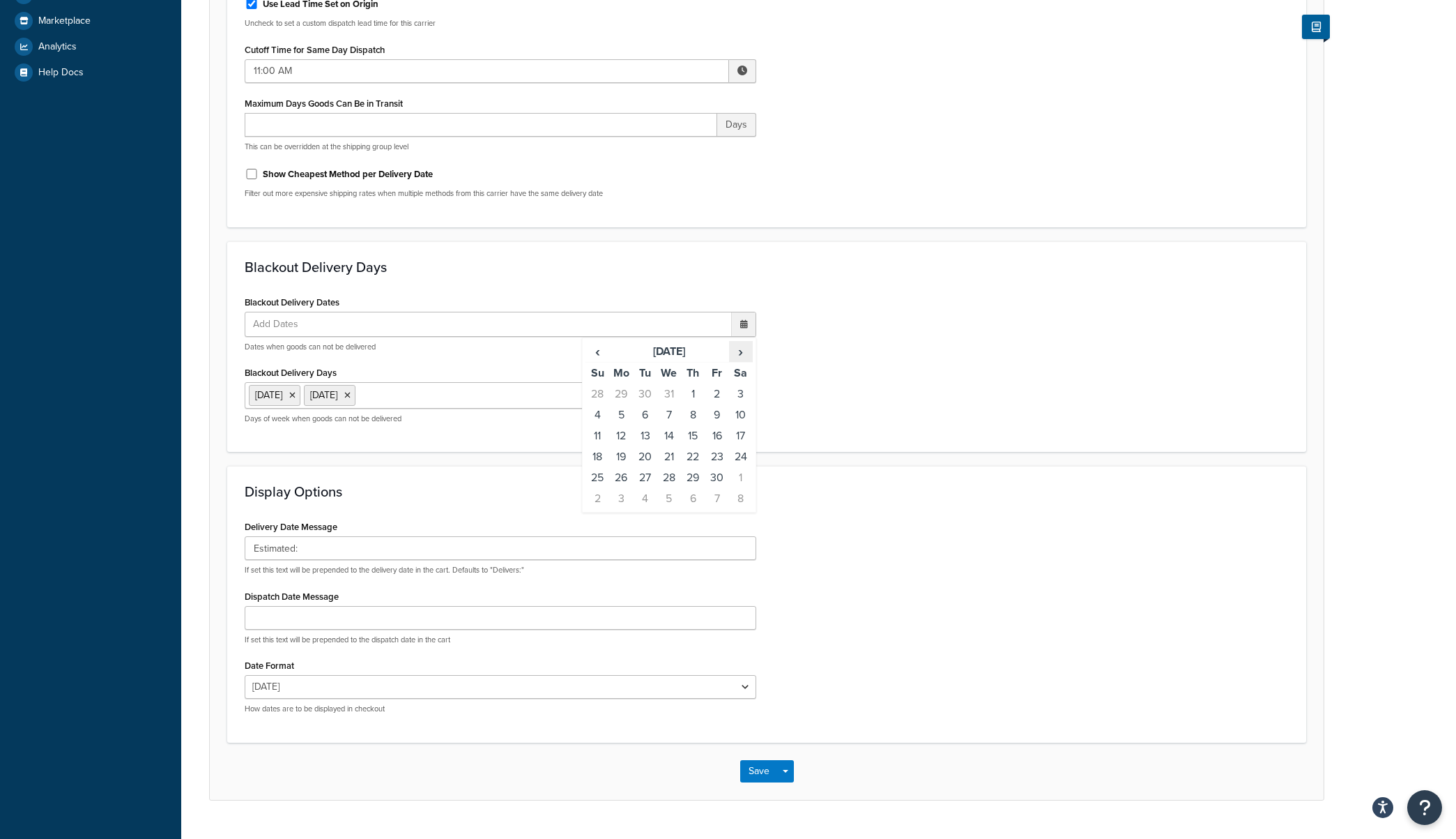
click at [740, 352] on span "›" at bounding box center [740, 351] width 23 height 20
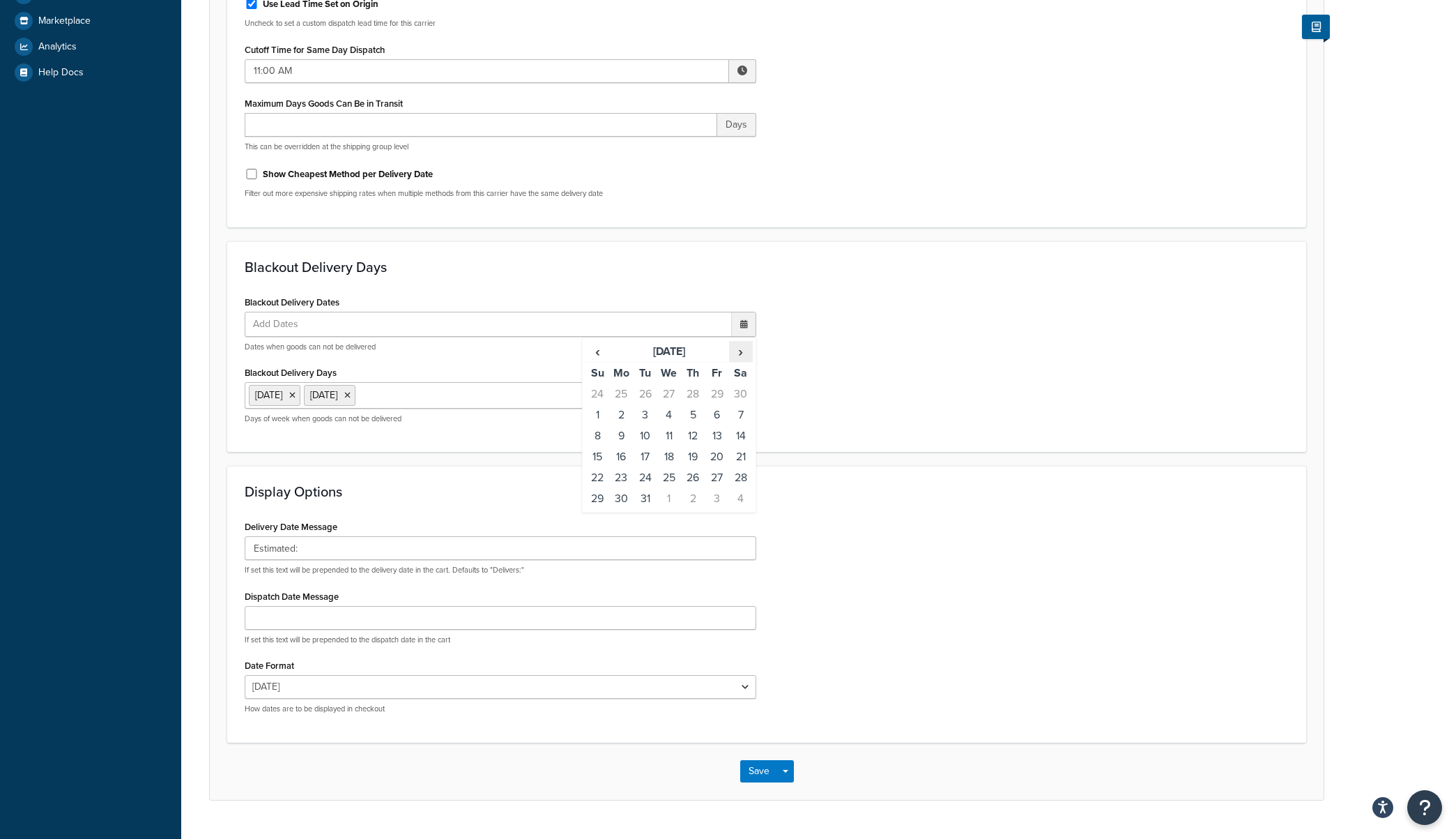
click at [740, 352] on span "›" at bounding box center [740, 351] width 23 height 20
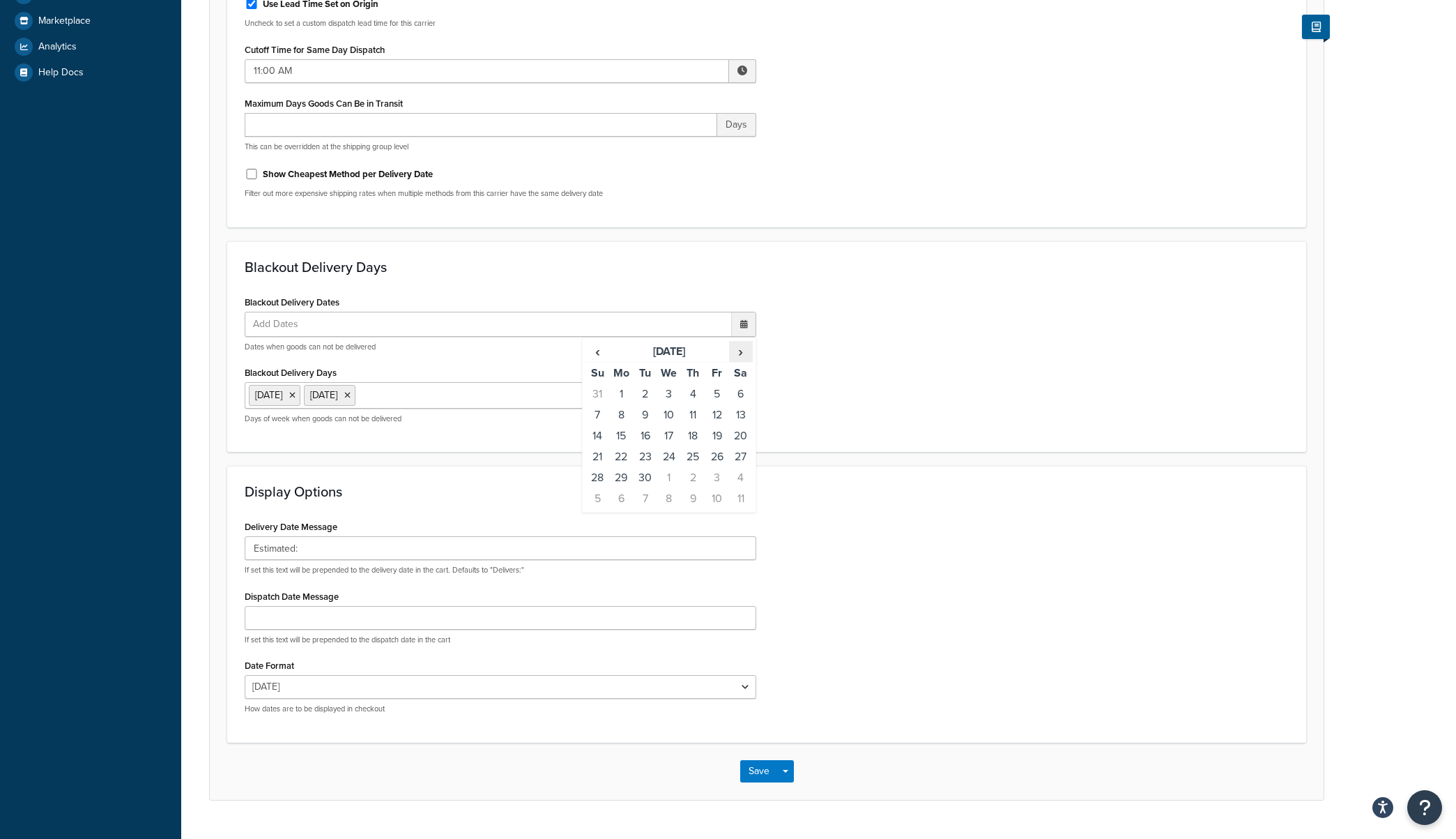
click at [740, 352] on span "›" at bounding box center [740, 351] width 23 height 20
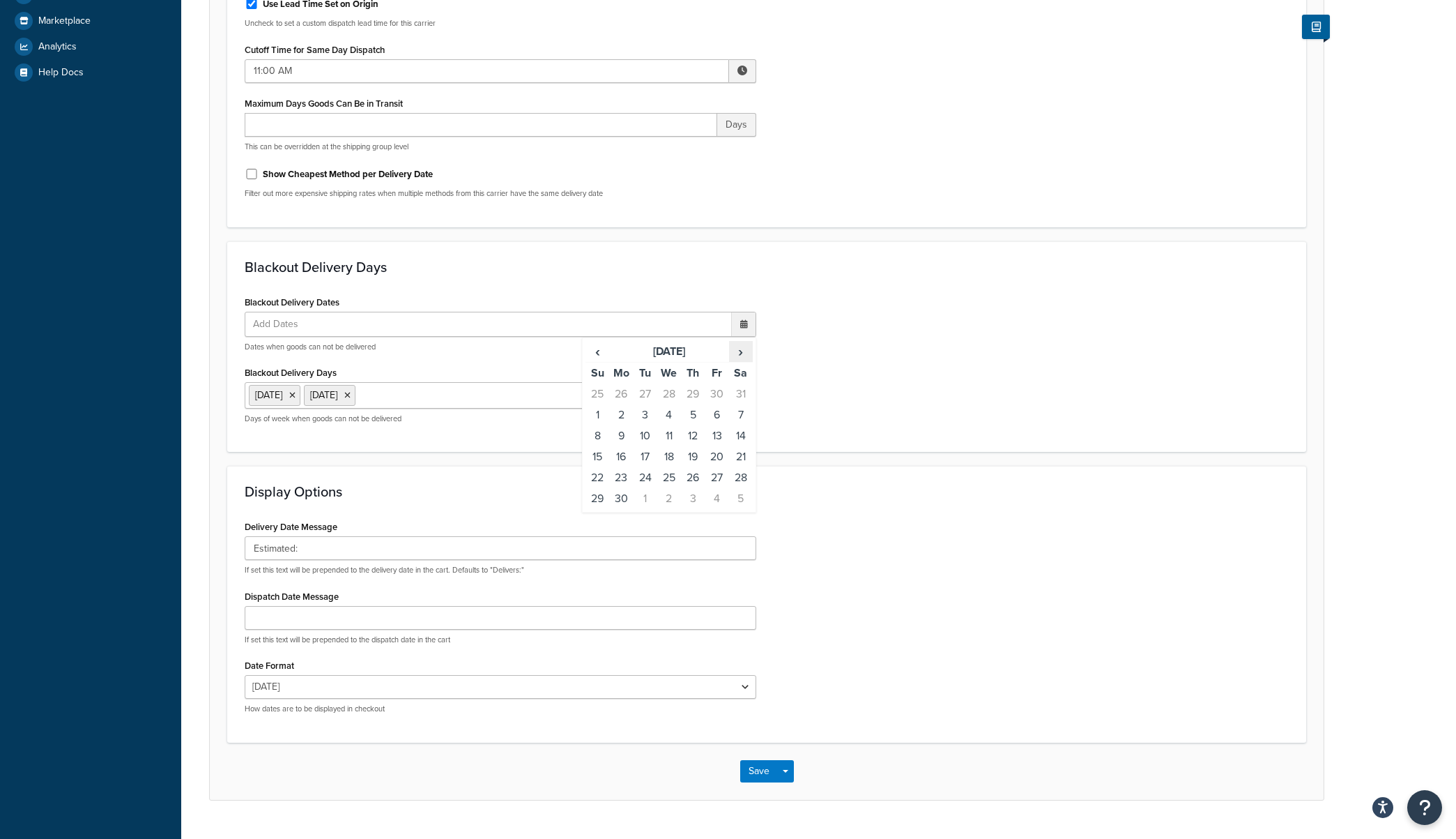
click at [740, 352] on span "›" at bounding box center [740, 351] width 23 height 20
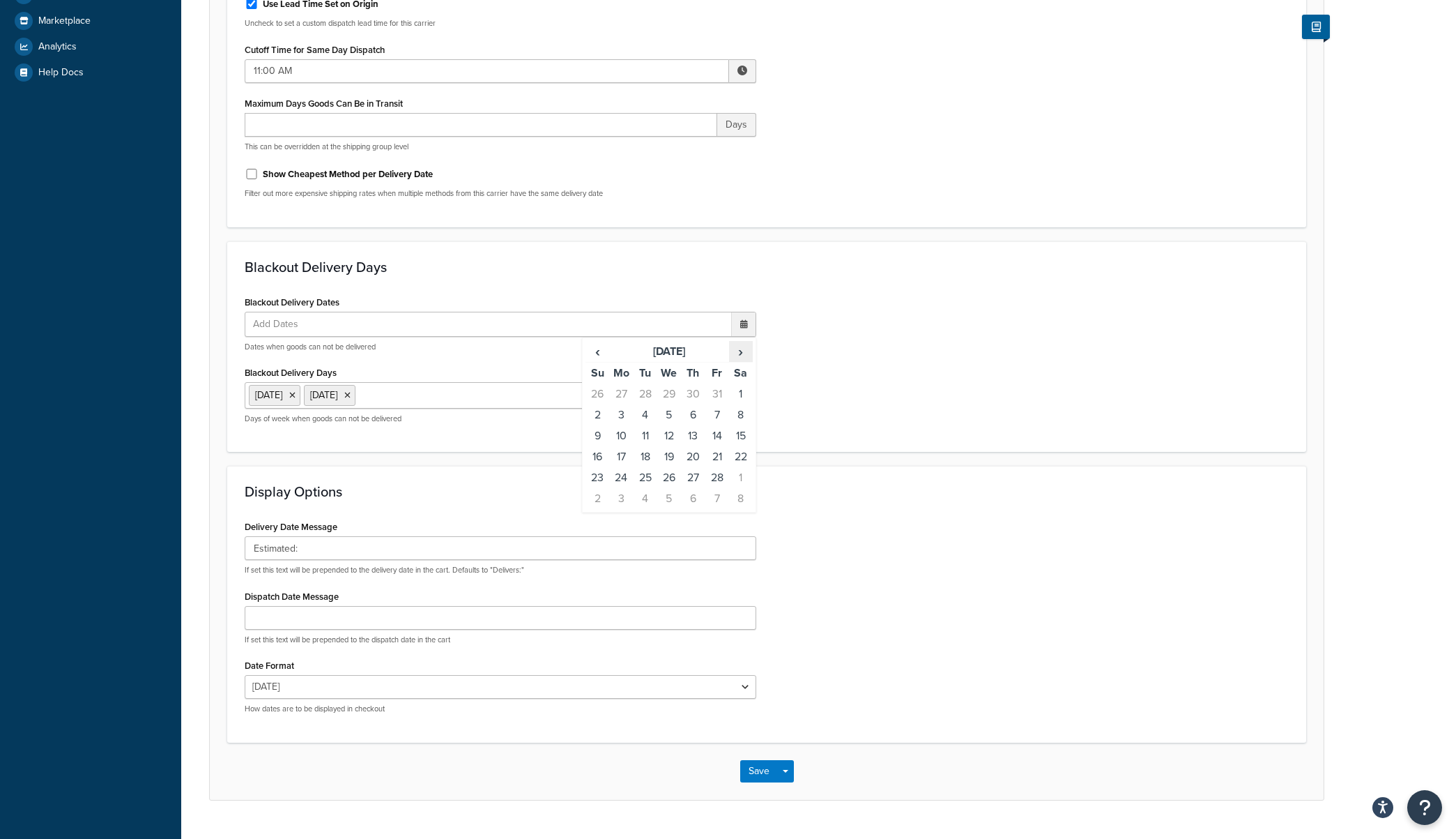
click at [740, 352] on span "›" at bounding box center [740, 351] width 23 height 20
click at [739, 349] on span "›" at bounding box center [740, 351] width 23 height 20
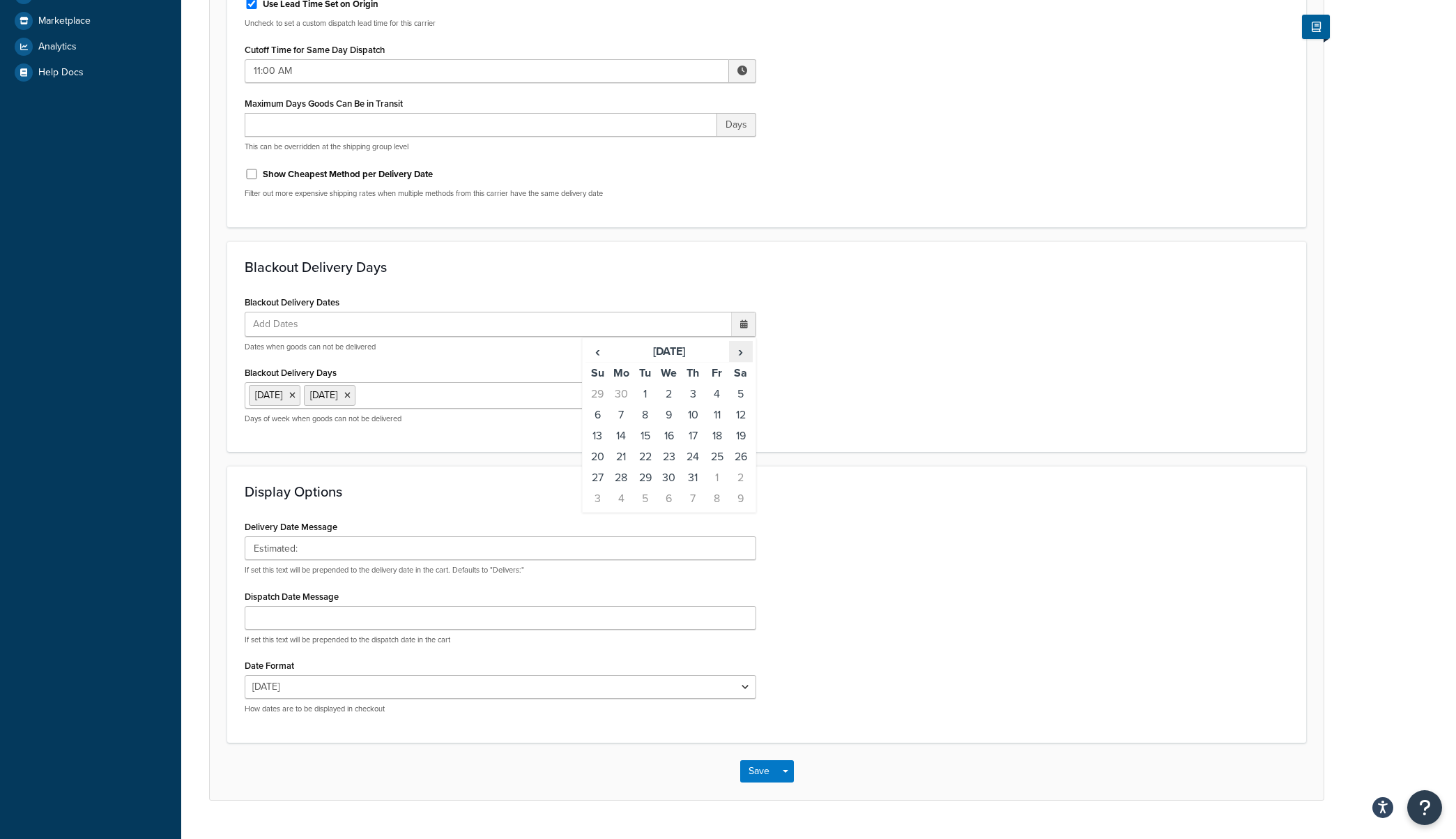
click at [739, 349] on span "›" at bounding box center [740, 351] width 23 height 20
click at [742, 356] on span "›" at bounding box center [740, 351] width 23 height 20
click at [627, 394] on td "1" at bounding box center [621, 394] width 24 height 21
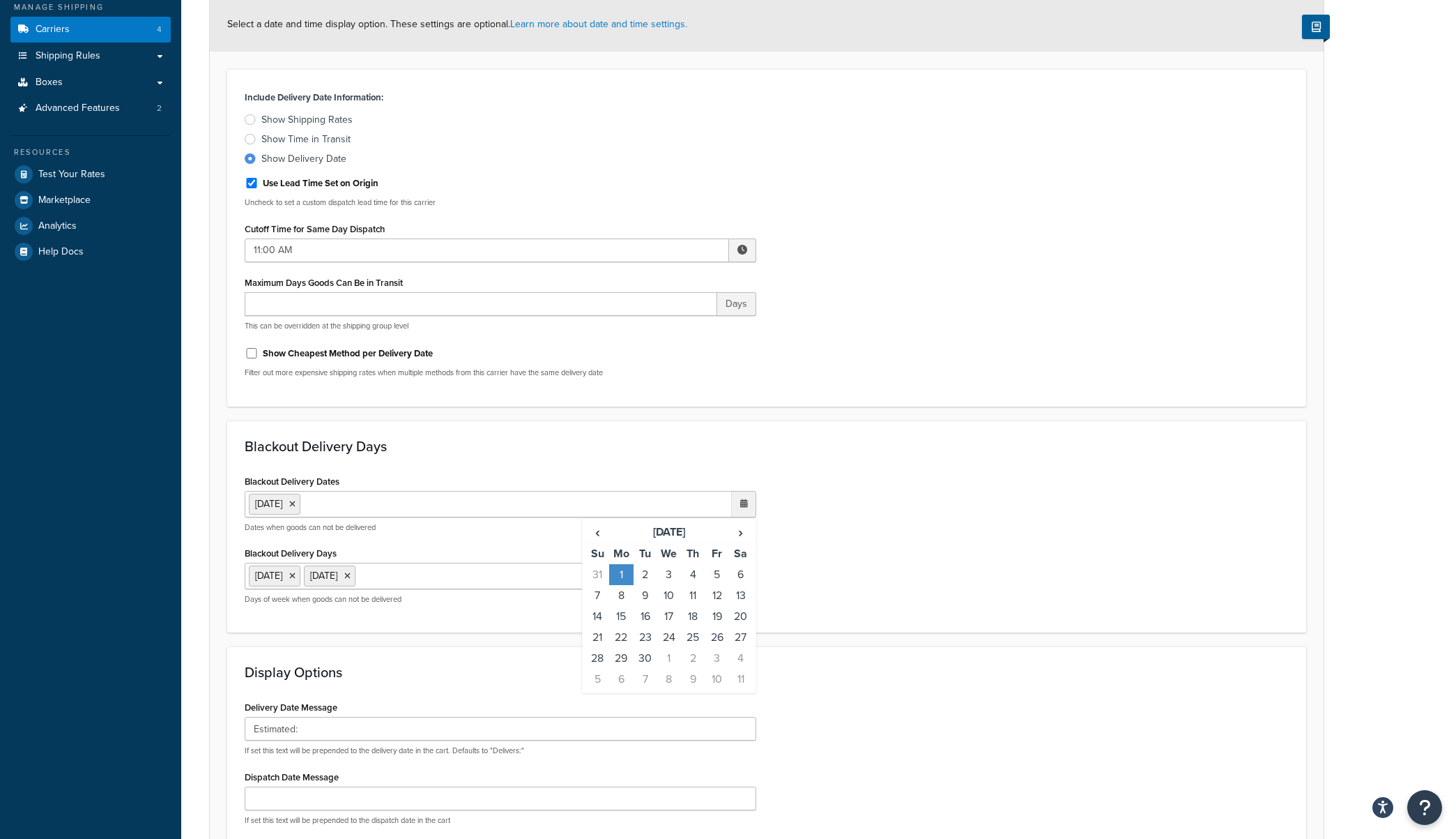
scroll to position [165, 0]
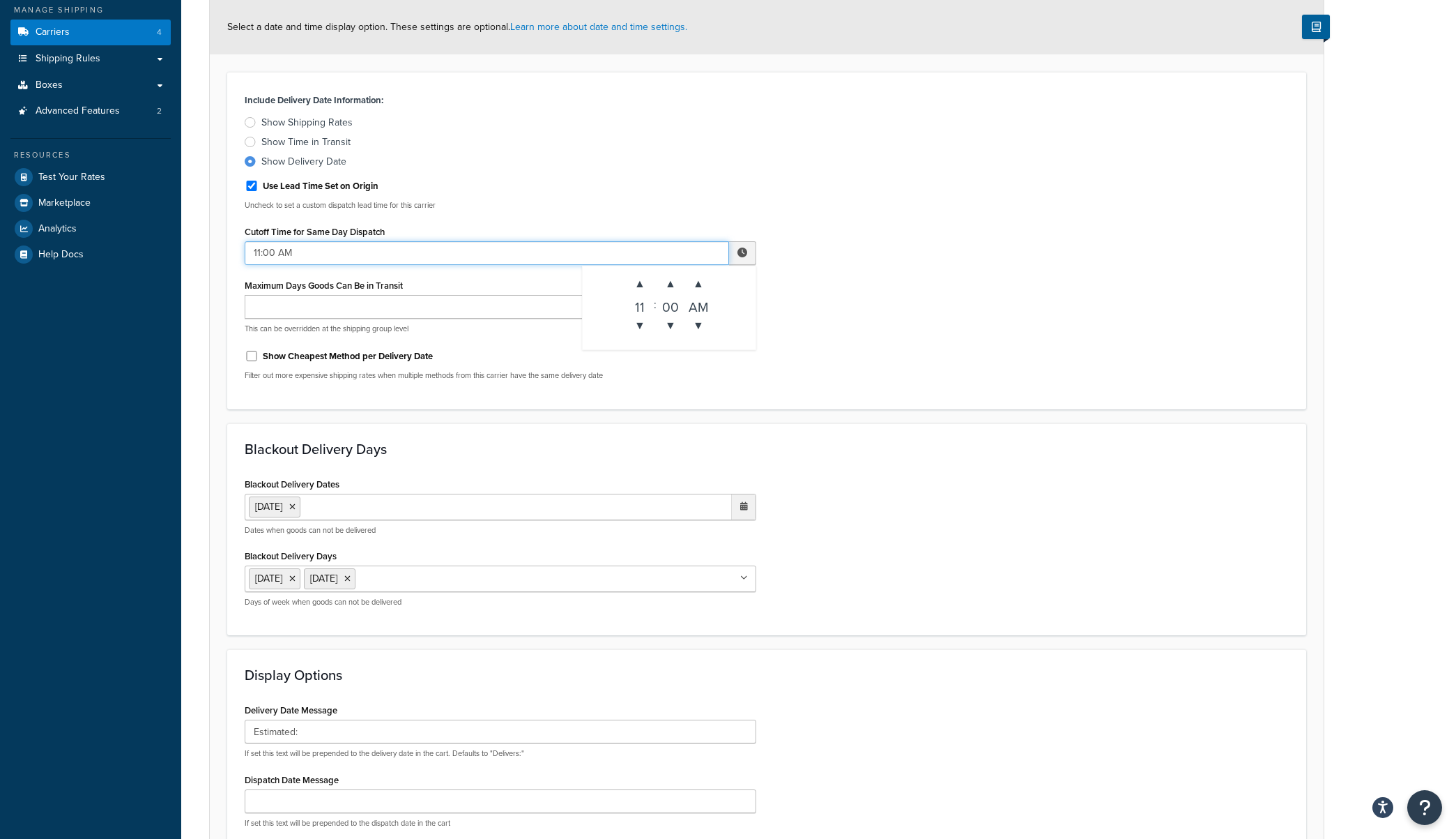
drag, startPoint x: 298, startPoint y: 253, endPoint x: 208, endPoint y: 253, distance: 90.0
click at [209, 253] on div "Select a date and time display option. These settings are optional. Learn more …" at bounding box center [767, 491] width 1115 height 984
click at [644, 284] on span "▲" at bounding box center [640, 284] width 28 height 28
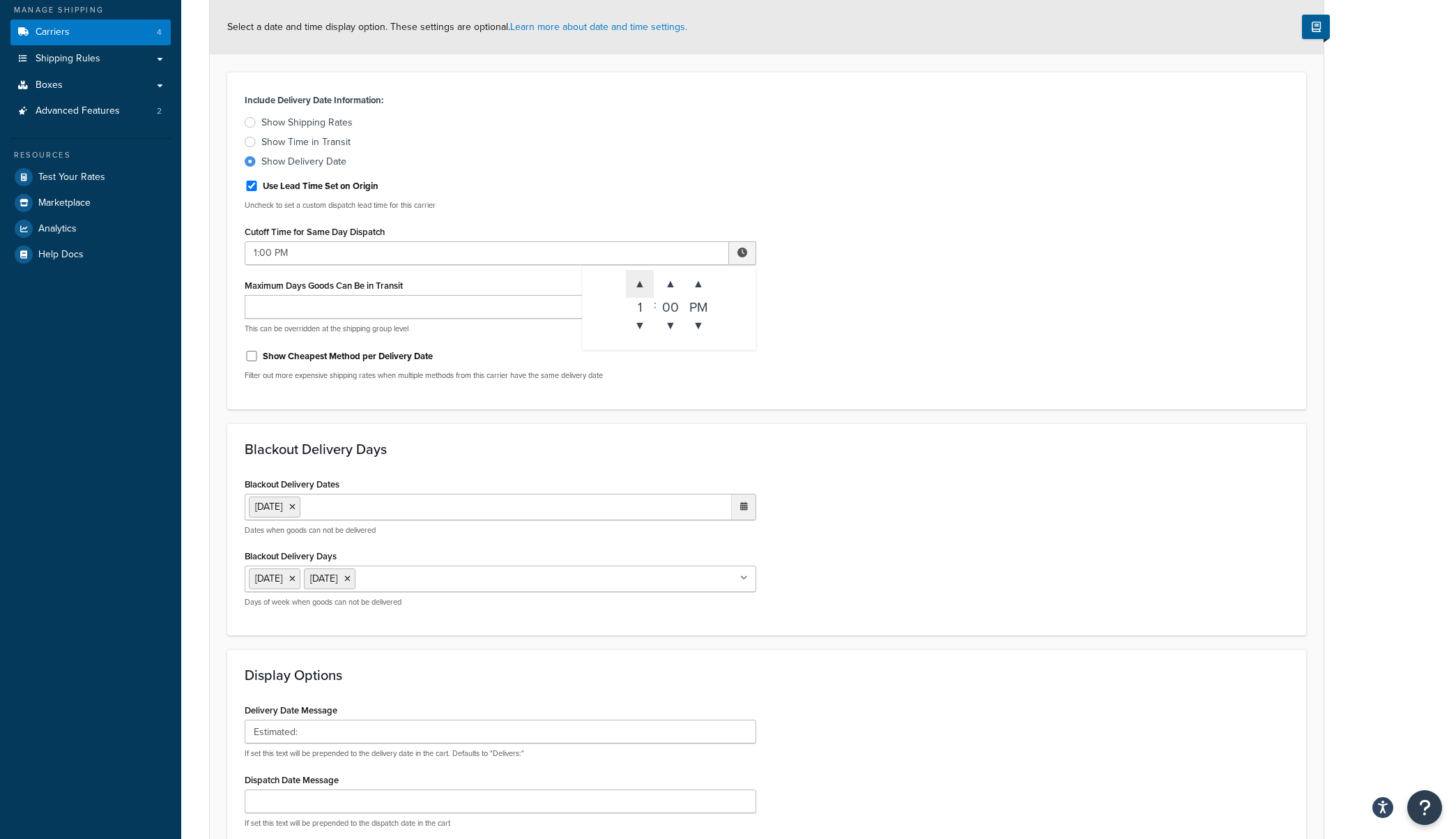
type input "2:00 PM"
click at [1024, 298] on div "Include Delivery Date Information: Show Shipping Rates Show Time in Transit Sho…" at bounding box center [767, 241] width 1065 height 301
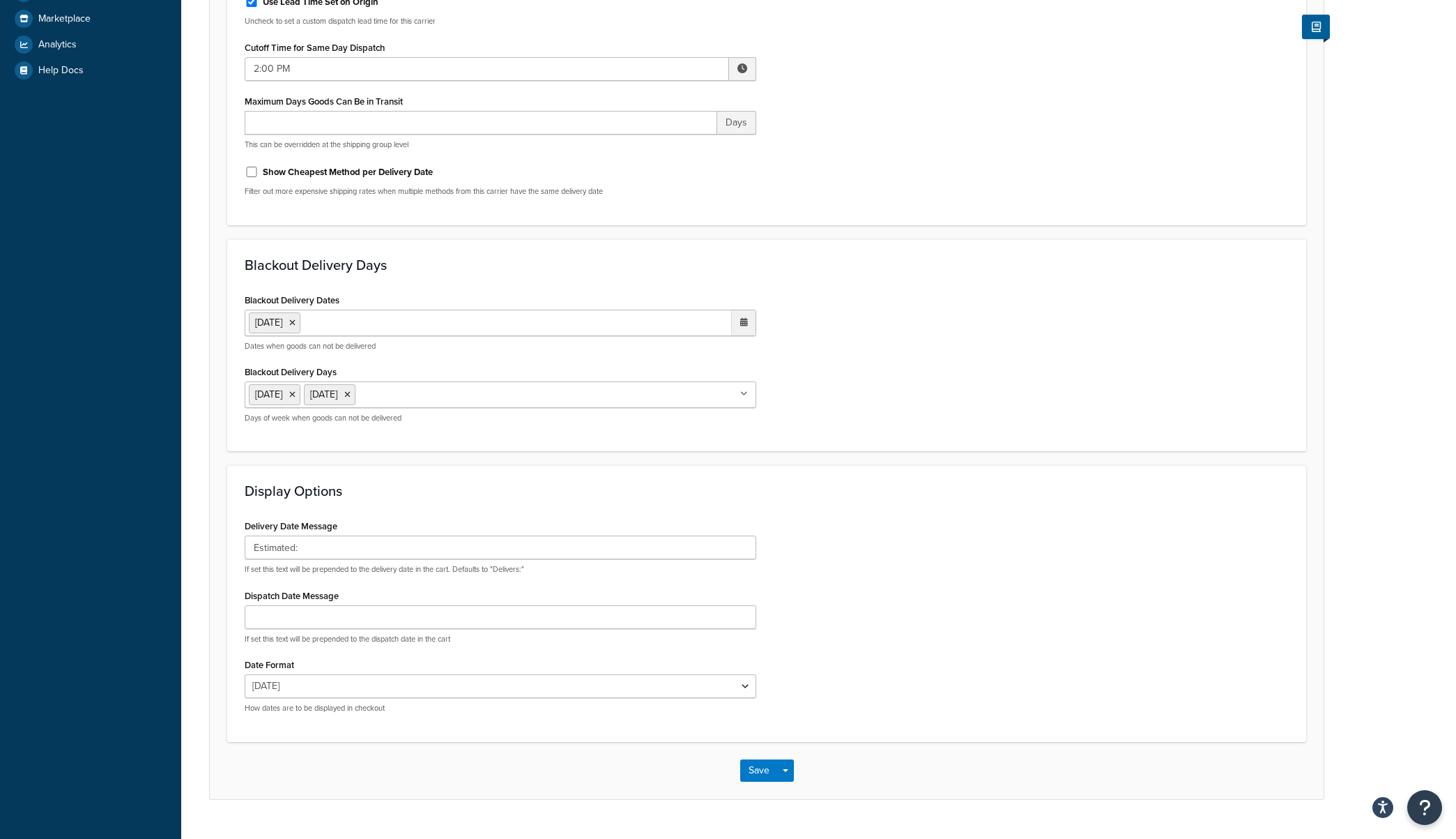
scroll to position [358, 0]
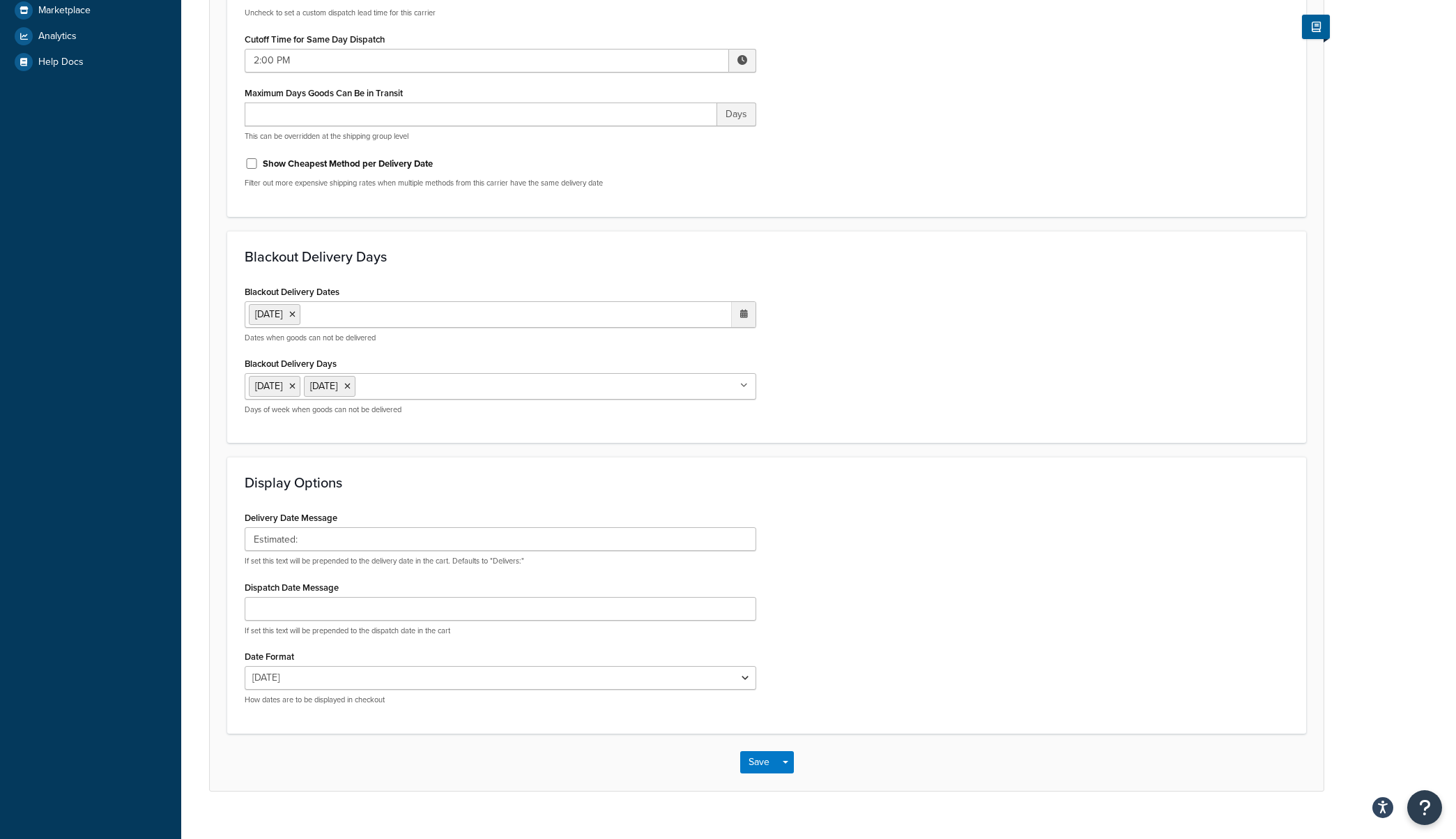
click at [742, 314] on icon at bounding box center [744, 314] width 8 height 9
click at [739, 342] on span "›" at bounding box center [740, 342] width 23 height 20
click at [624, 429] on td "13" at bounding box center [621, 426] width 24 height 21
click at [744, 343] on span "›" at bounding box center [740, 342] width 23 height 20
click at [648, 427] on td "11" at bounding box center [645, 426] width 24 height 21
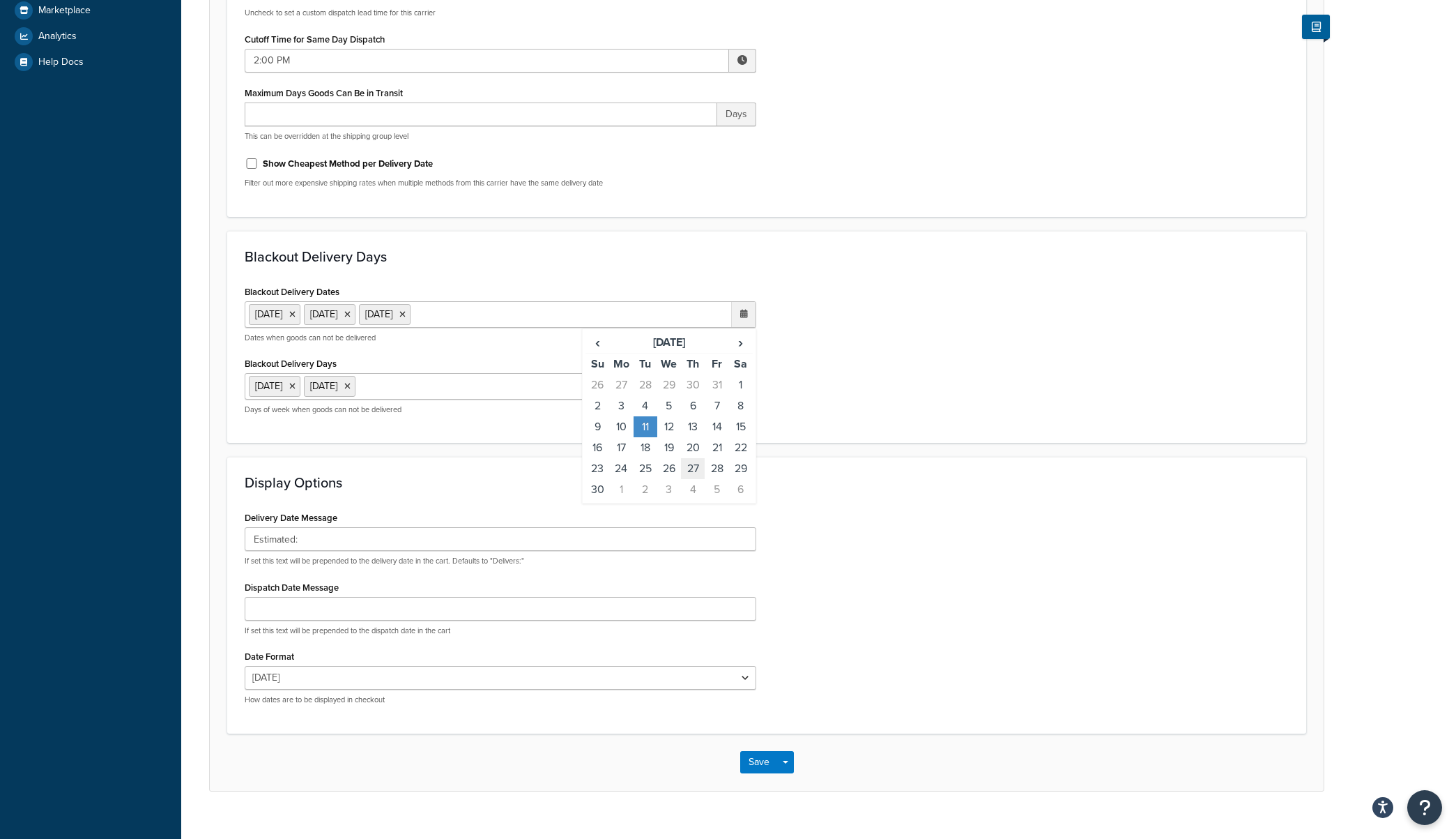
click at [692, 468] on td "27" at bounding box center [692, 469] width 24 height 21
click at [711, 468] on td "28" at bounding box center [716, 469] width 24 height 21
click at [739, 345] on span "›" at bounding box center [740, 342] width 23 height 20
click at [694, 448] on td "25" at bounding box center [692, 448] width 24 height 21
click at [716, 458] on td "26" at bounding box center [716, 448] width 24 height 21
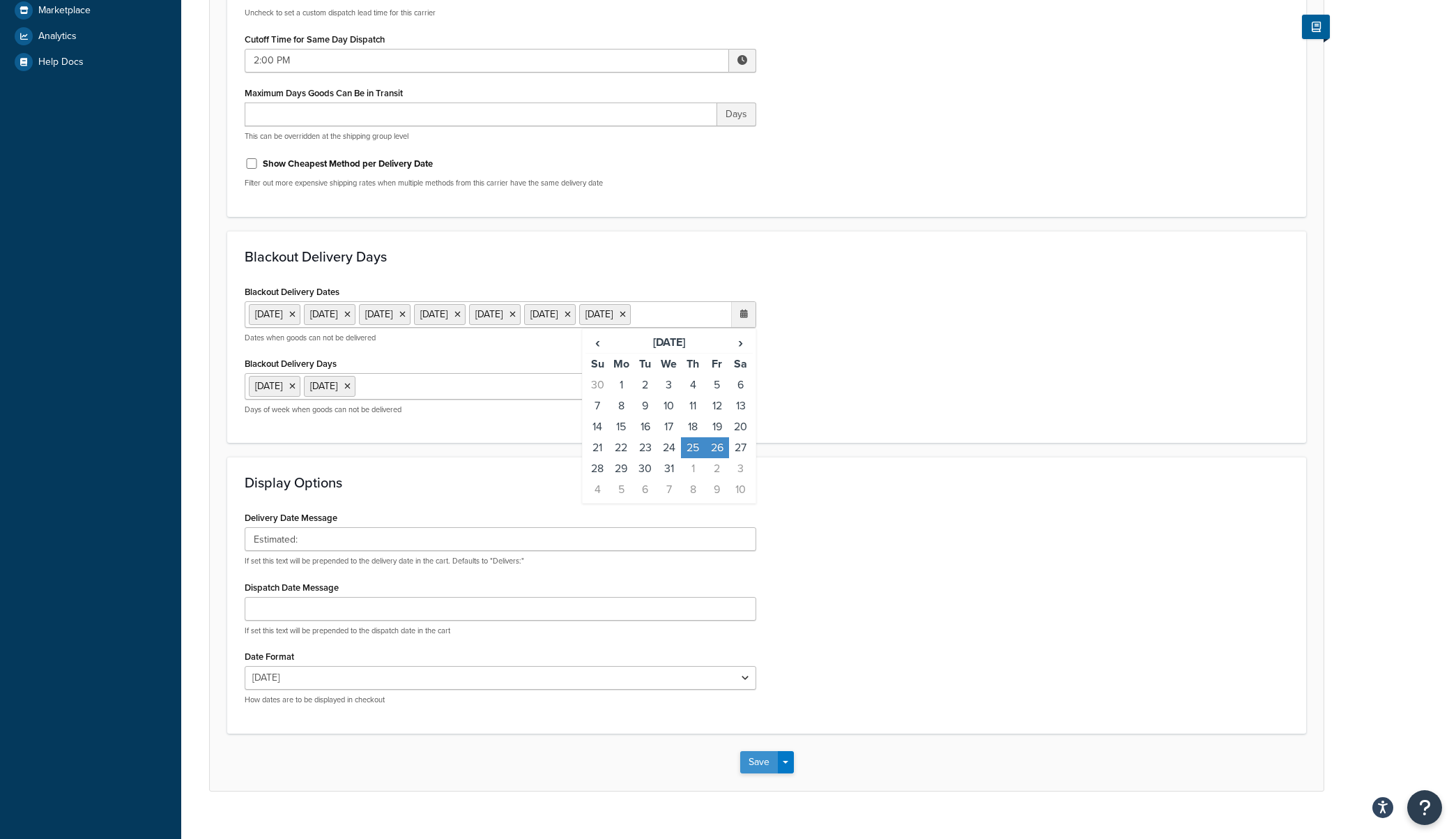
click at [753, 774] on button "Save" at bounding box center [759, 762] width 38 height 23
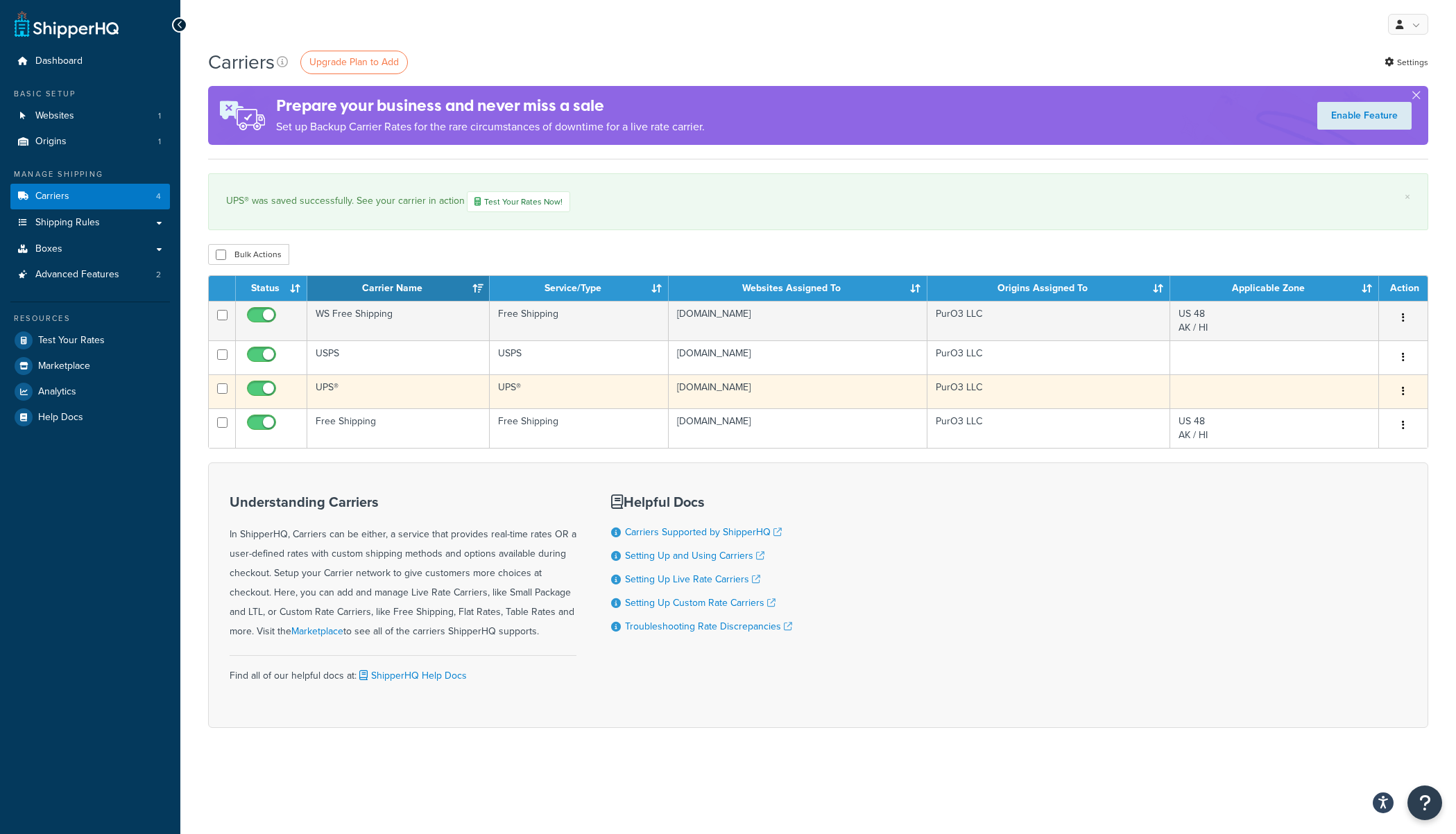
click at [1402, 391] on icon "button" at bounding box center [1403, 391] width 3 height 9
click at [1364, 422] on link "Edit" at bounding box center [1346, 420] width 109 height 28
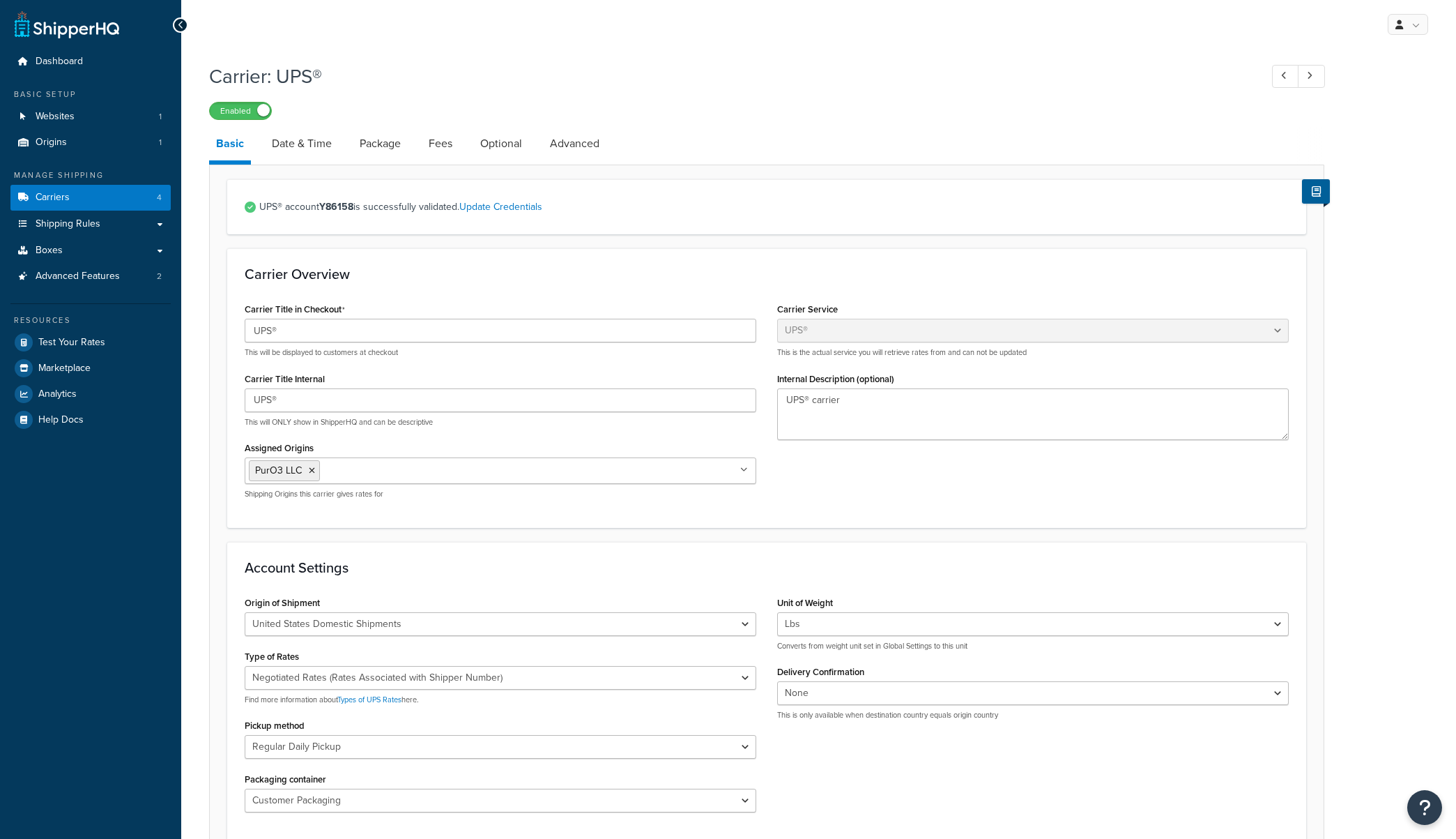
select select "ups"
click at [300, 150] on link "Date & Time" at bounding box center [302, 143] width 74 height 33
select select "MMMd"
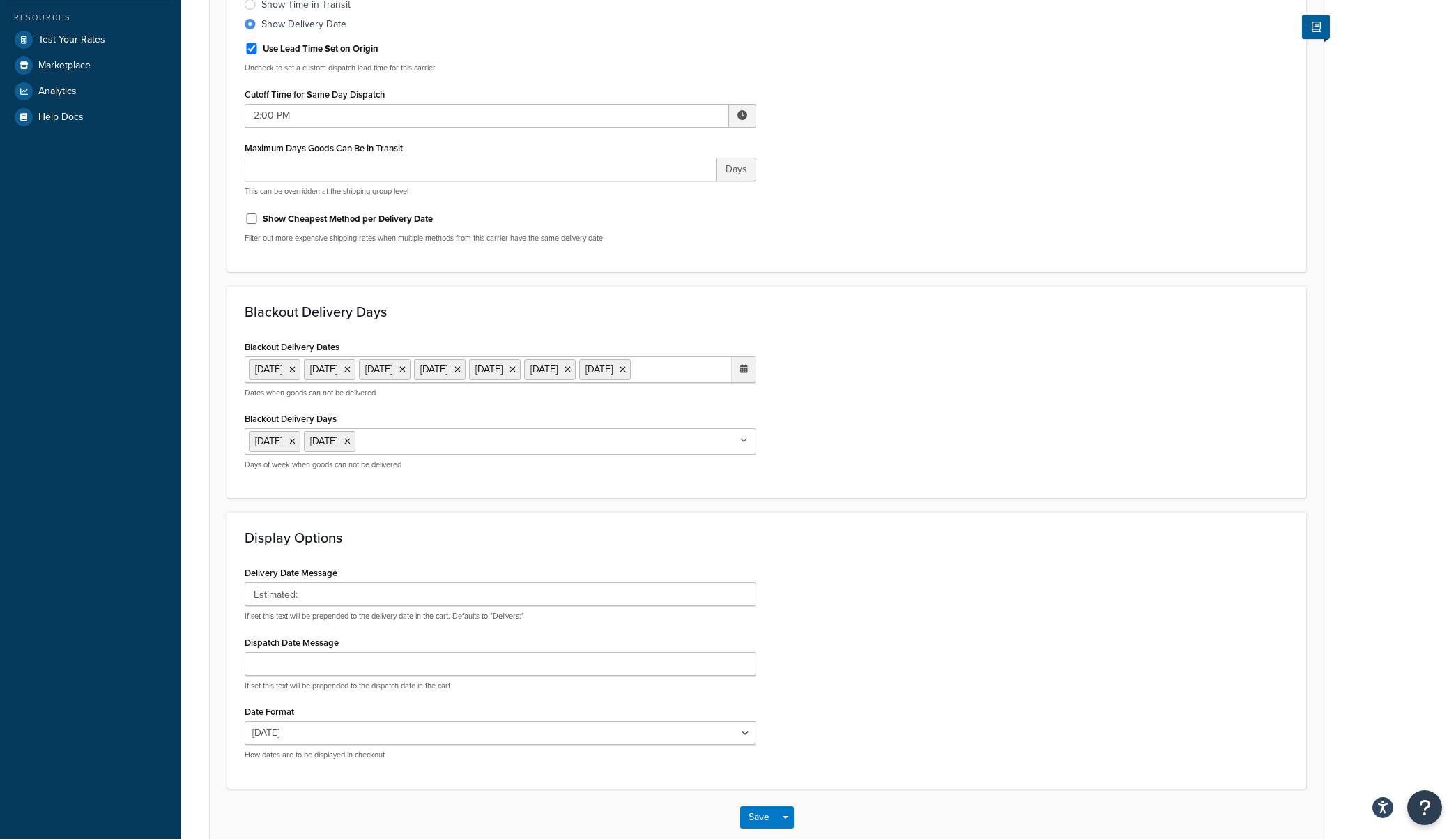
scroll to position [311, 0]
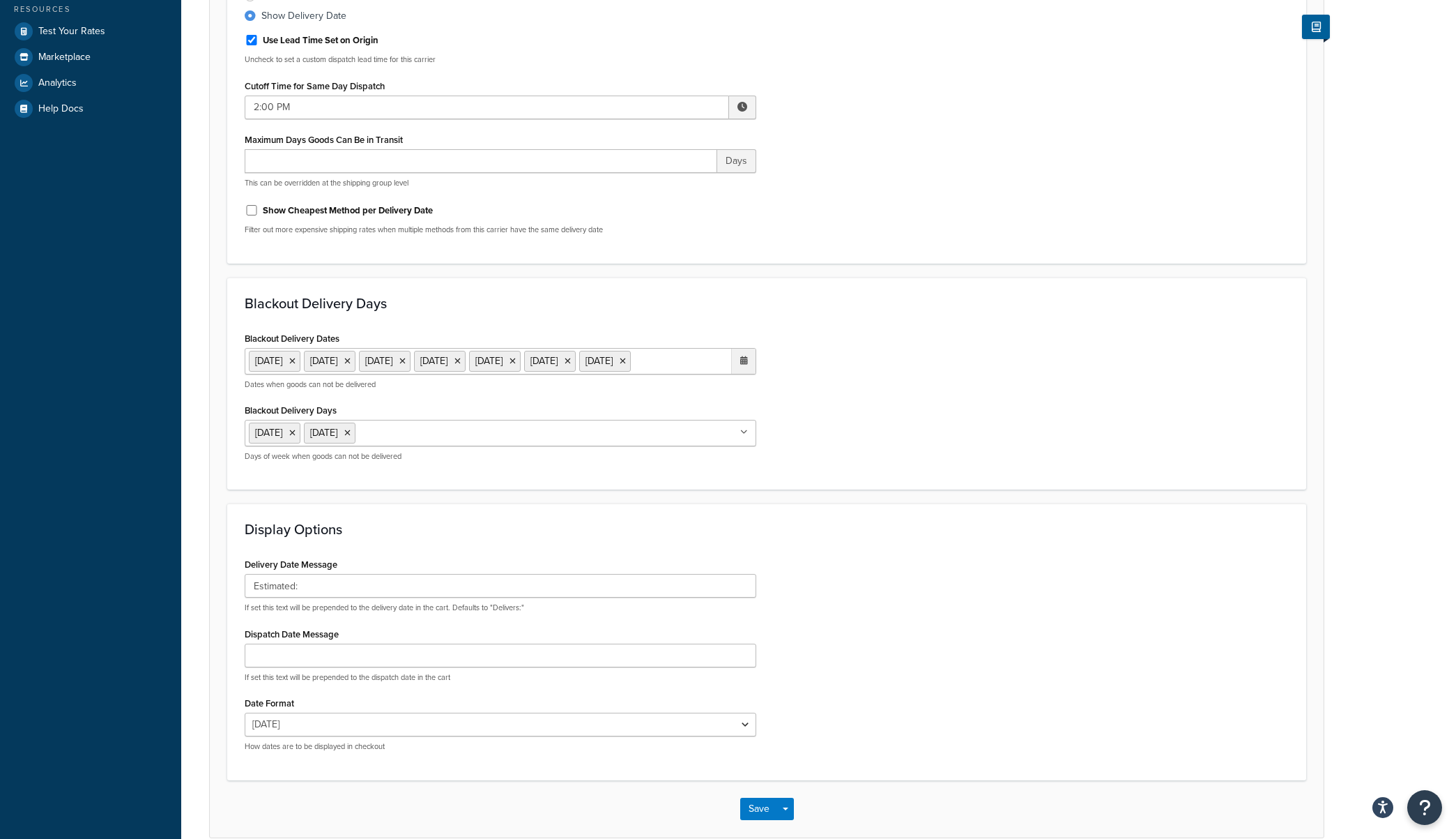
click at [745, 360] on icon at bounding box center [744, 361] width 8 height 9
click at [740, 399] on span "›" at bounding box center [740, 389] width 23 height 20
click at [692, 442] on td "1" at bounding box center [692, 432] width 24 height 21
click at [716, 442] on td "2" at bounding box center [716, 432] width 24 height 21
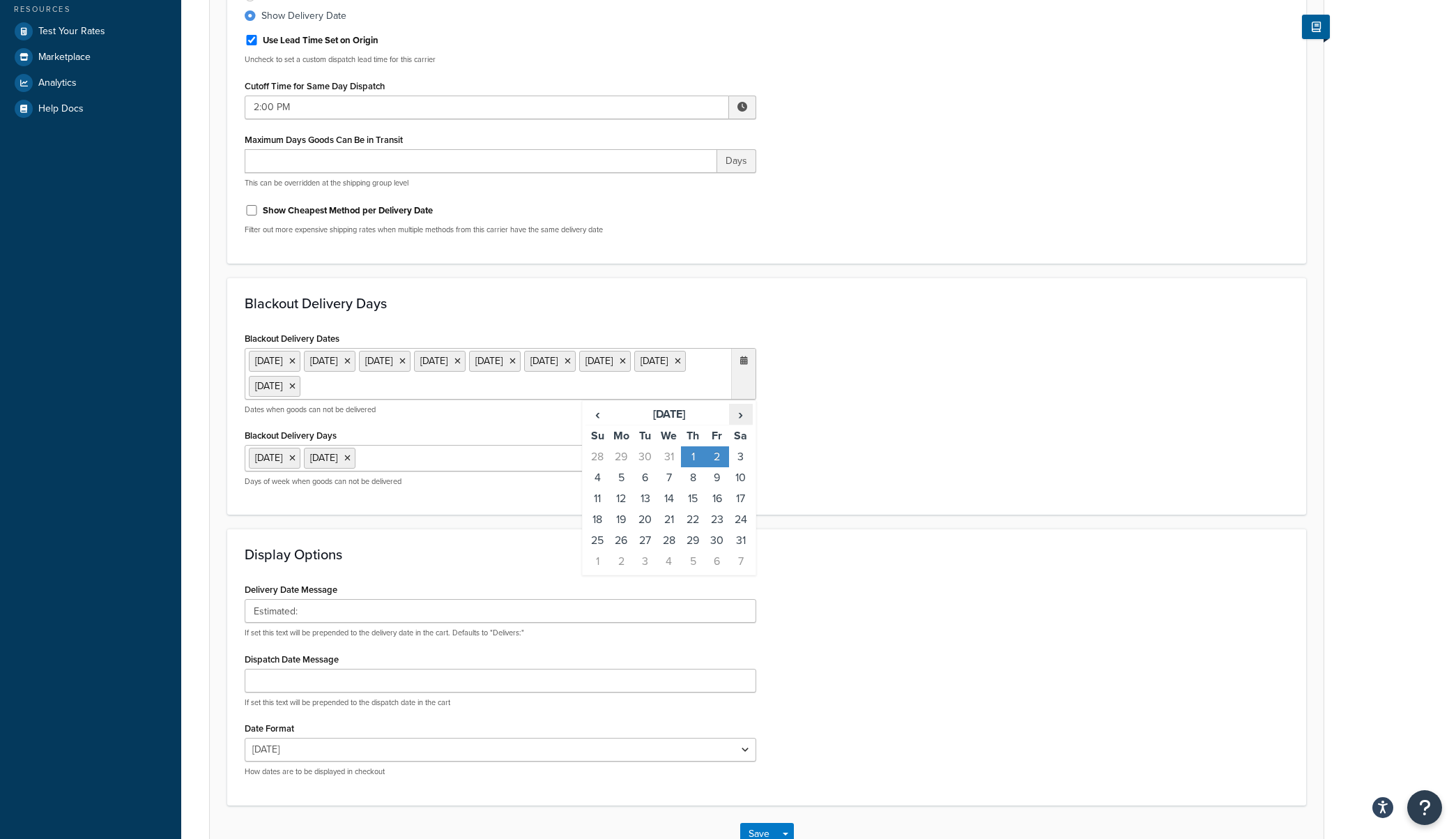
click at [737, 415] on span "›" at bounding box center [740, 414] width 23 height 20
click at [601, 418] on span "‹" at bounding box center [597, 414] width 23 height 20
click at [650, 514] on td "20" at bounding box center [645, 520] width 24 height 21
click at [736, 418] on span "›" at bounding box center [740, 414] width 23 height 20
click at [649, 524] on td "17" at bounding box center [645, 520] width 24 height 21
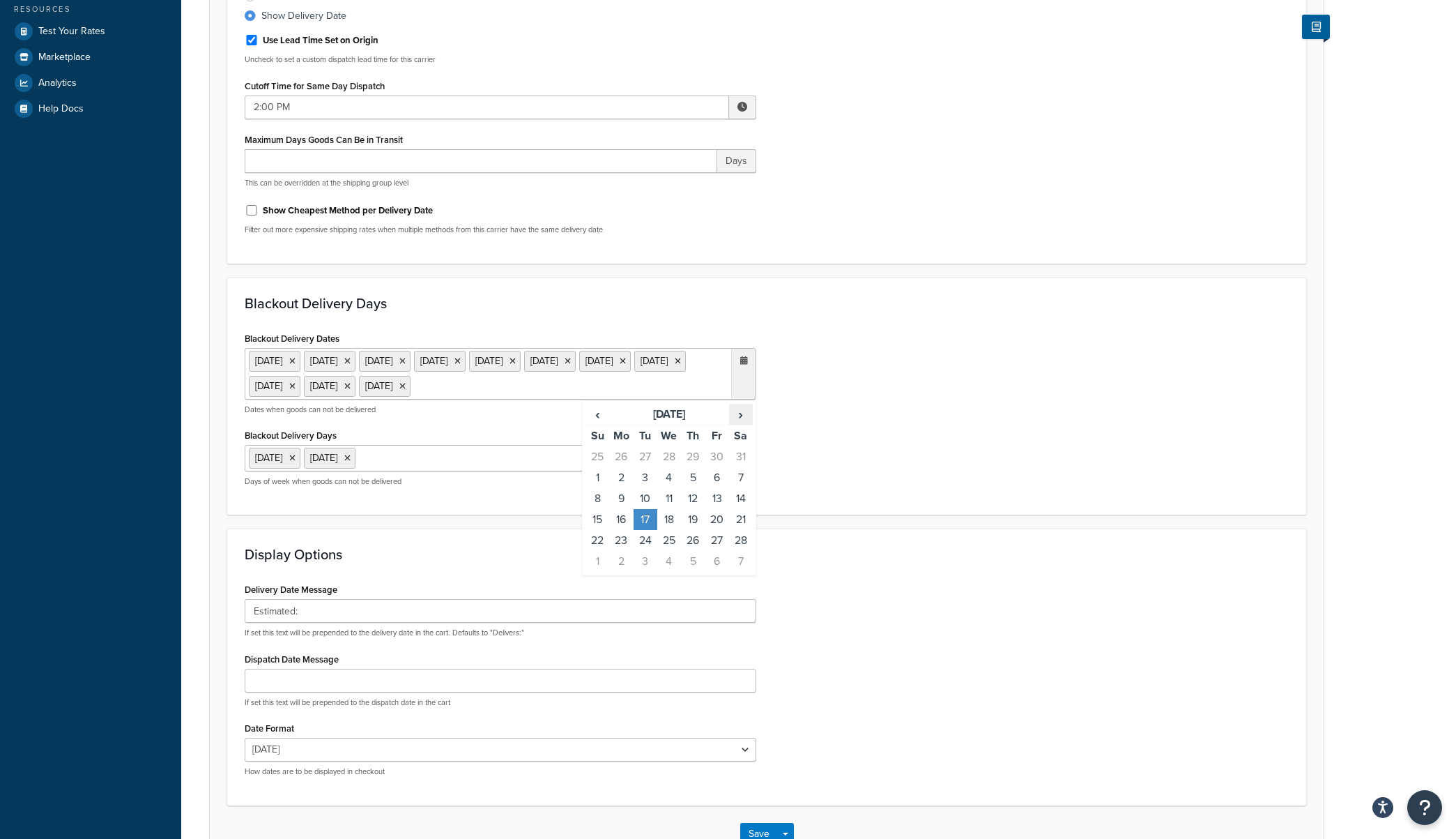
click at [740, 416] on span "›" at bounding box center [740, 414] width 23 height 20
click at [625, 544] on td "25" at bounding box center [621, 540] width 24 height 21
click at [641, 551] on td "26" at bounding box center [645, 540] width 24 height 21
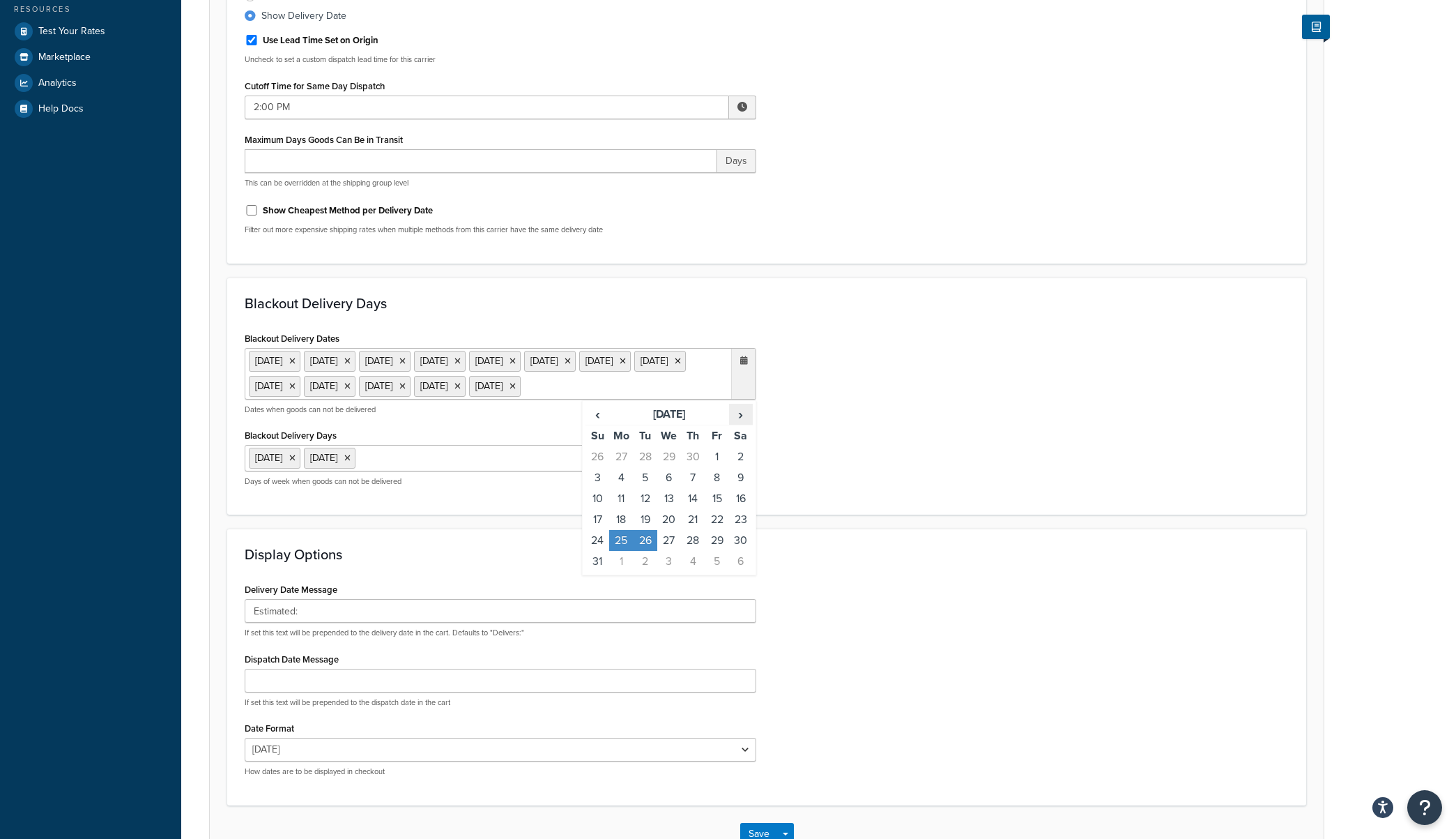
click at [737, 424] on span "›" at bounding box center [740, 414] width 23 height 20
click at [720, 509] on td "19" at bounding box center [716, 498] width 24 height 21
click at [743, 424] on span "›" at bounding box center [740, 414] width 23 height 20
click at [736, 467] on td "4" at bounding box center [740, 456] width 24 height 21
click at [875, 457] on div "Blackout Delivery Dates 1 Sep 2025 13 Oct 2025 11 Nov 2025 27 Nov 2025 28 Nov 2…" at bounding box center [767, 413] width 1065 height 170
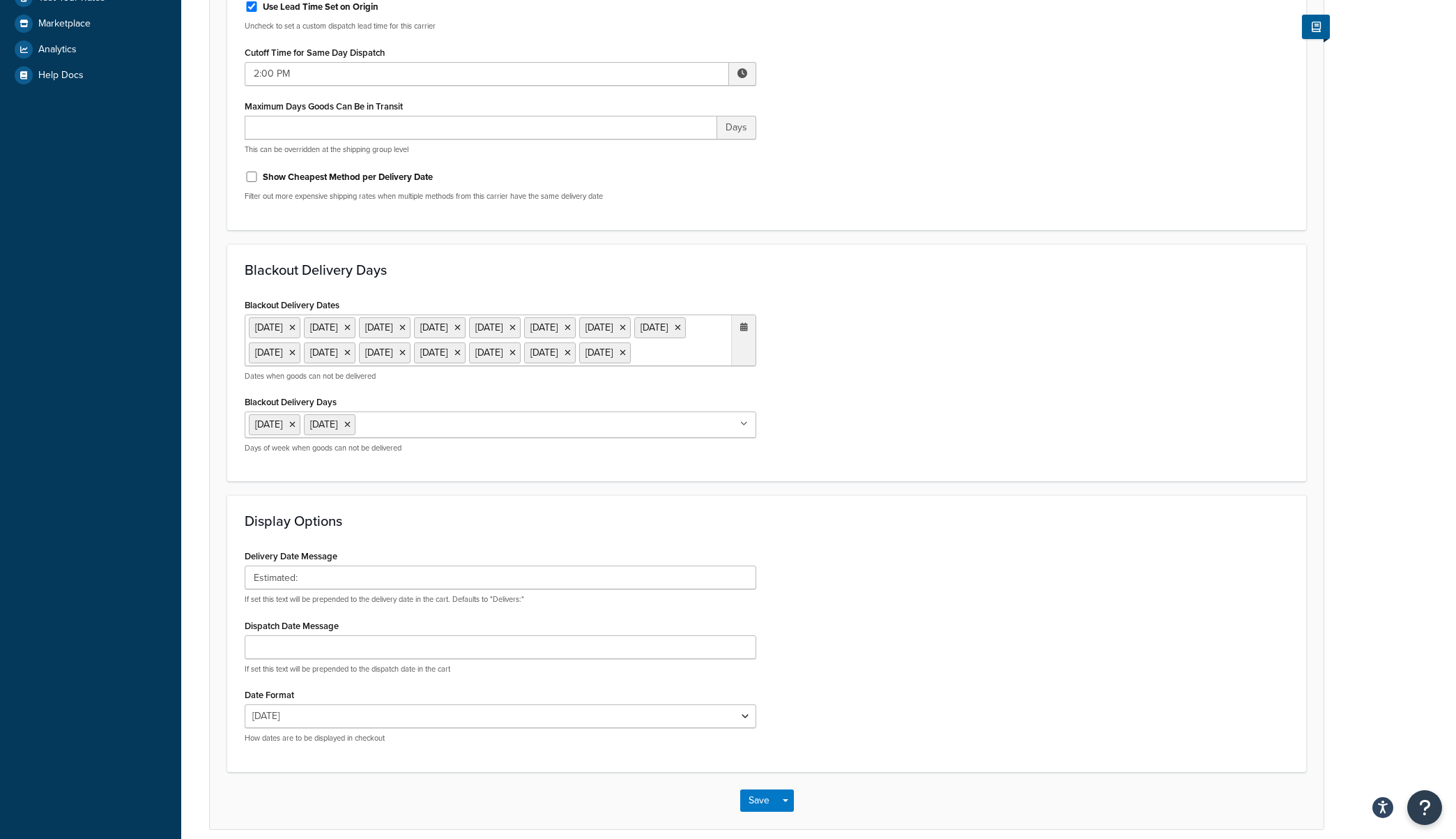
scroll to position [431, 0]
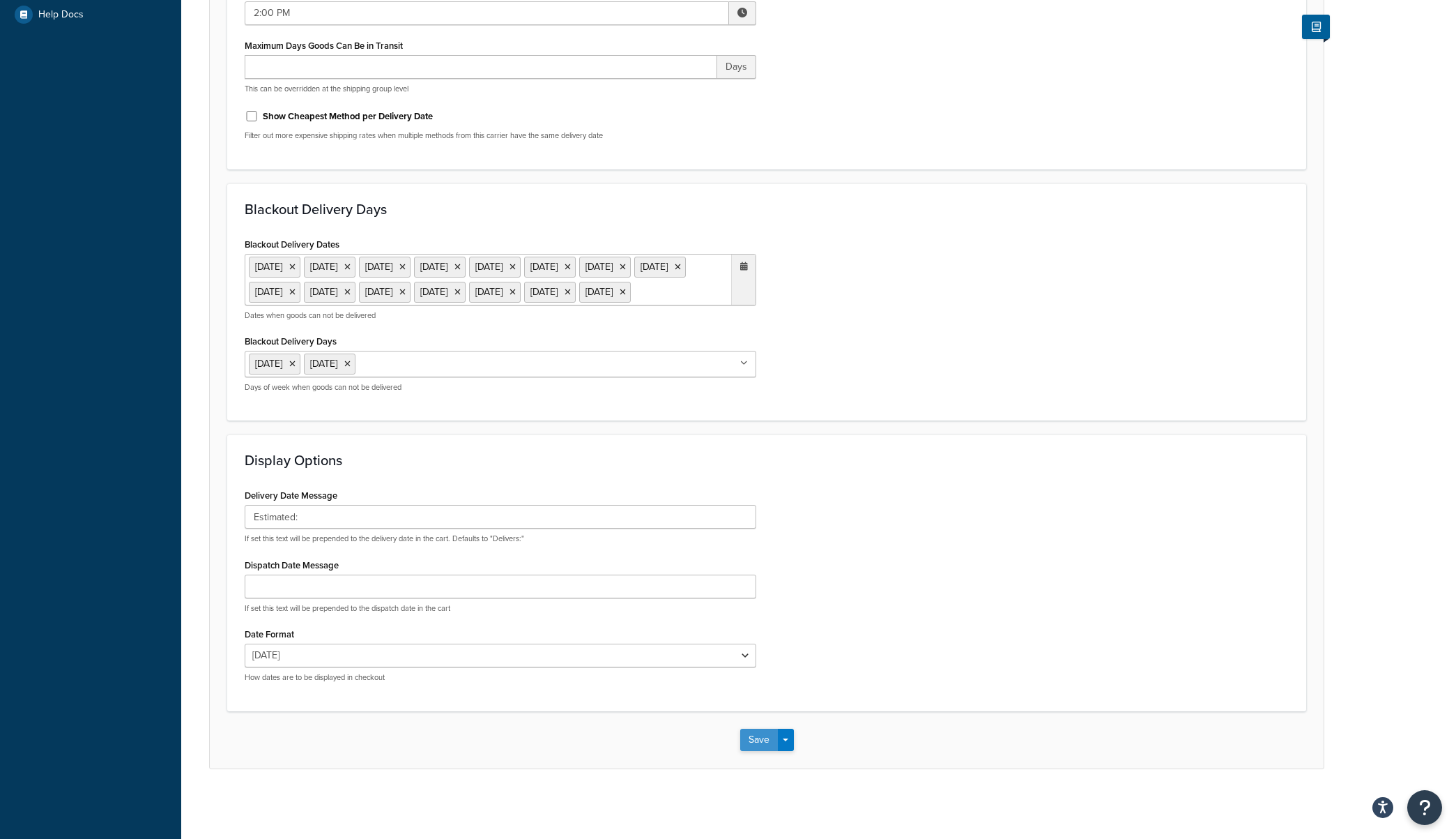
click at [755, 745] on button "Save" at bounding box center [759, 739] width 38 height 23
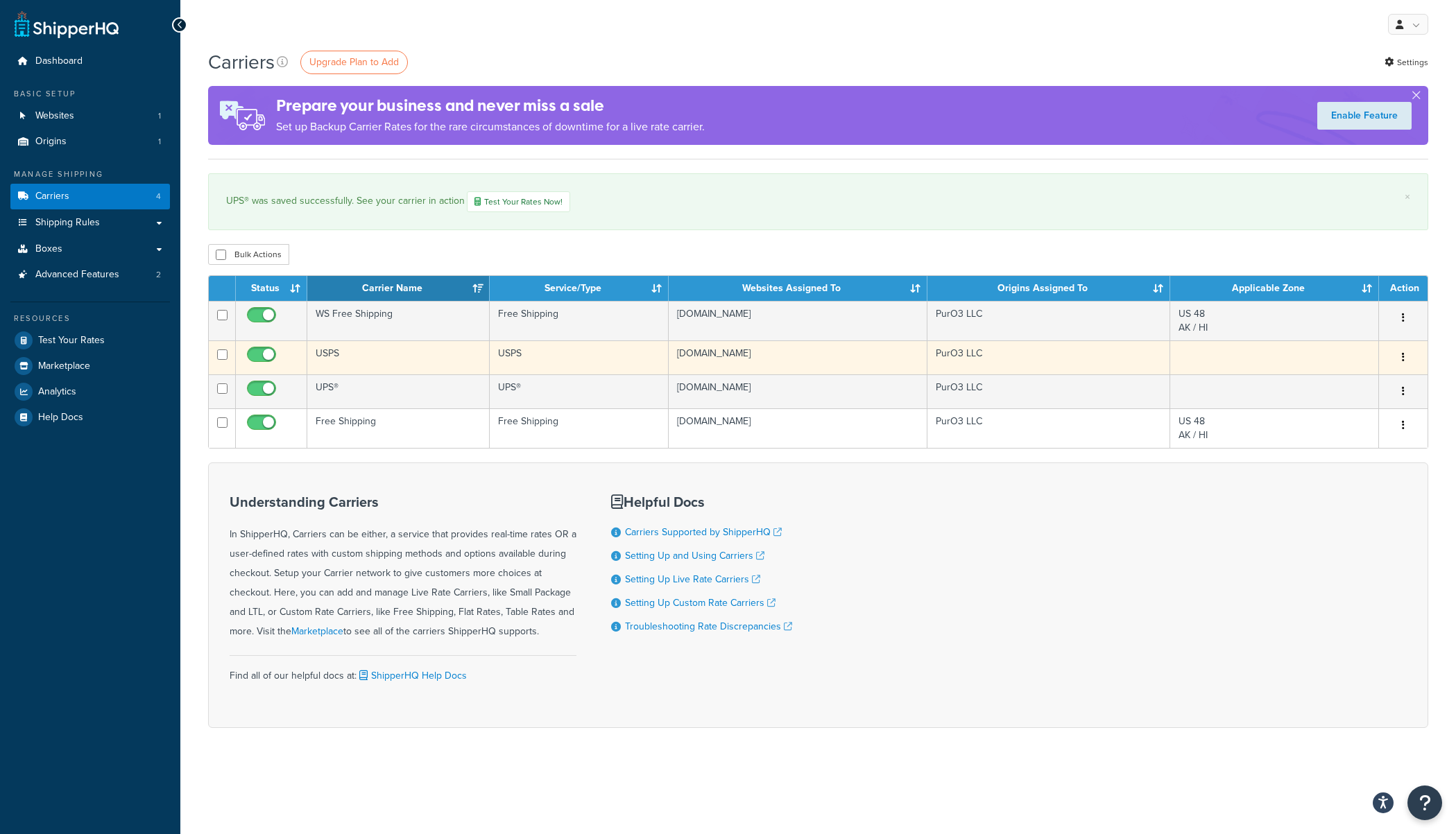
click at [1402, 358] on icon "button" at bounding box center [1403, 357] width 3 height 9
click at [1361, 386] on link "Edit" at bounding box center [1346, 386] width 109 height 28
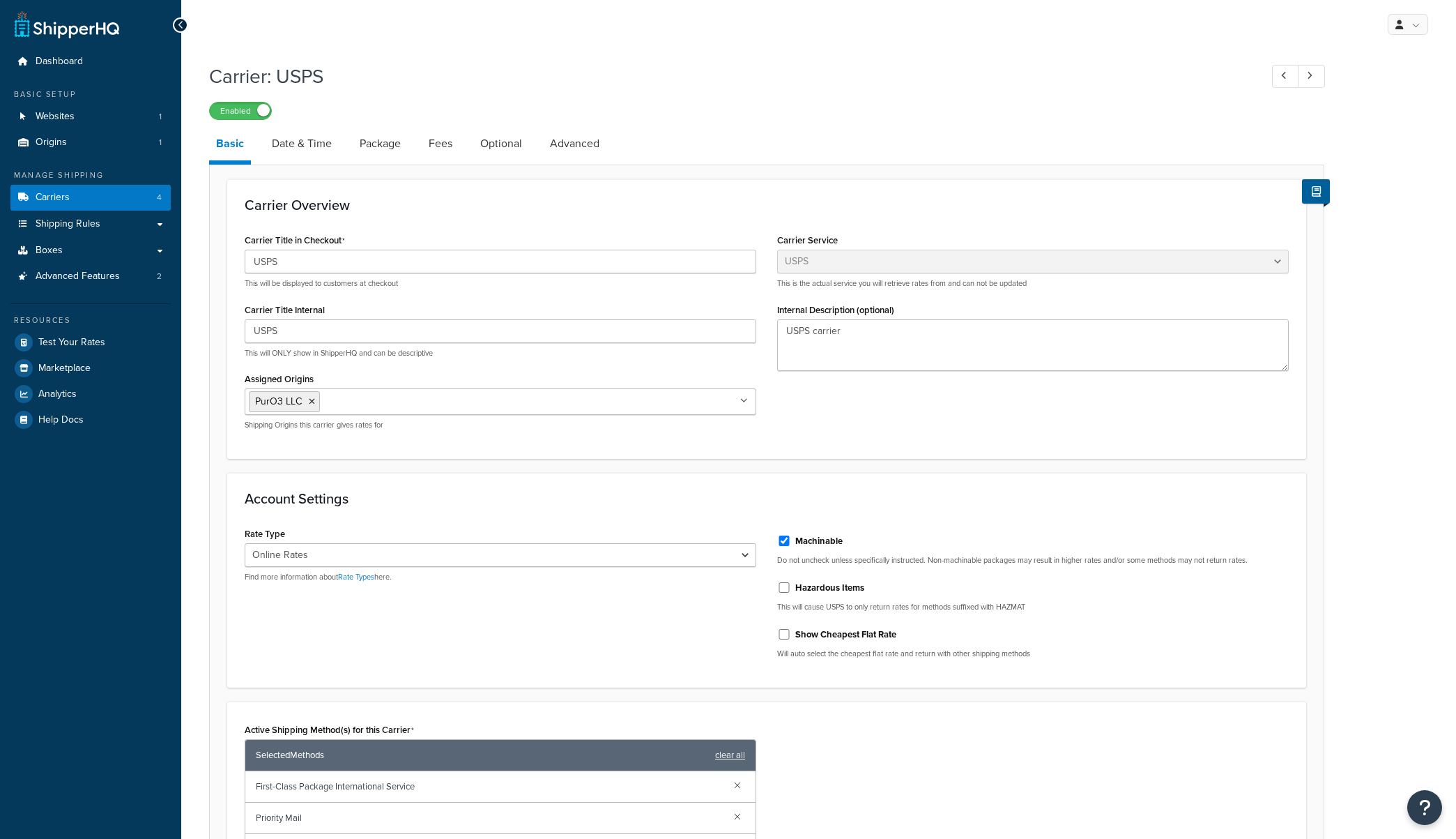
select select "usps"
select select "ONLINE"
click at [305, 155] on link "Date & Time" at bounding box center [302, 143] width 74 height 33
select select "MMMd"
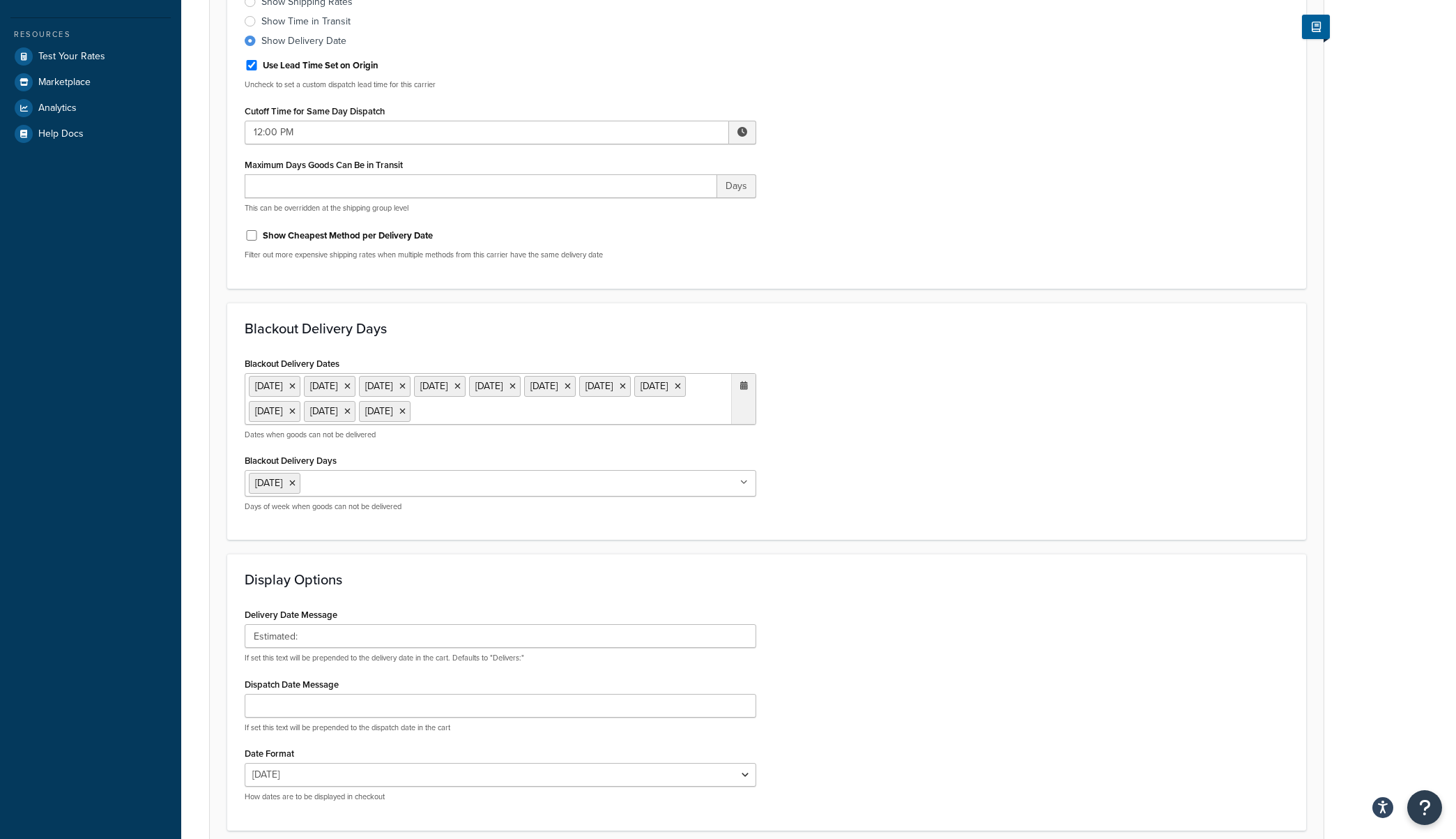
scroll to position [289, 0]
click at [747, 386] on icon at bounding box center [744, 383] width 8 height 9
click at [595, 438] on span "‹" at bounding box center [597, 437] width 23 height 20
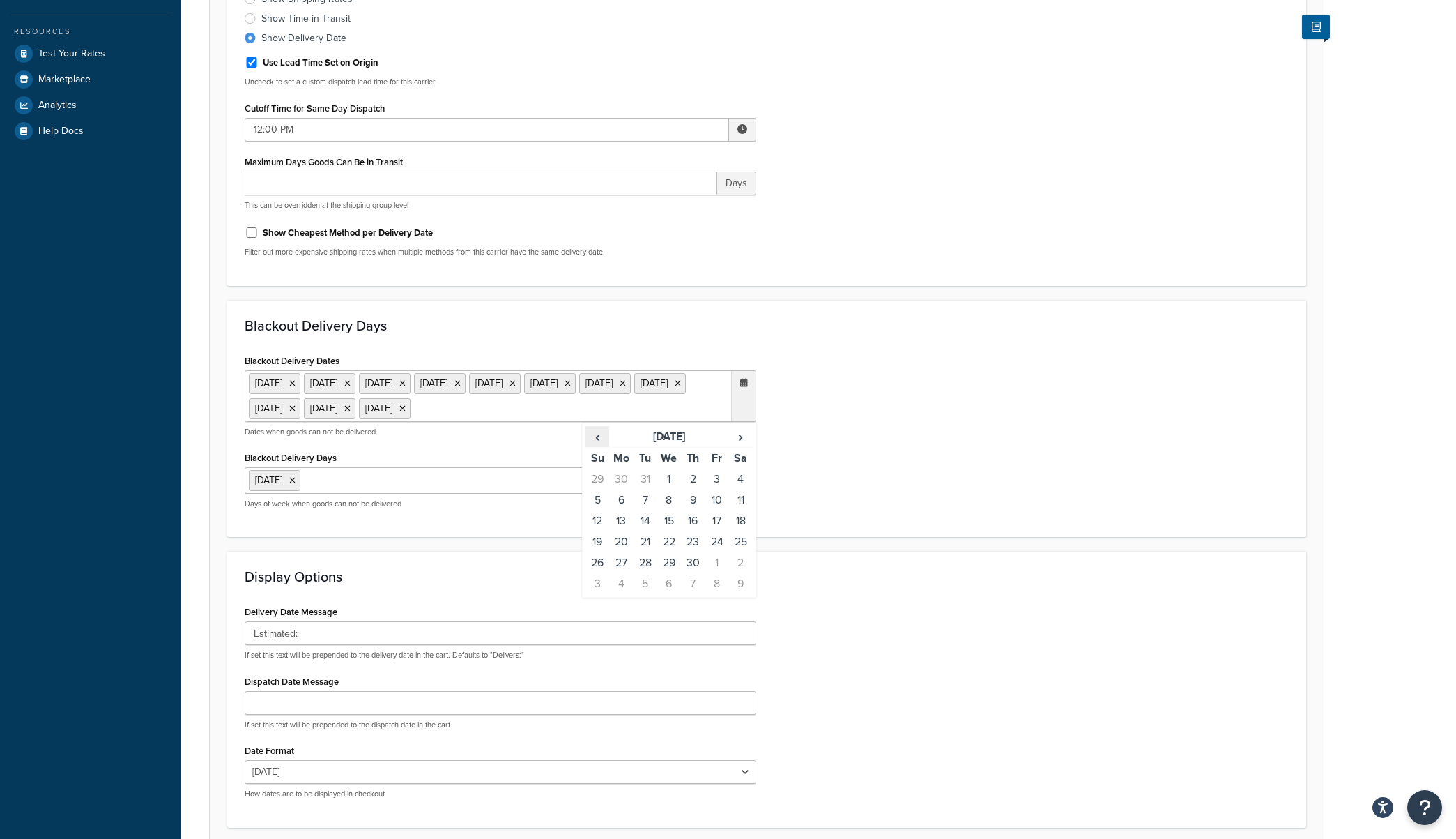
click at [595, 438] on span "‹" at bounding box center [597, 437] width 23 height 20
click at [718, 479] on td "2" at bounding box center [716, 479] width 24 height 21
click at [599, 438] on span "‹" at bounding box center [597, 437] width 23 height 20
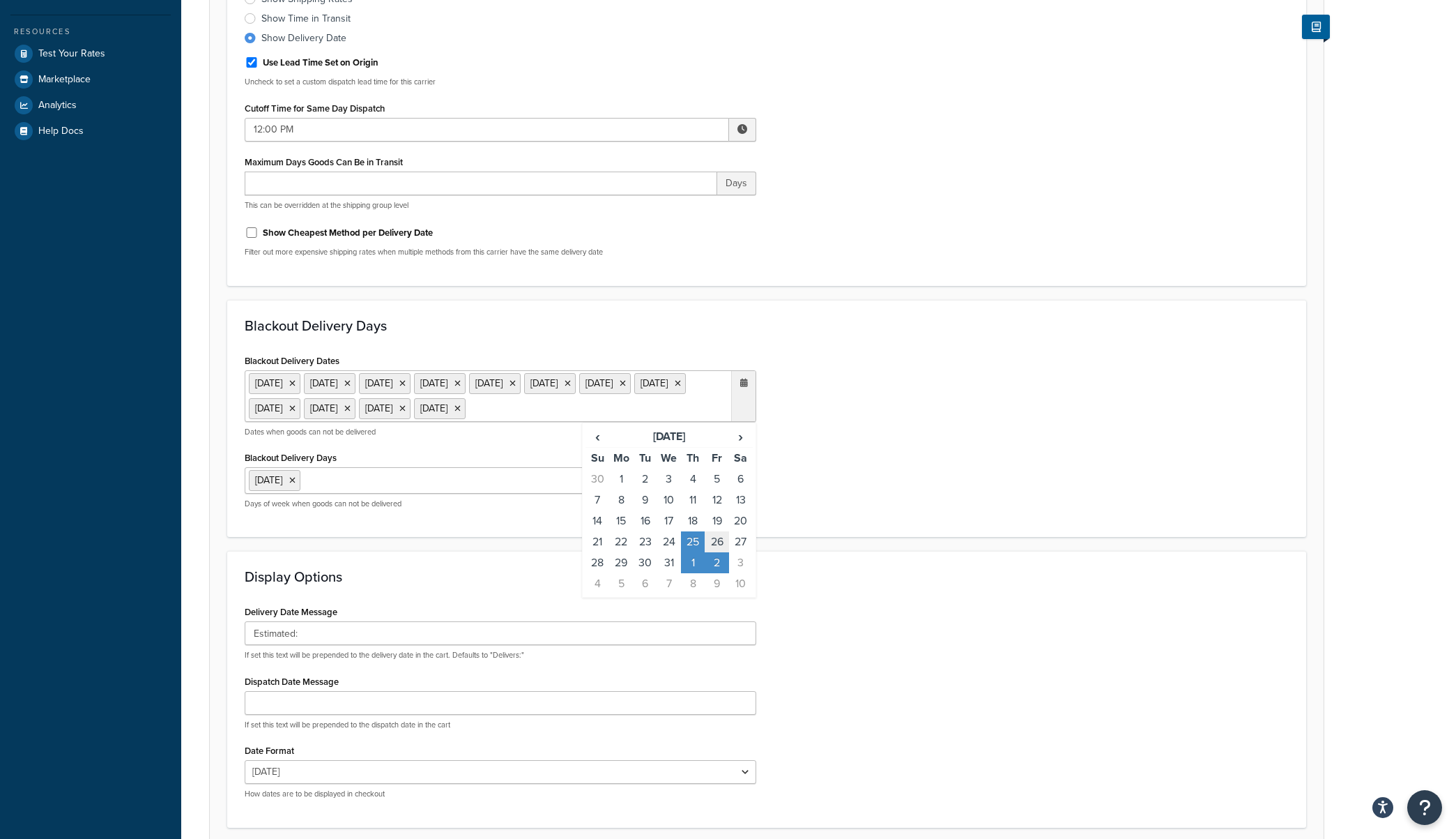
click at [714, 541] on td "26" at bounding box center [716, 541] width 24 height 21
click at [602, 446] on span "‹" at bounding box center [597, 437] width 23 height 20
click at [721, 573] on td "28" at bounding box center [716, 562] width 24 height 21
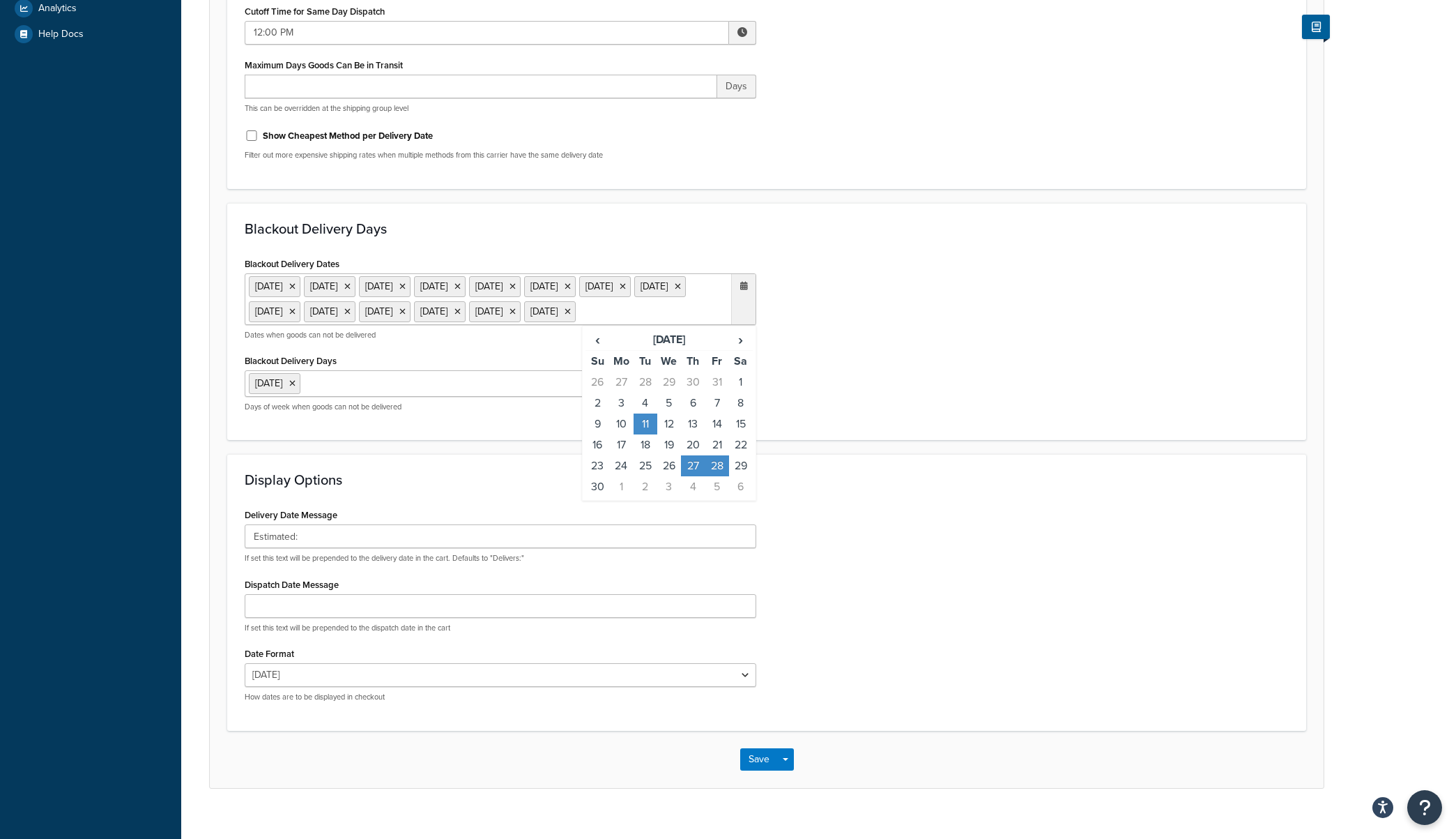
scroll to position [431, 0]
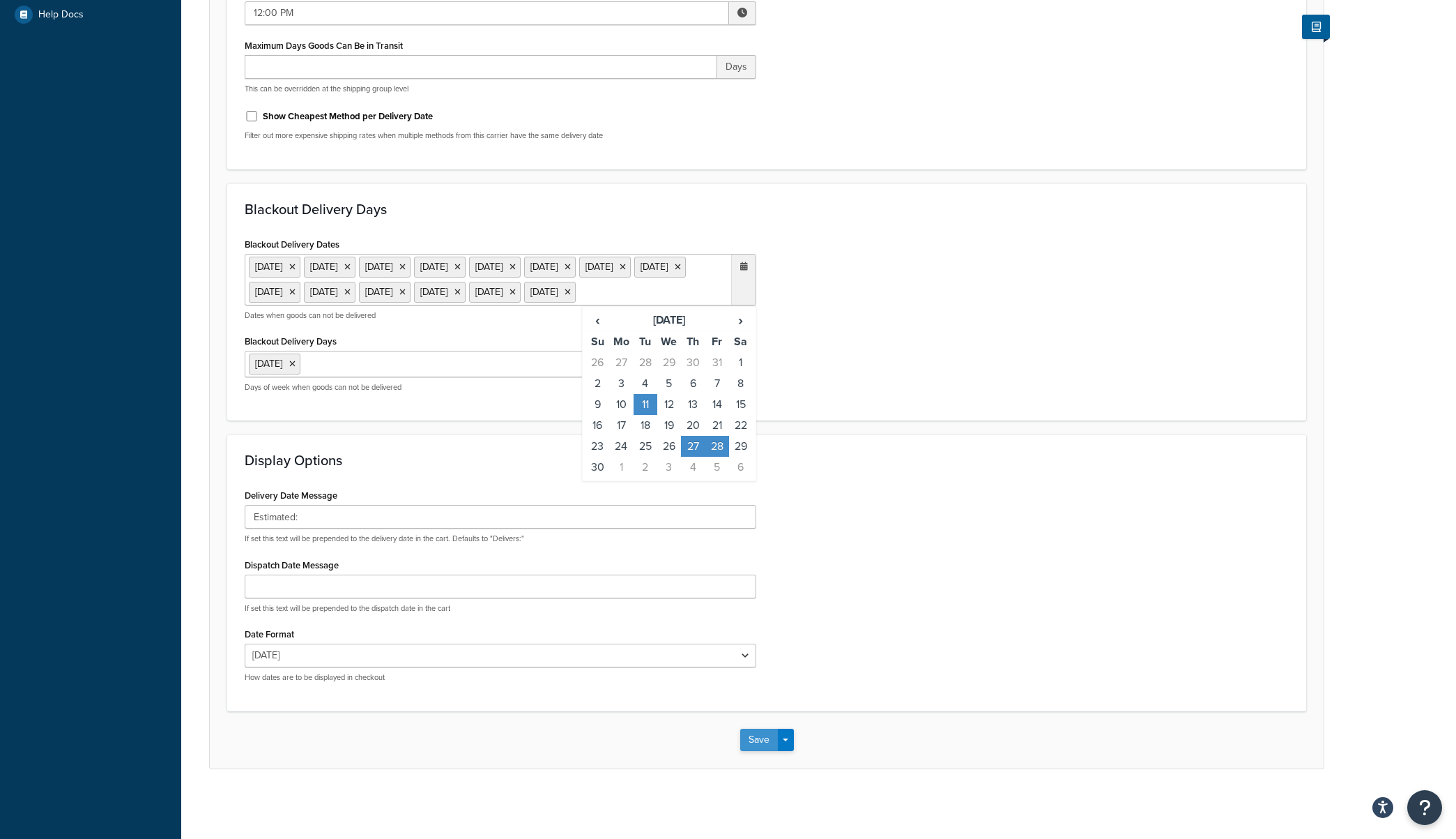
click at [761, 743] on button "Save" at bounding box center [759, 739] width 38 height 23
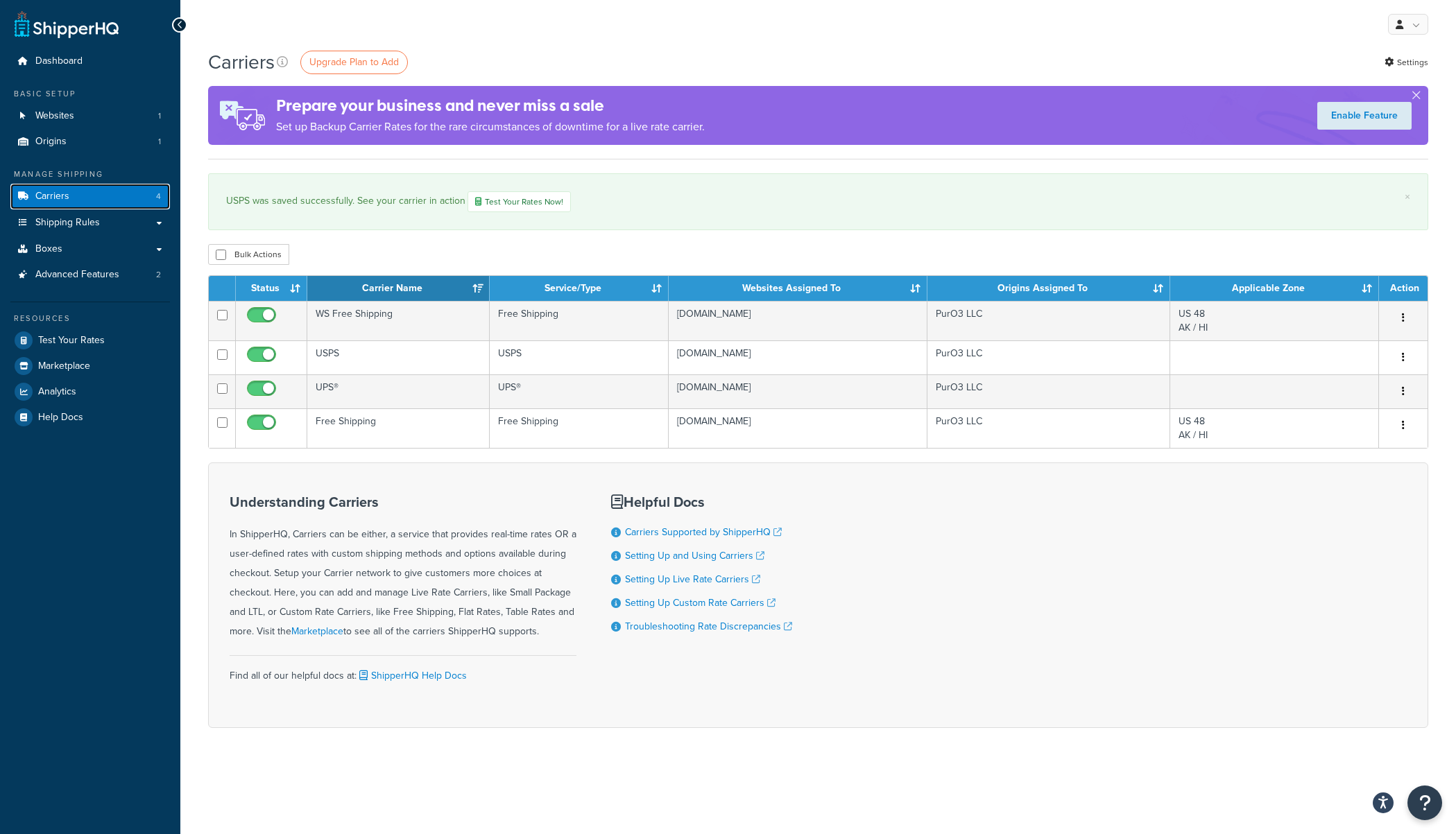
click at [73, 192] on link "Carriers 4" at bounding box center [90, 196] width 159 height 25
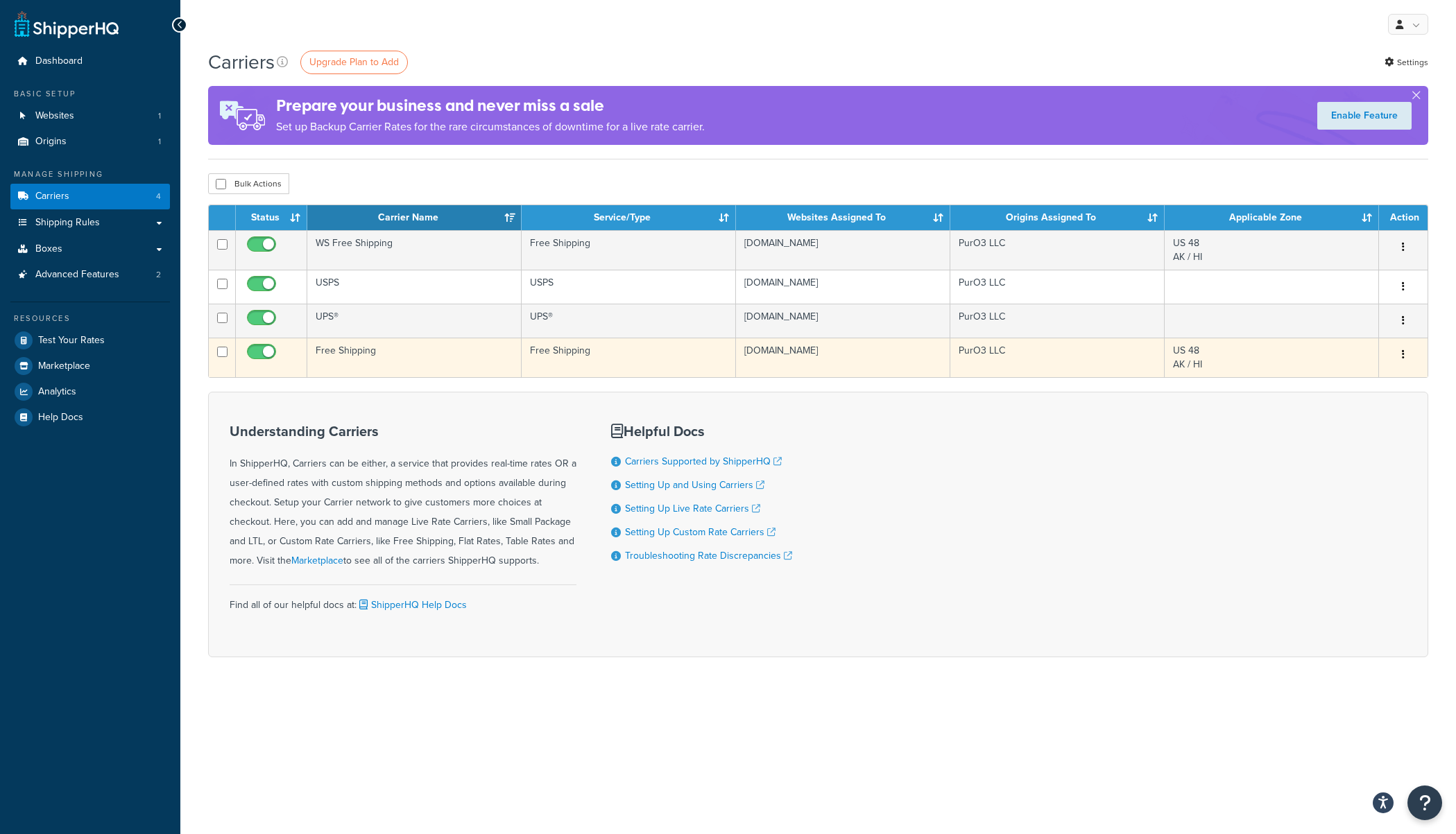
click at [352, 349] on td "Free Shipping" at bounding box center [415, 357] width 214 height 40
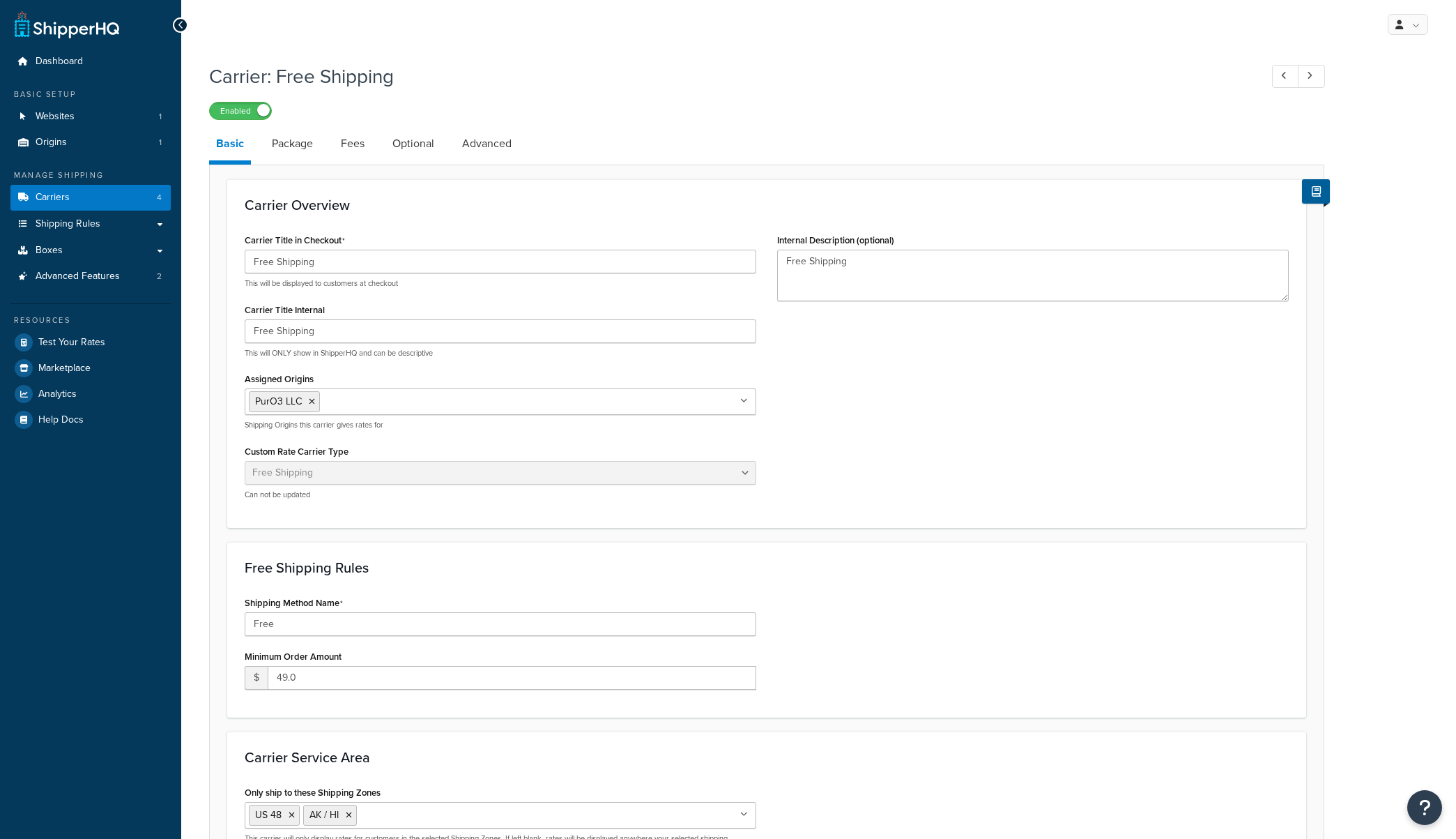
select select "free"
click at [91, 195] on link "Carriers 4" at bounding box center [90, 197] width 160 height 25
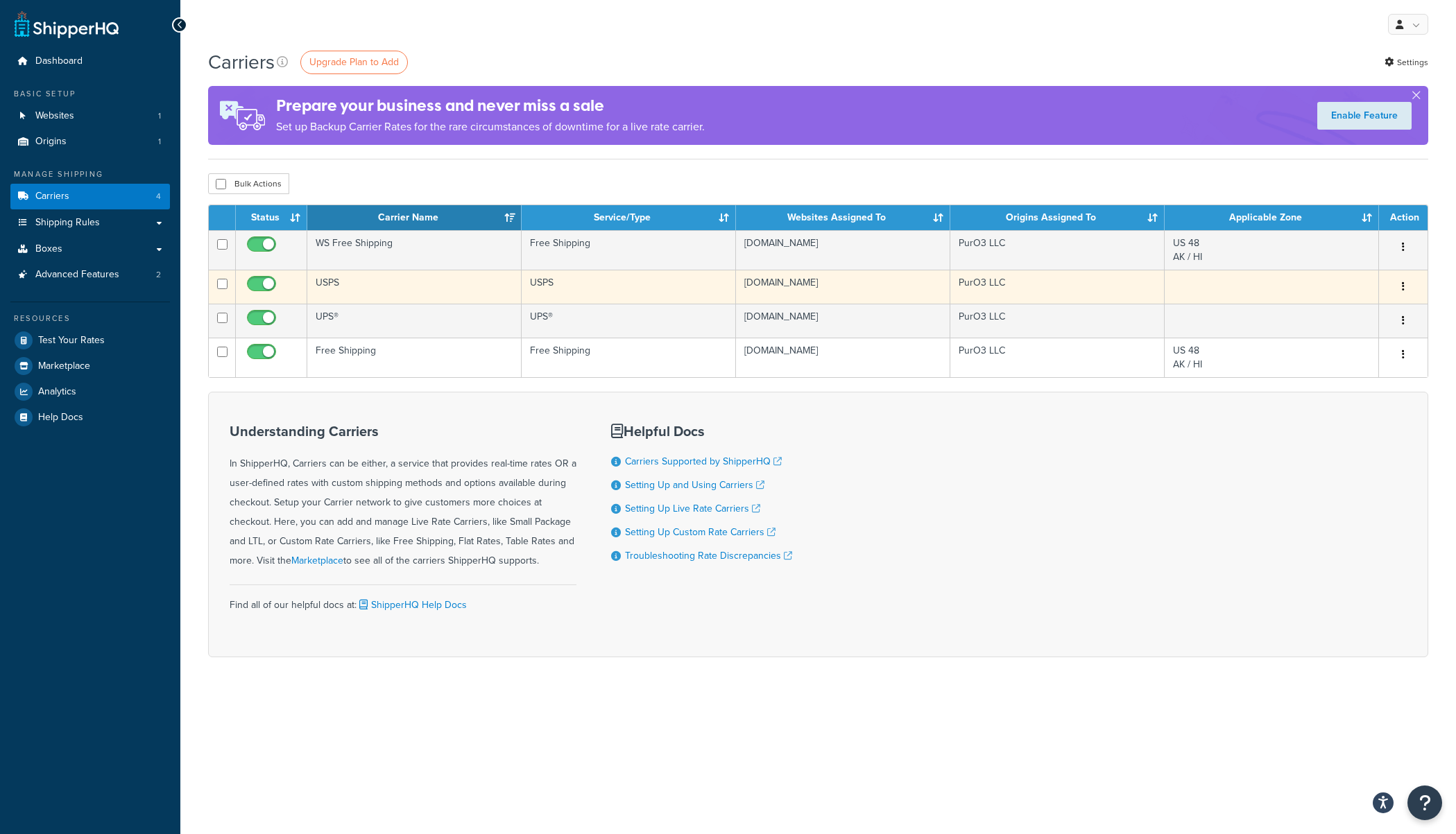
click at [332, 286] on td "USPS" at bounding box center [415, 286] width 214 height 34
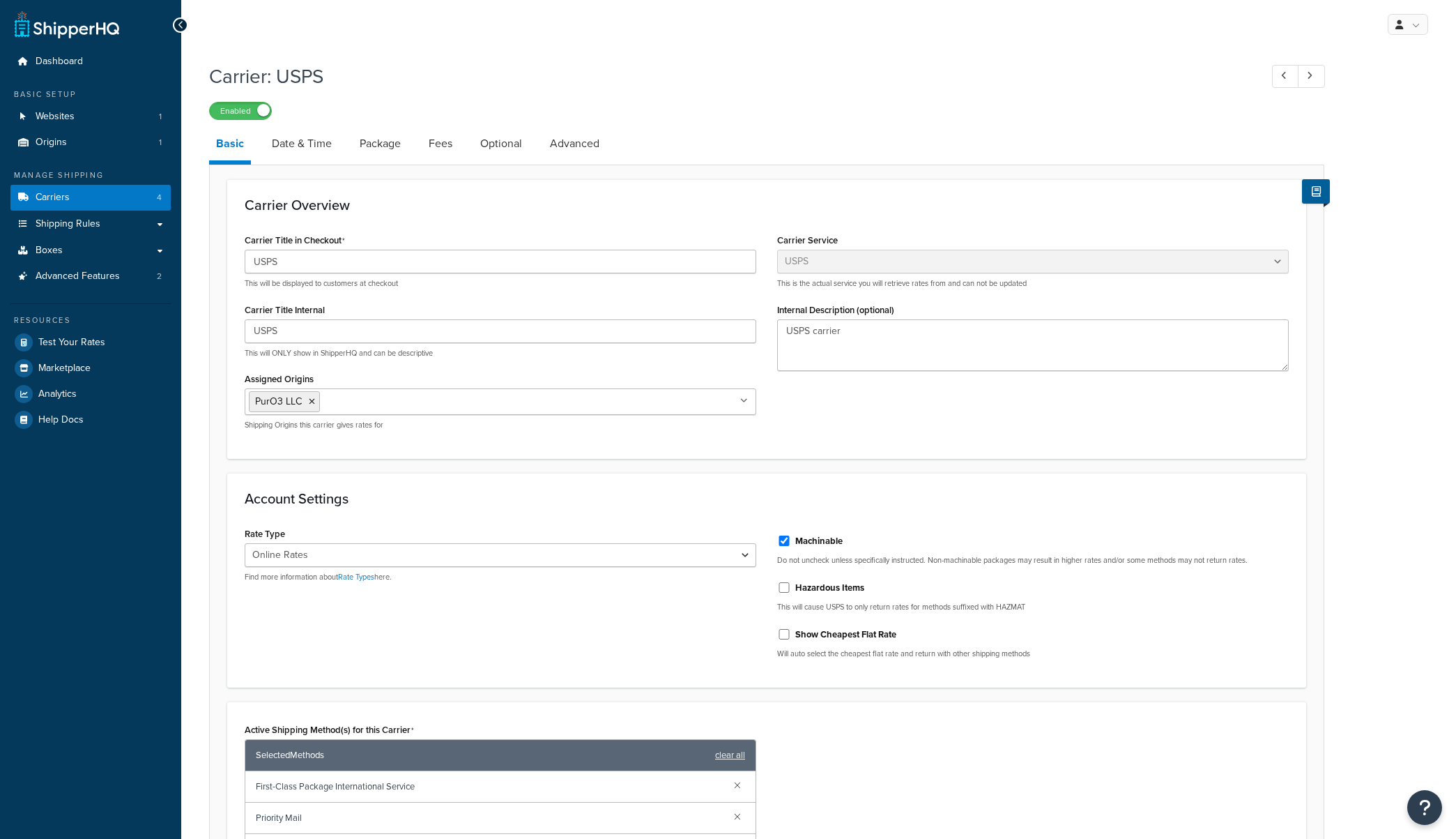
select select "usps"
select select "ONLINE"
click at [291, 142] on link "Date & Time" at bounding box center [302, 143] width 74 height 33
select select "MMMd"
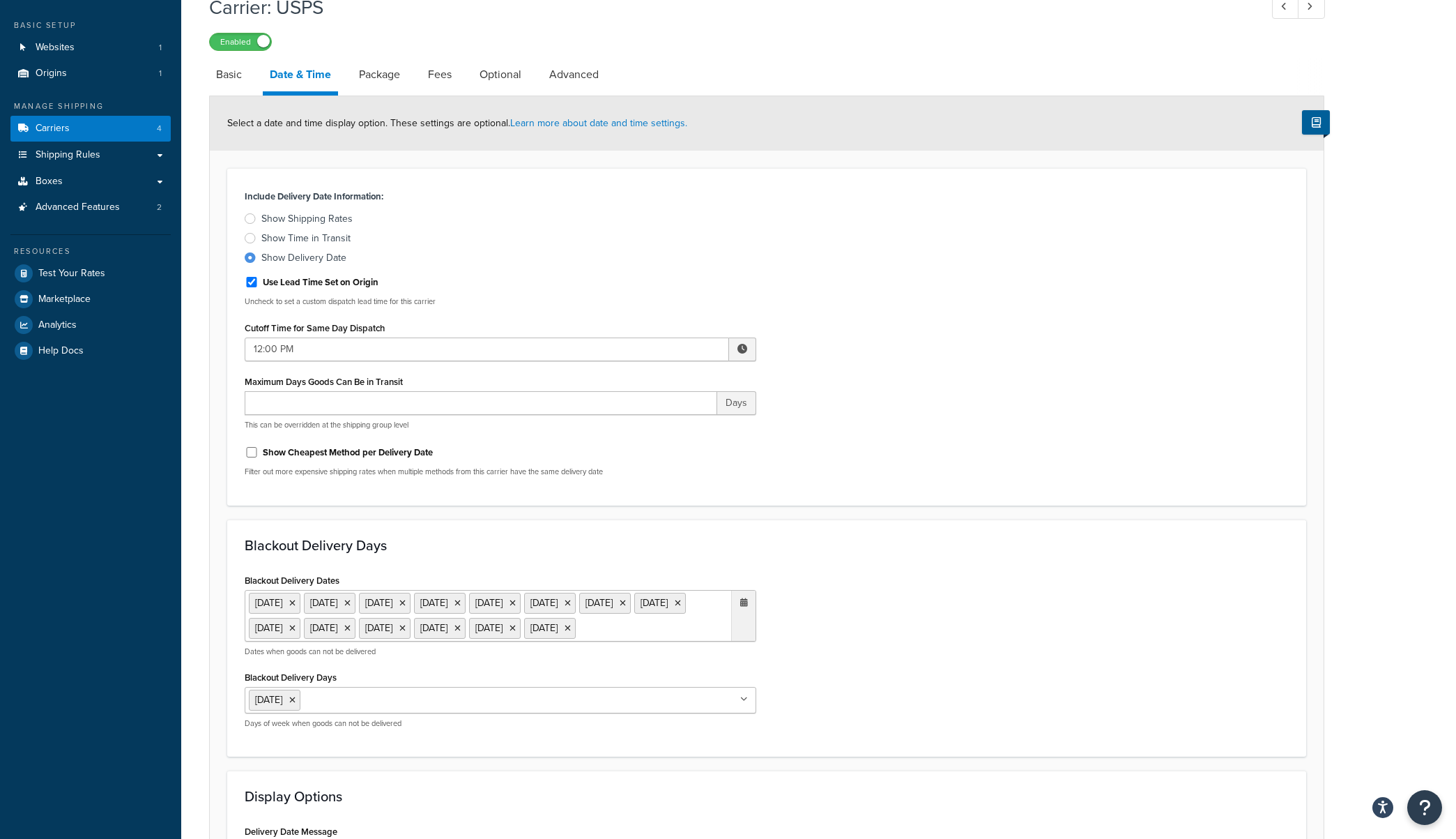
scroll to position [66, 0]
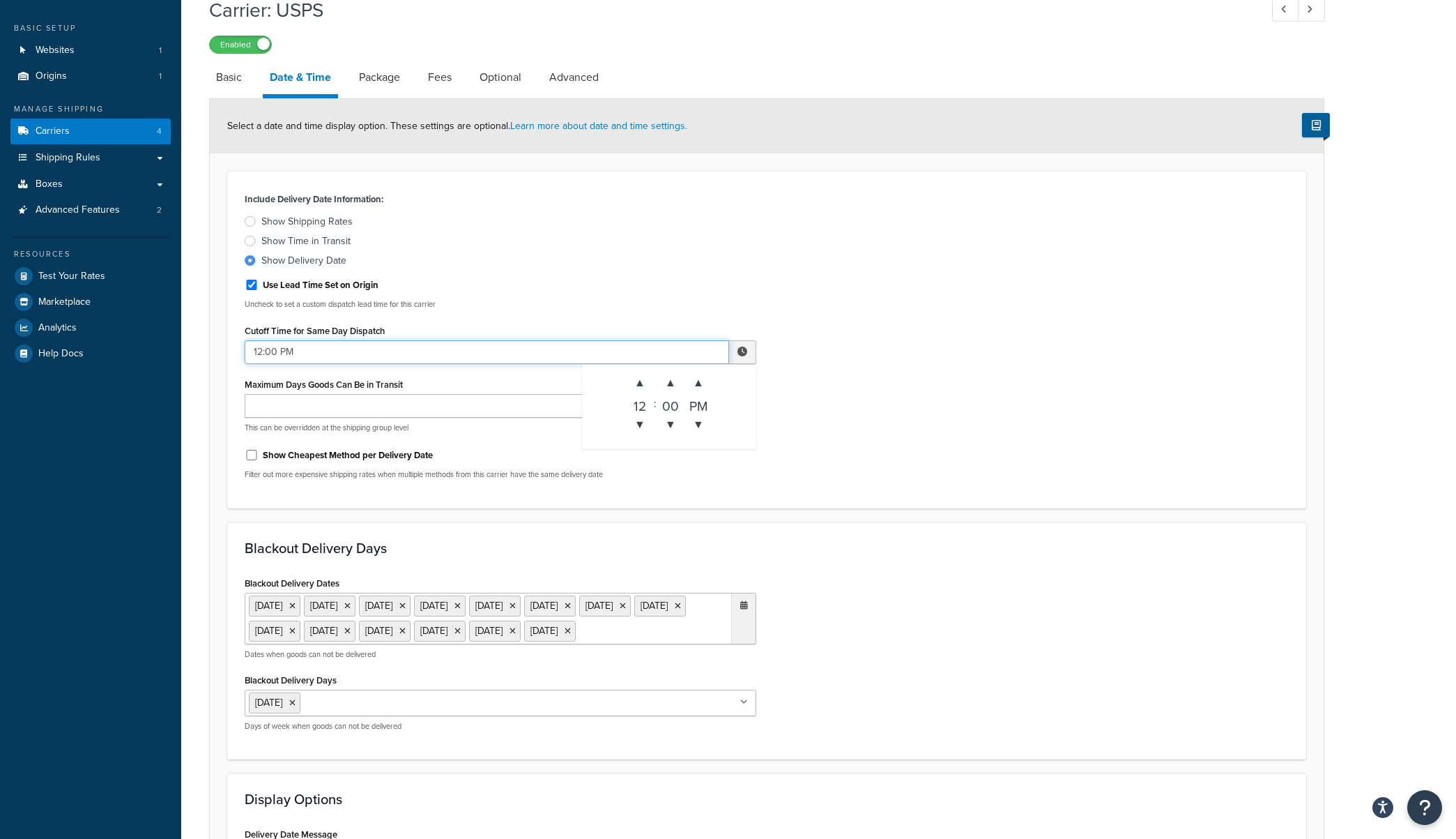
click at [314, 357] on input "12:00 PM" at bounding box center [487, 352] width 484 height 24
click at [647, 379] on span "▲" at bounding box center [640, 383] width 28 height 28
type input "1:00 PM"
click at [950, 385] on div "Include Delivery Date Information: Show Shipping Rates Show Time in Transit Sho…" at bounding box center [767, 340] width 1065 height 301
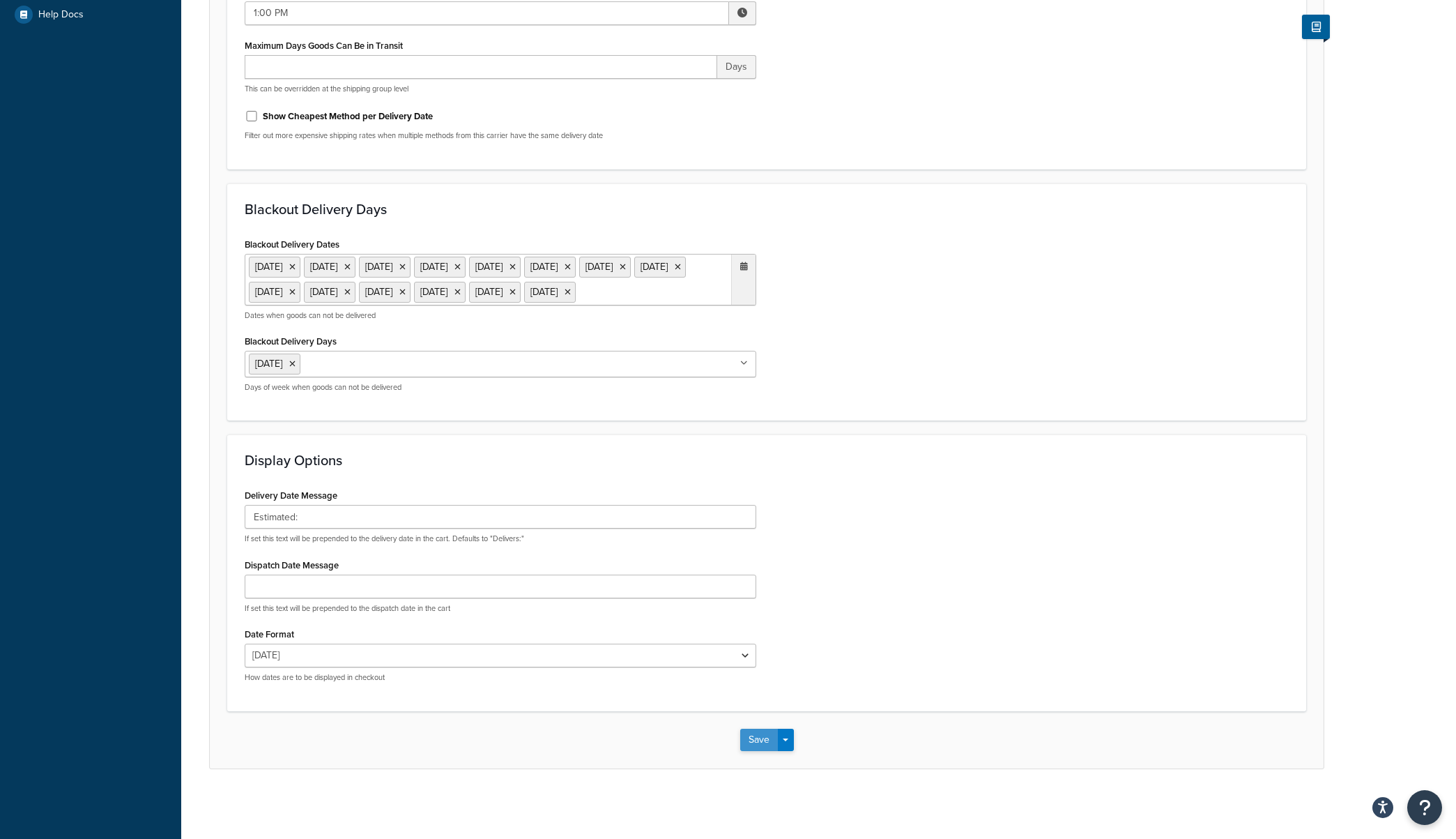
click at [756, 744] on button "Save" at bounding box center [759, 739] width 38 height 23
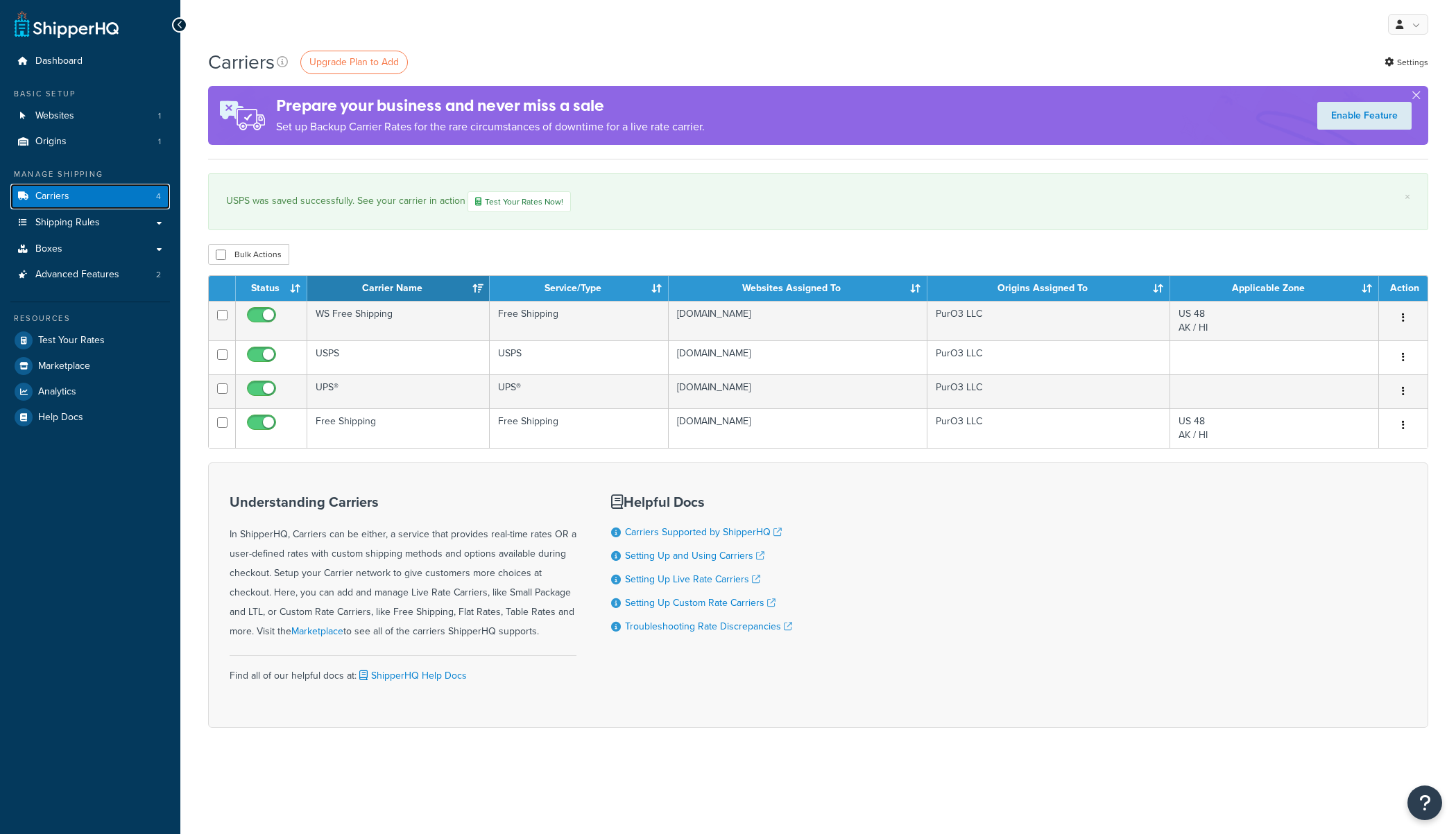
click at [73, 199] on link "Carriers 4" at bounding box center [90, 196] width 159 height 25
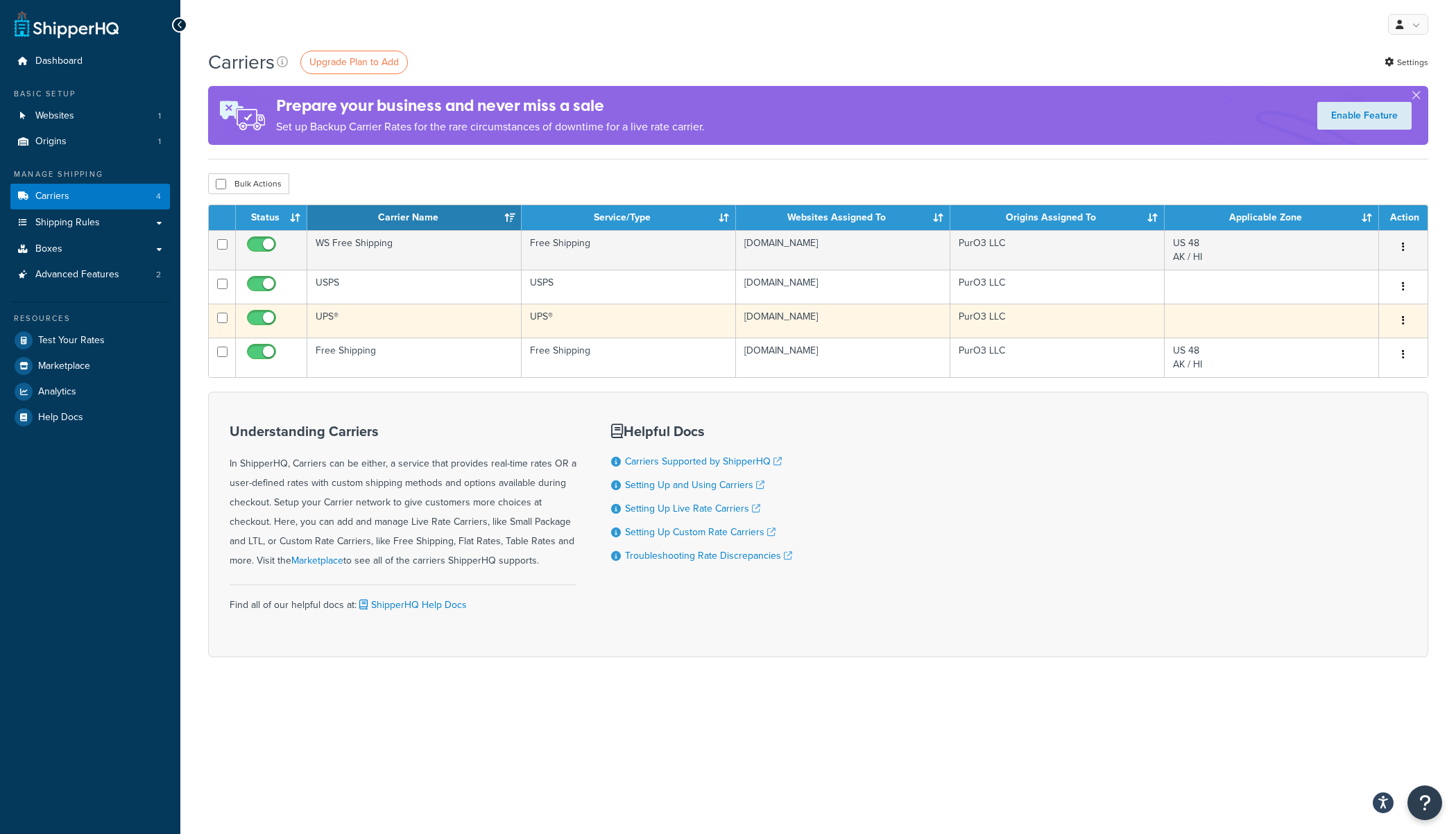
click at [424, 320] on td "UPS®" at bounding box center [415, 320] width 214 height 34
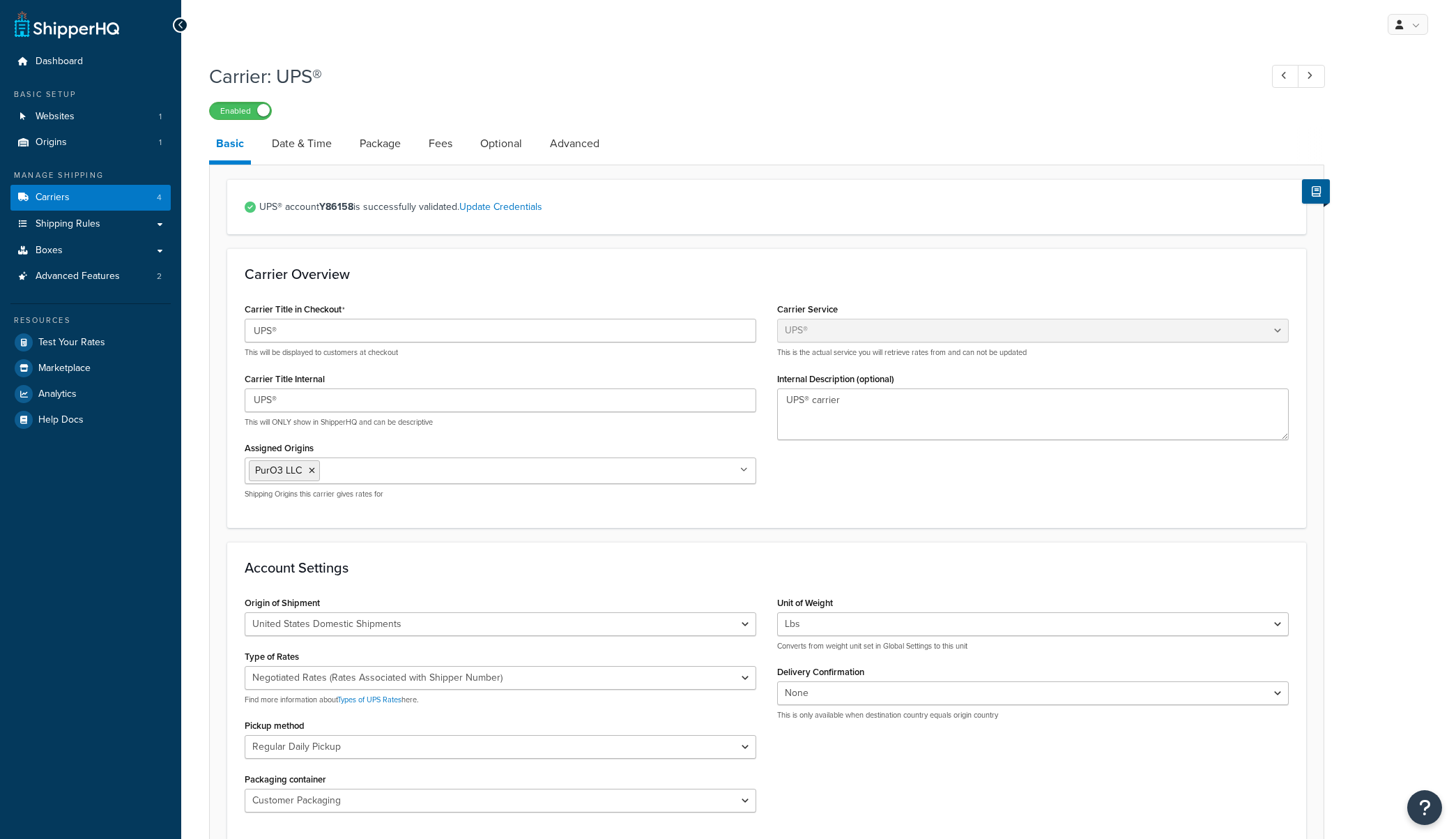
select select "ups"
click at [308, 144] on link "Date & Time" at bounding box center [302, 143] width 74 height 33
select select "MMMd"
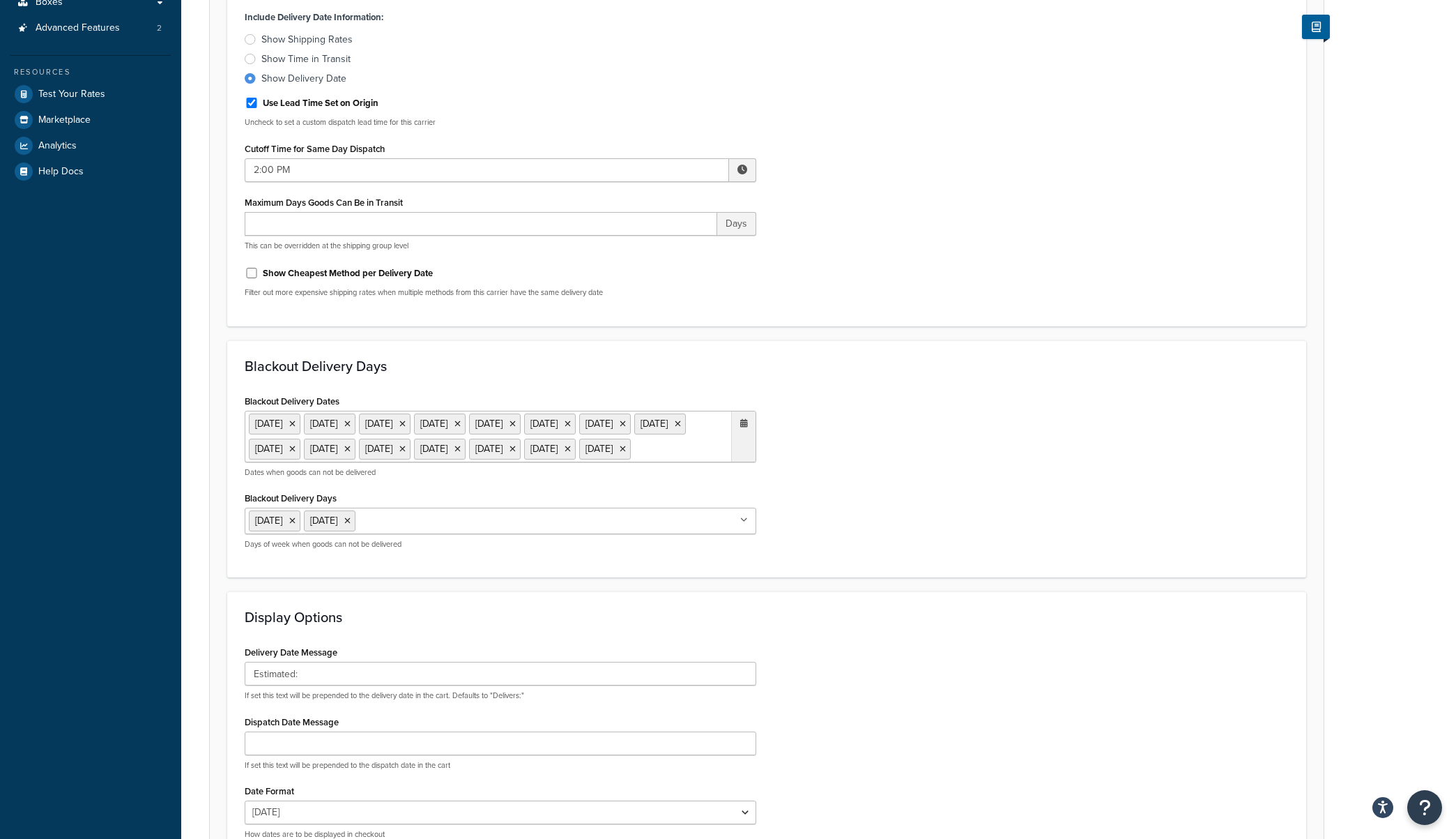
scroll to position [247, 0]
click at [511, 178] on input "2:00 PM" at bounding box center [487, 171] width 484 height 24
click at [639, 242] on span "▼" at bounding box center [640, 243] width 28 height 28
type input "1:00 PM"
click at [956, 417] on div "Blackout Delivery Dates 1 Sep 2025 13 Oct 2025 11 Nov 2025 27 Nov 2025 28 Nov 2…" at bounding box center [767, 477] width 1065 height 170
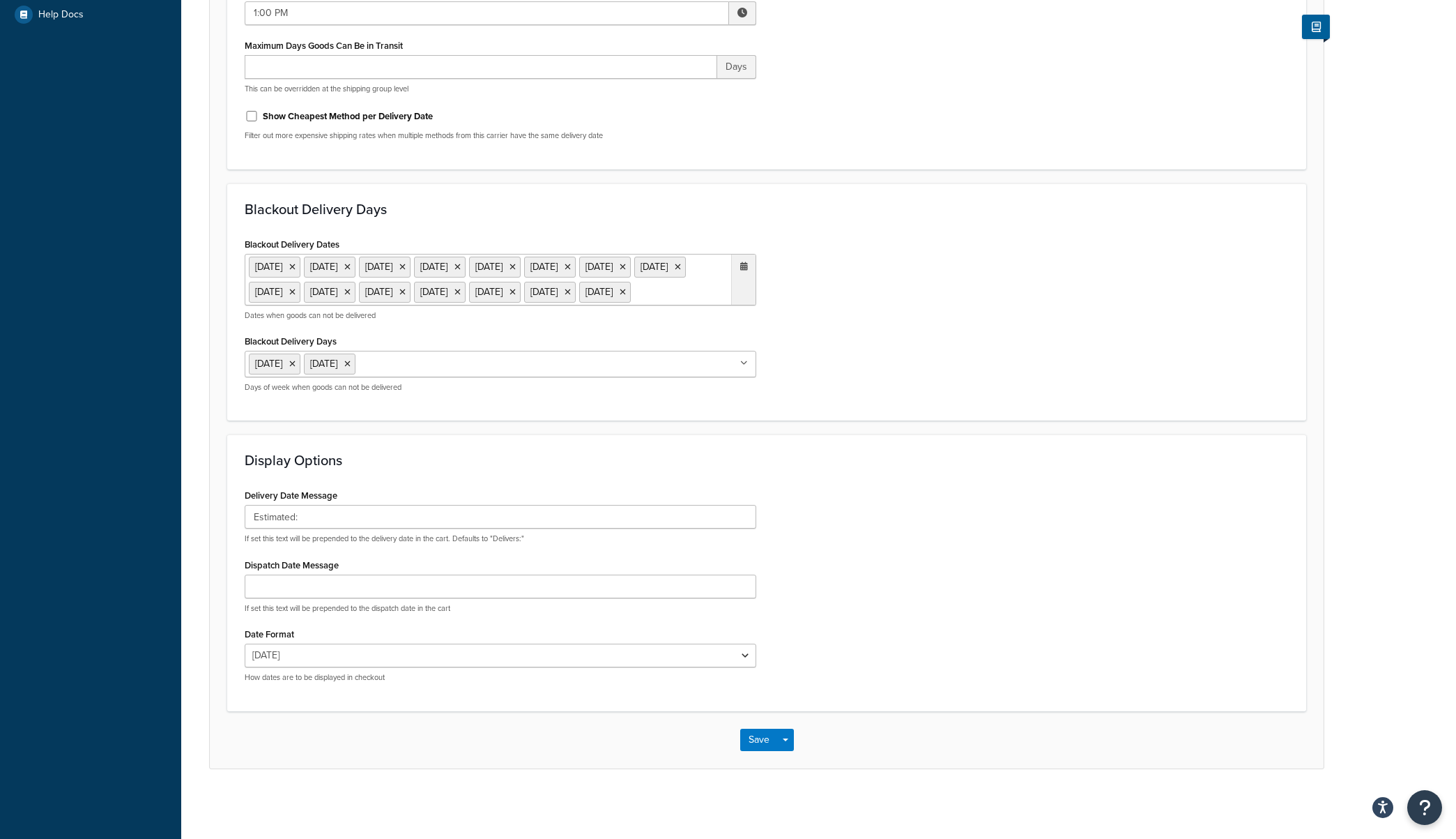
scroll to position [431, 0]
click at [623, 658] on select "Thu, Aug 14 8/14/2025 Aug 14, 2025 Thu, Aug 14, 2025 Thu, 8/14/2025 Aug 14 Thu,…" at bounding box center [500, 656] width 511 height 24
select select "MEd"
click at [244, 644] on select "Thu, Aug 14 8/14/2025 Aug 14, 2025 Thu, Aug 14, 2025 Thu, 8/14/2025 Aug 14 Thu,…" at bounding box center [500, 656] width 511 height 24
click at [767, 743] on button "Save" at bounding box center [759, 739] width 38 height 23
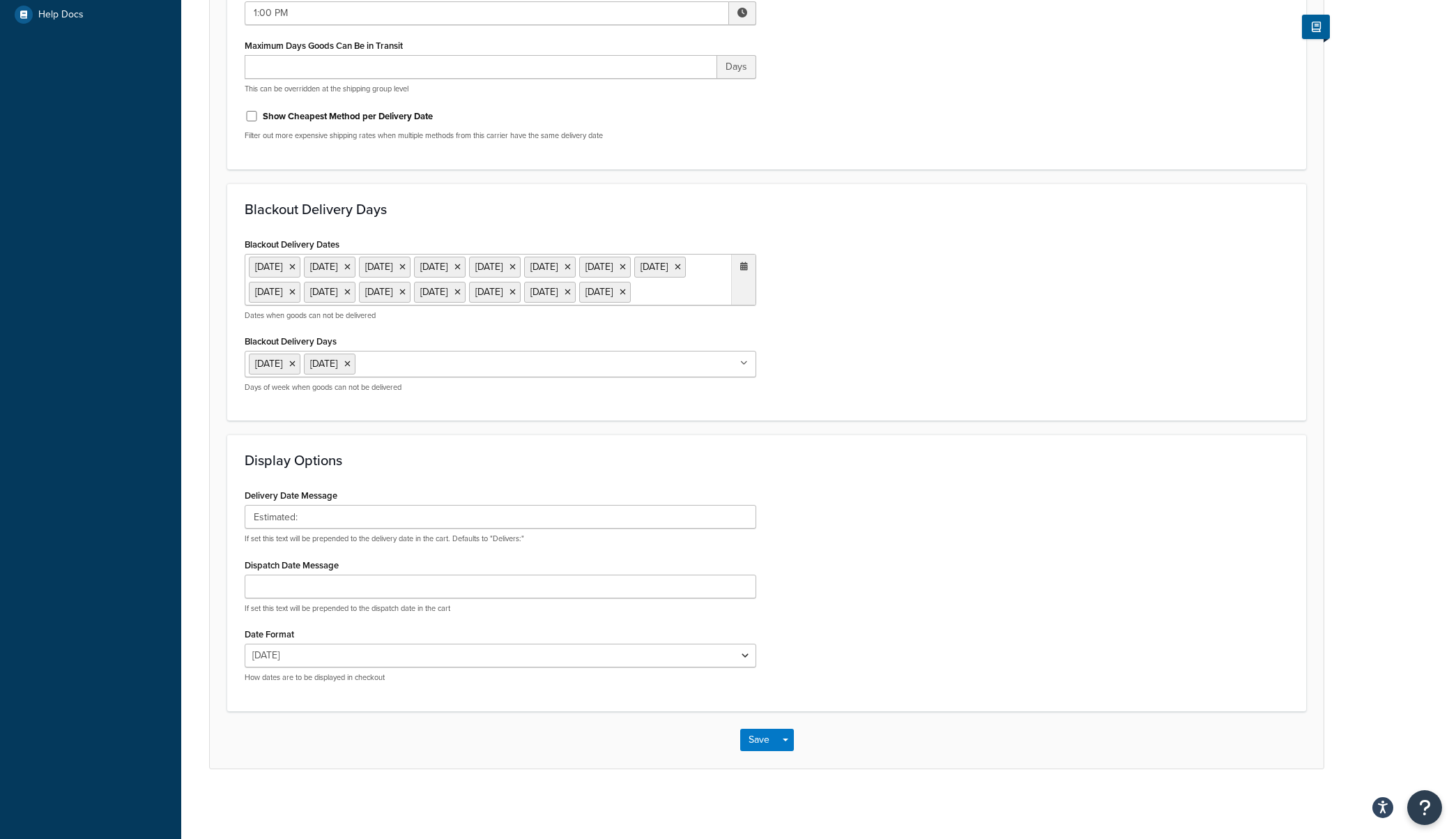
scroll to position [0, 0]
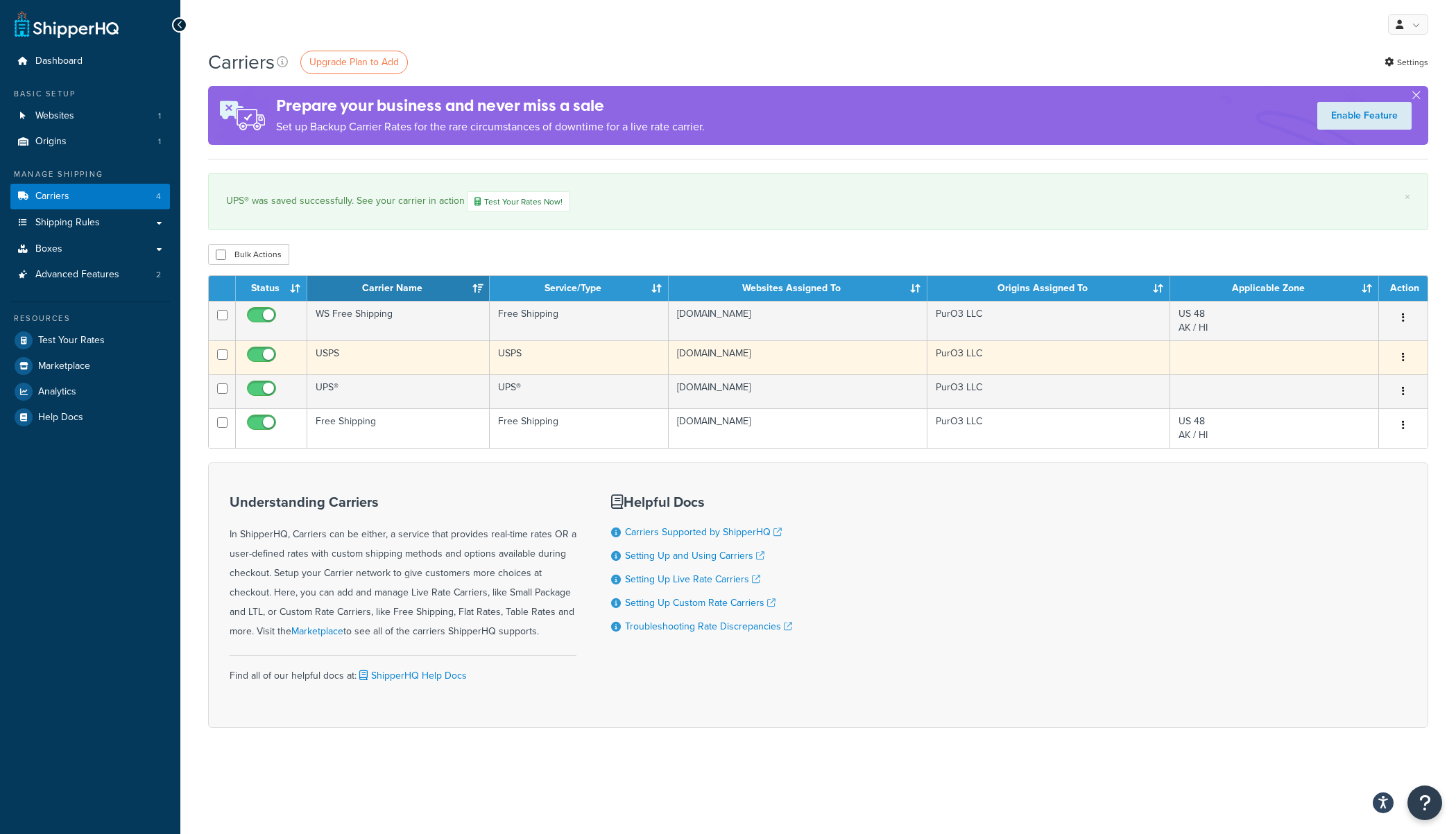
click at [385, 355] on td "USPS" at bounding box center [399, 357] width 182 height 34
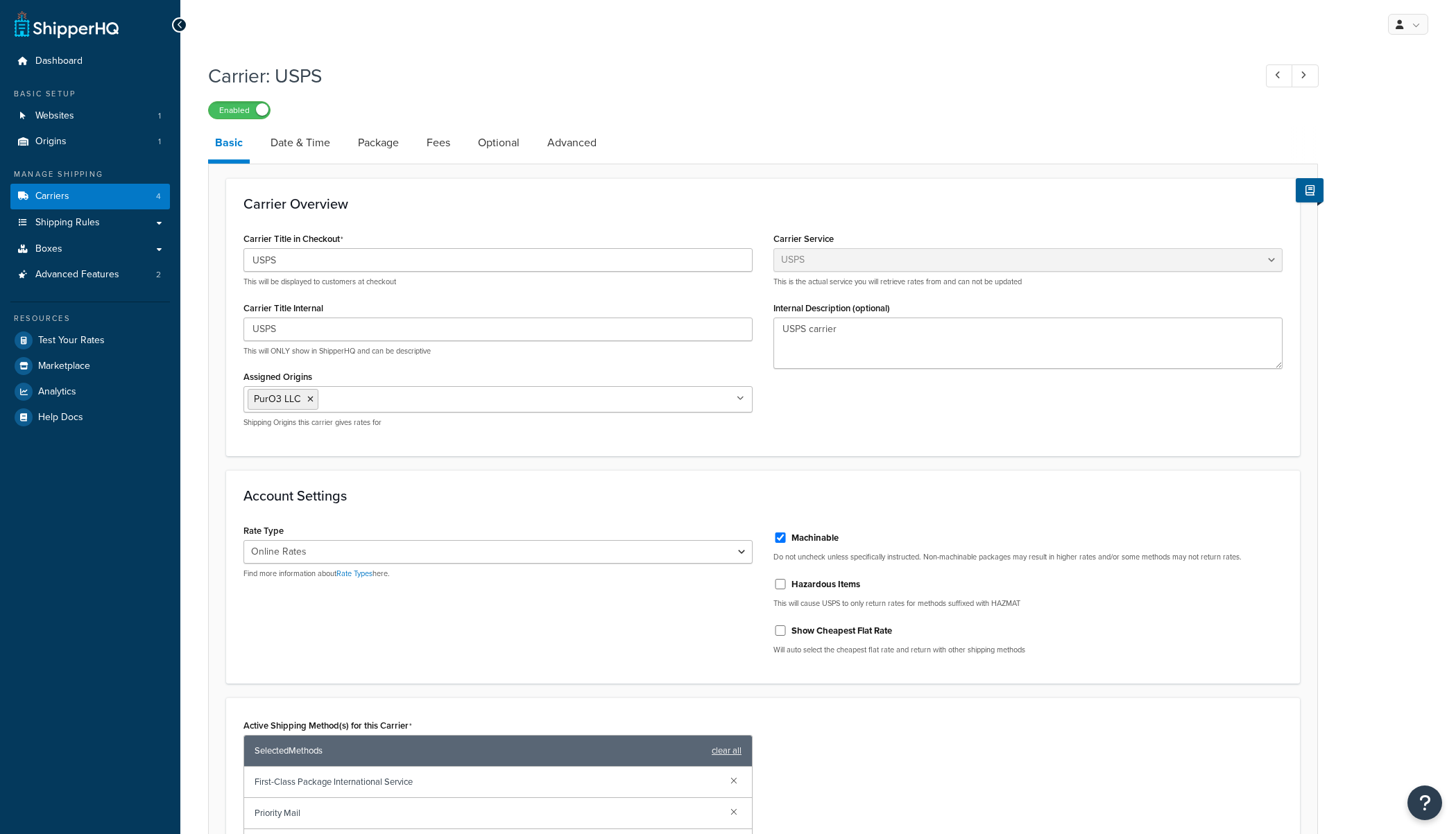
select select "usps"
select select "ONLINE"
click at [316, 145] on link "Date & Time" at bounding box center [300, 142] width 74 height 33
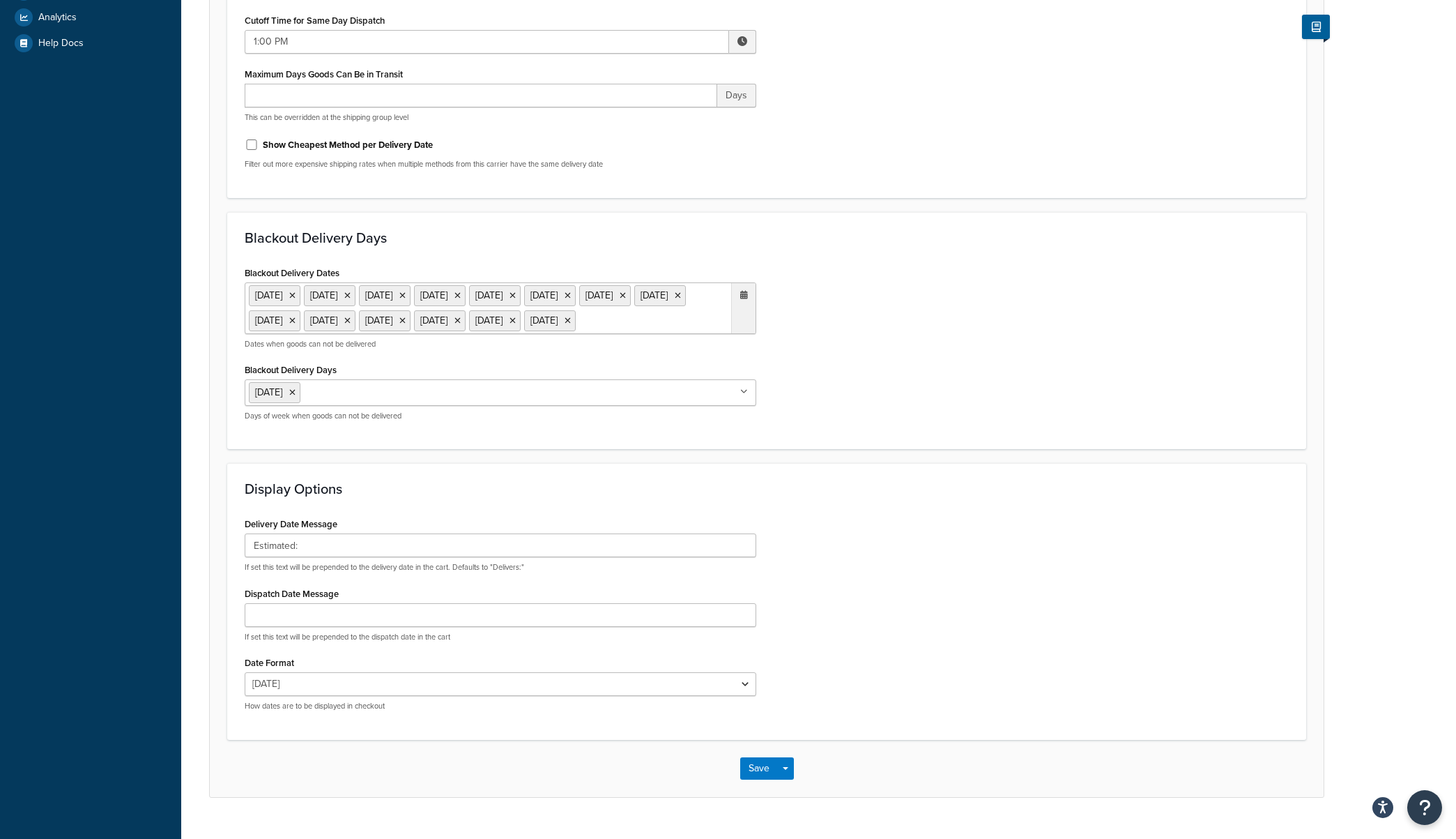
scroll to position [431, 0]
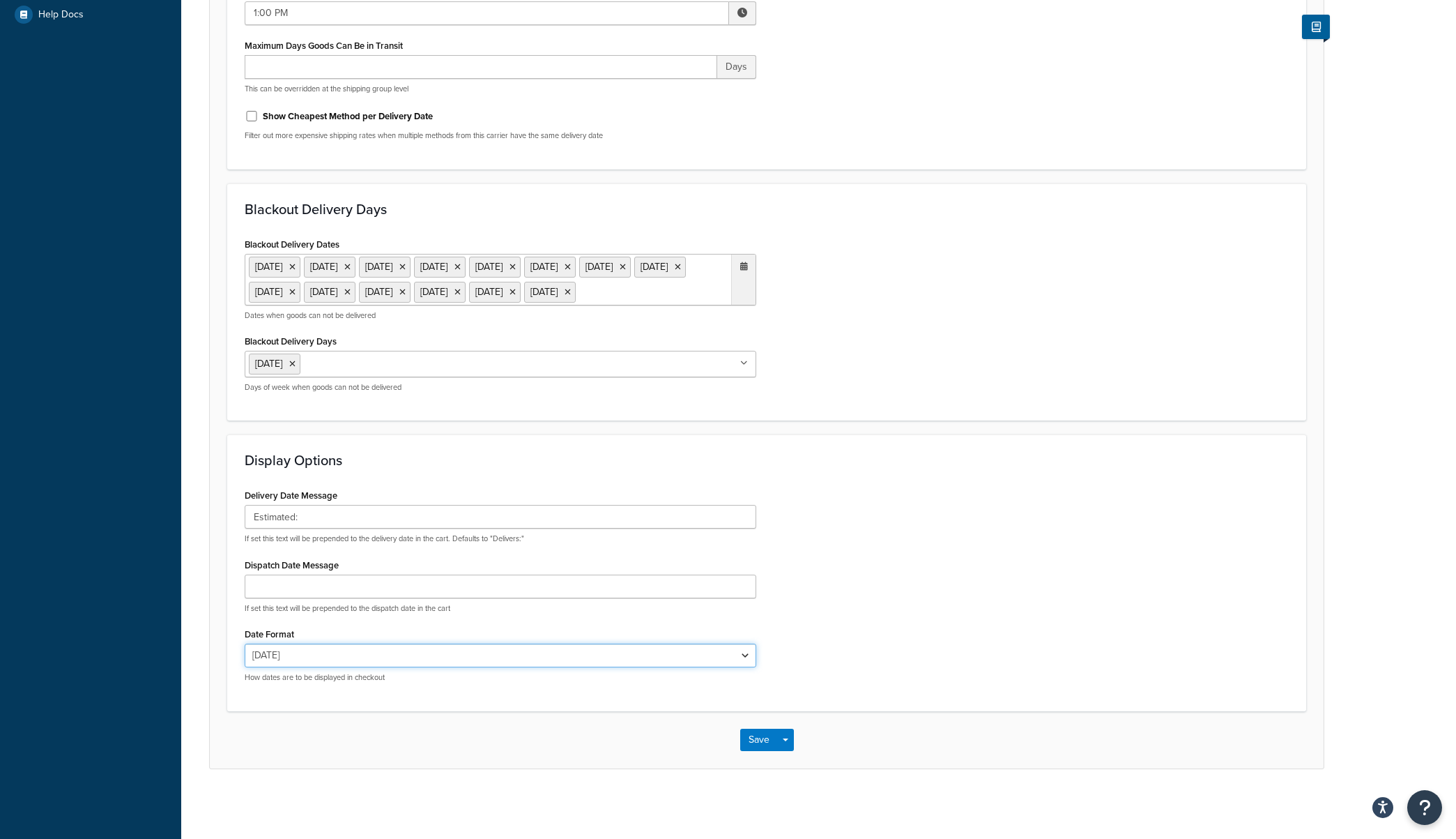
click at [392, 661] on select "Thu, Aug 14 8/14/2025 Aug 14, 2025 Thu, Aug 14, 2025 Thu, 8/14/2025 Aug 14 Thu,…" at bounding box center [500, 656] width 511 height 24
select select "MEd"
click at [244, 644] on select "Thu, Aug 14 8/14/2025 Aug 14, 2025 Thu, Aug 14, 2025 Thu, 8/14/2025 Aug 14 Thu,…" at bounding box center [500, 656] width 511 height 24
click at [753, 745] on button "Save" at bounding box center [759, 739] width 38 height 23
